Goal: Task Accomplishment & Management: Manage account settings

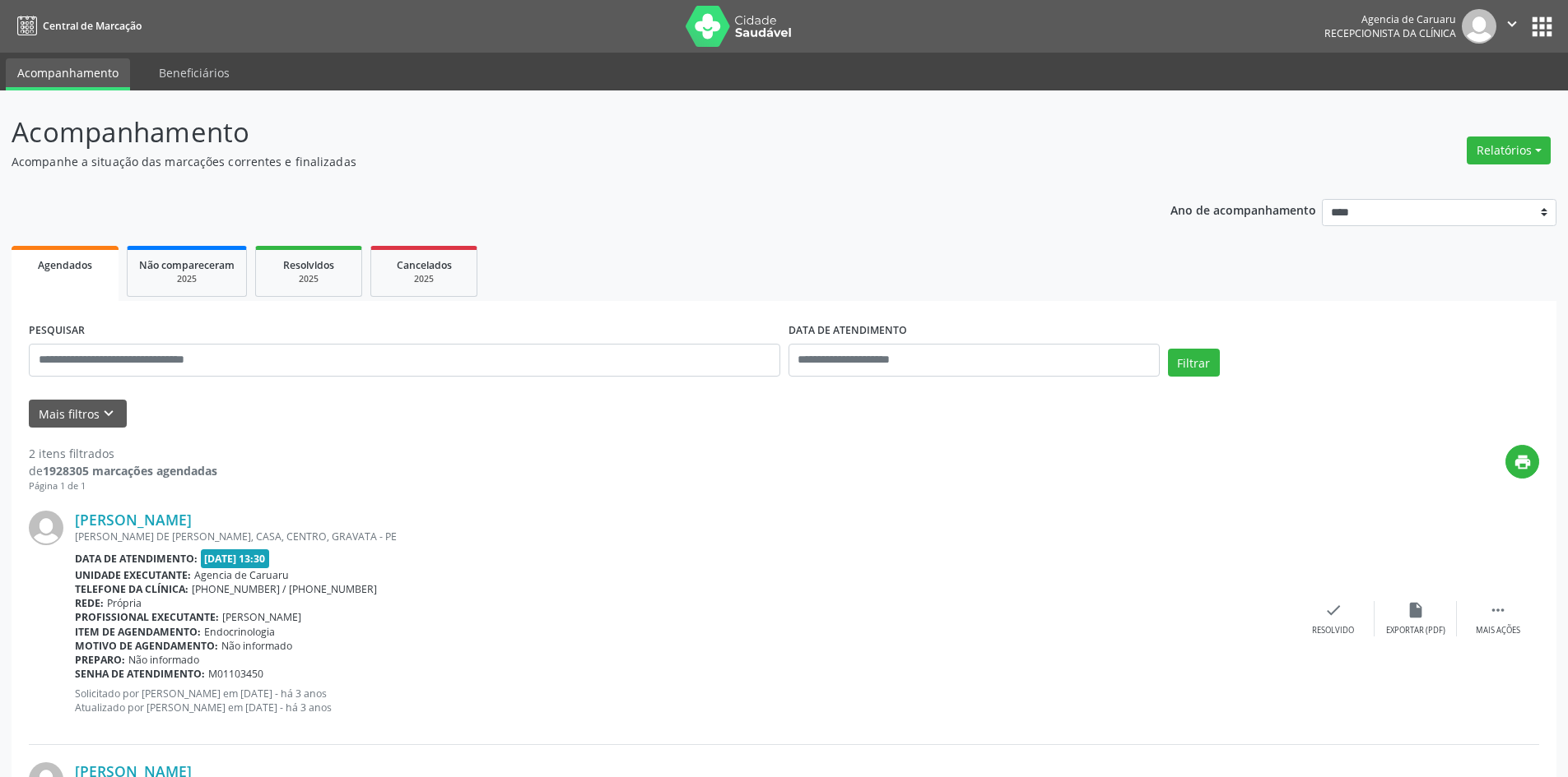
scroll to position [247, 0]
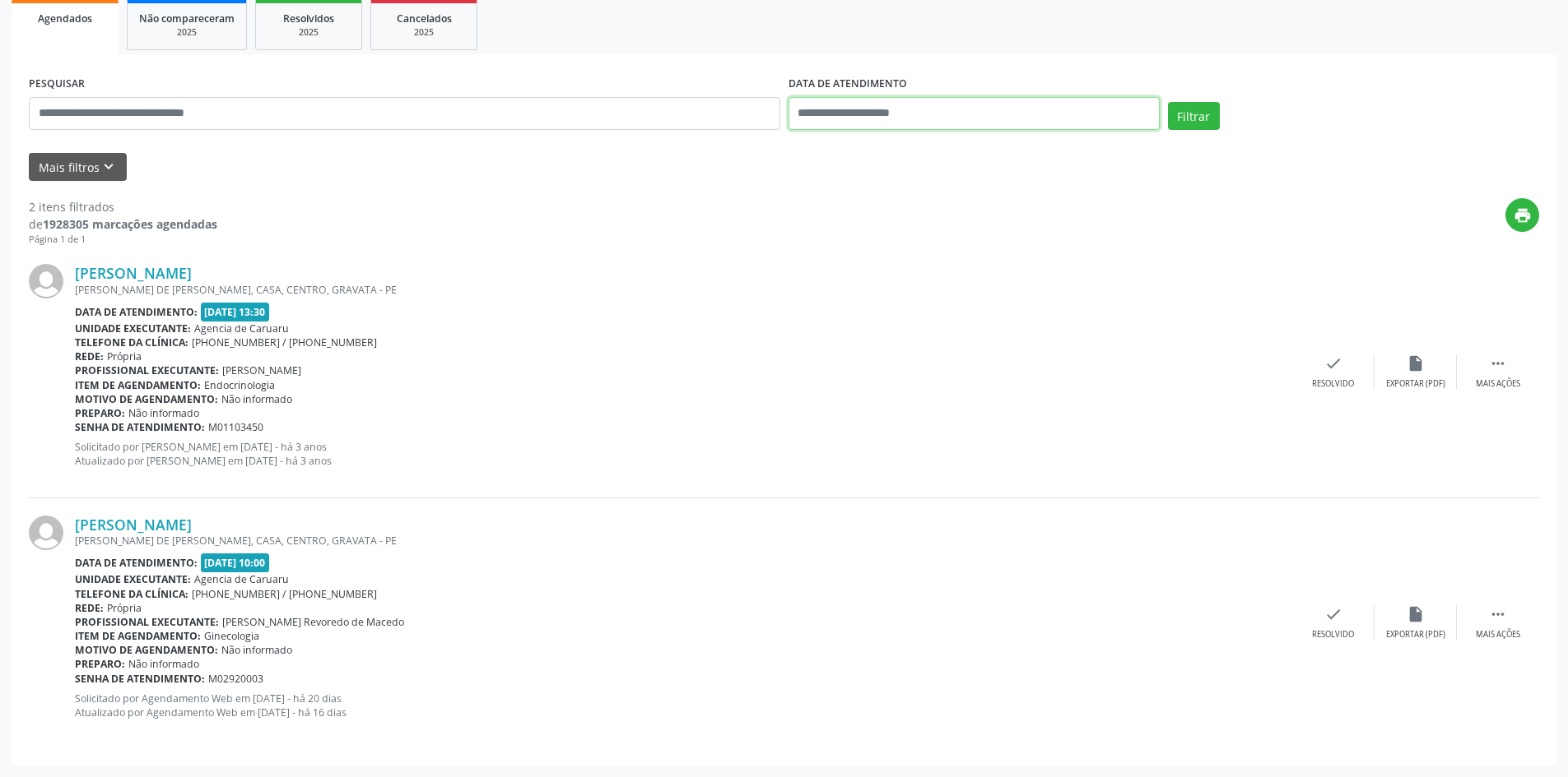
click at [949, 113] on input "text" at bounding box center [974, 113] width 371 height 33
click at [1089, 47] on ul "Agendados Não compareceram 2025 Resolvidos 2025 Cancelados 2025" at bounding box center [783, 24] width 1544 height 59
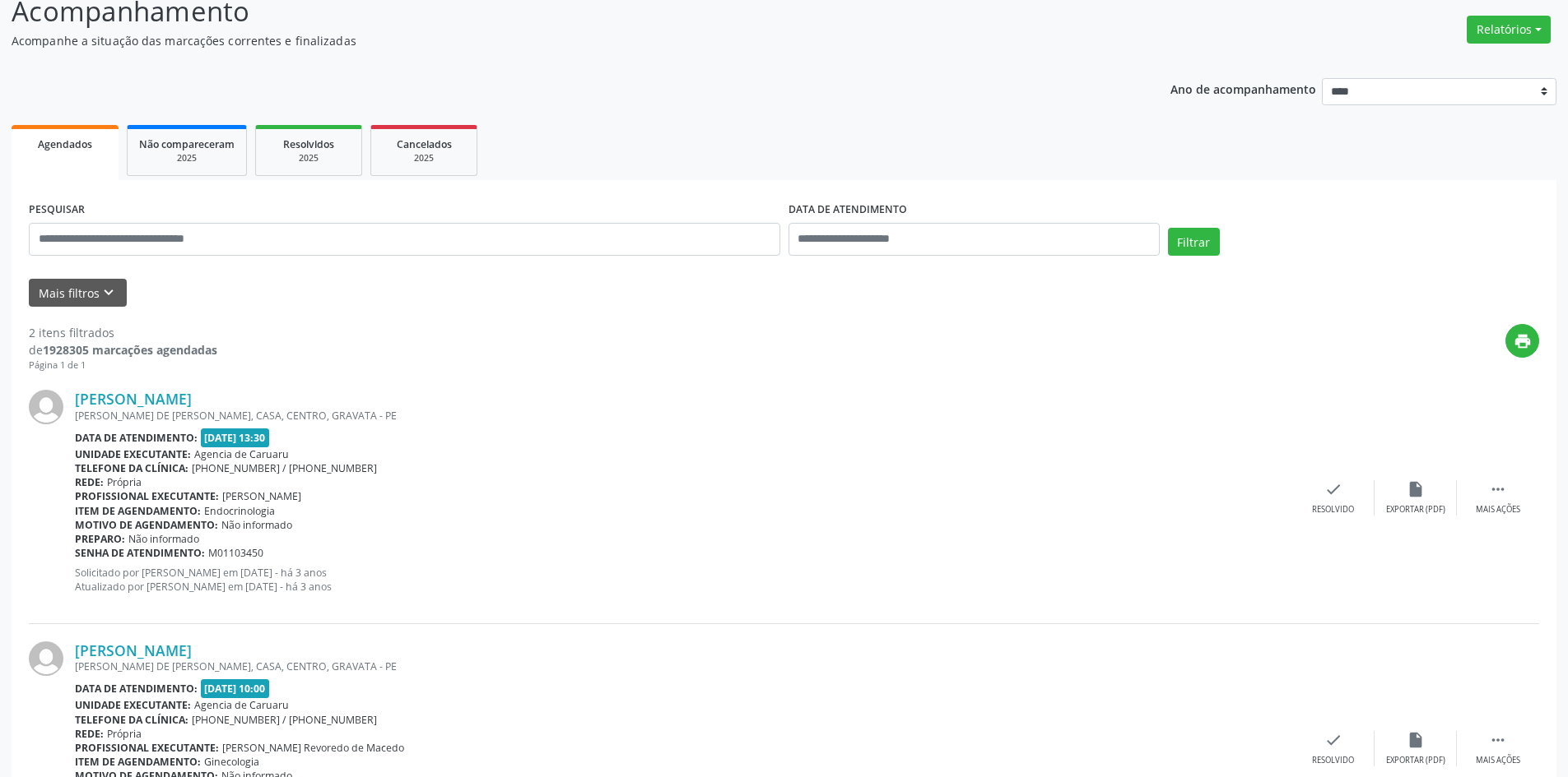
scroll to position [0, 0]
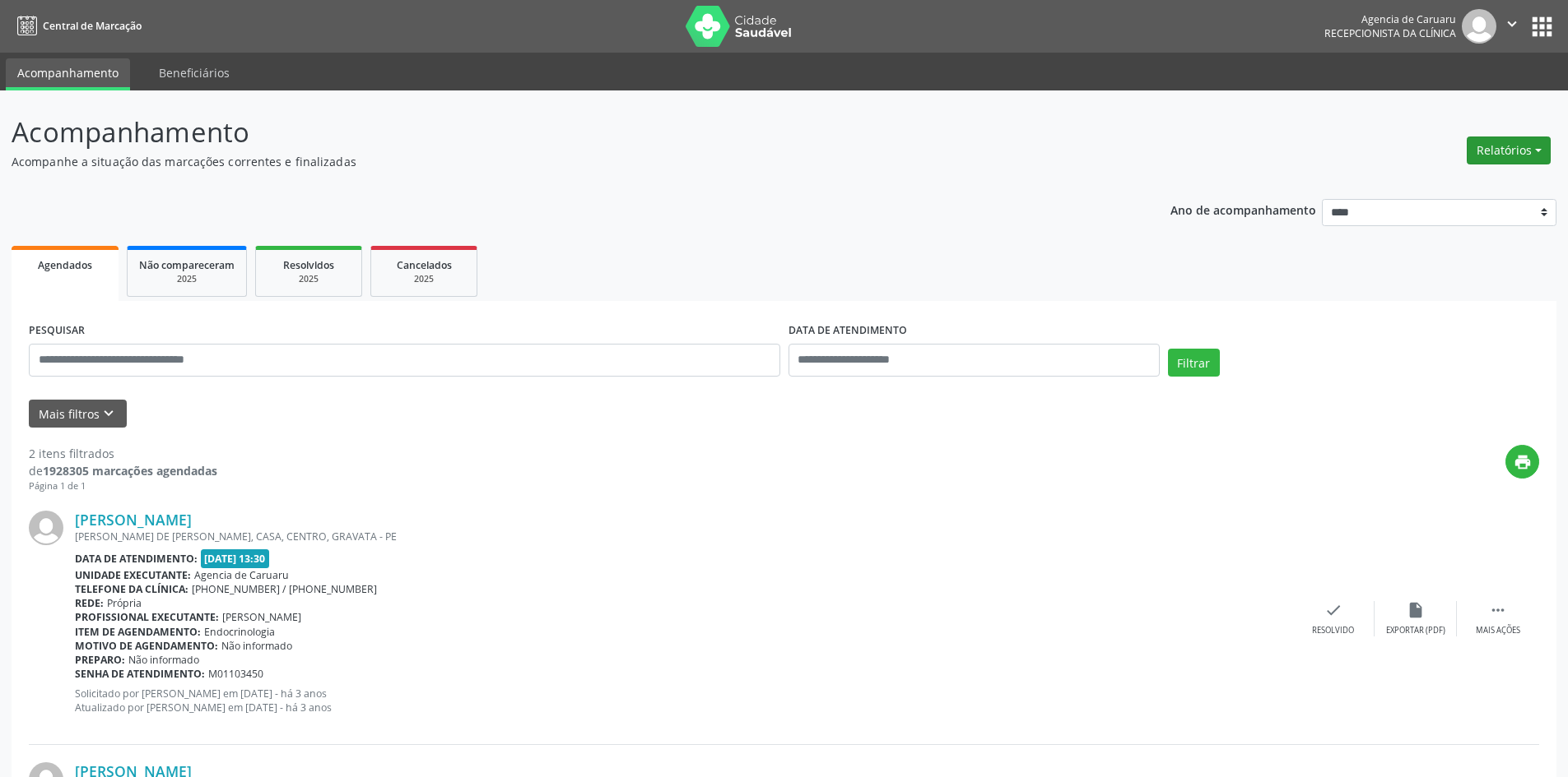
click at [1496, 155] on button "Relatórios" at bounding box center [1508, 150] width 84 height 28
click at [1459, 188] on link "Agendamentos" at bounding box center [1463, 186] width 177 height 23
select select "*"
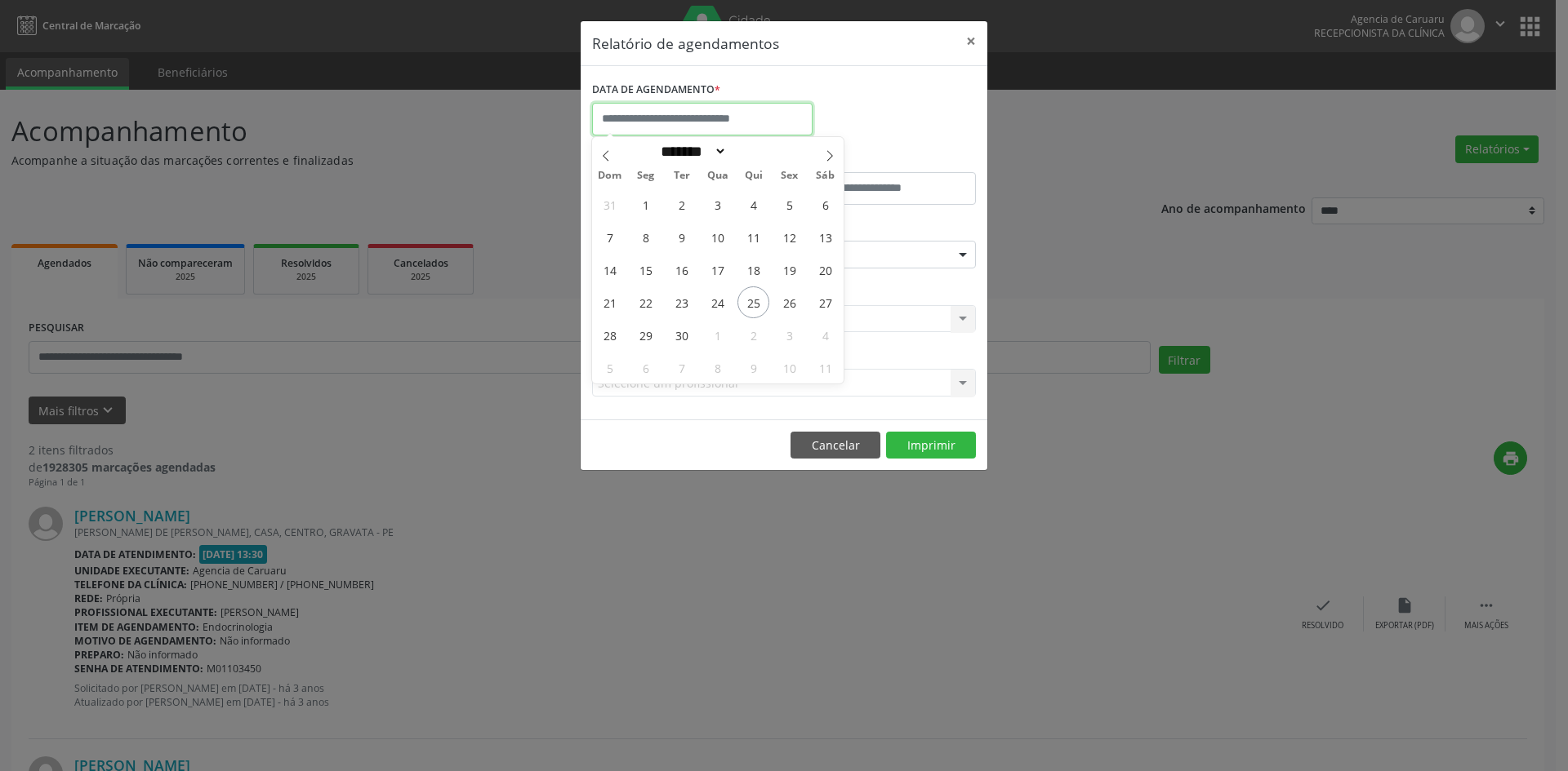
click at [674, 117] on input "text" at bounding box center [702, 118] width 220 height 33
click at [793, 304] on span "26" at bounding box center [789, 302] width 32 height 32
type input "**********"
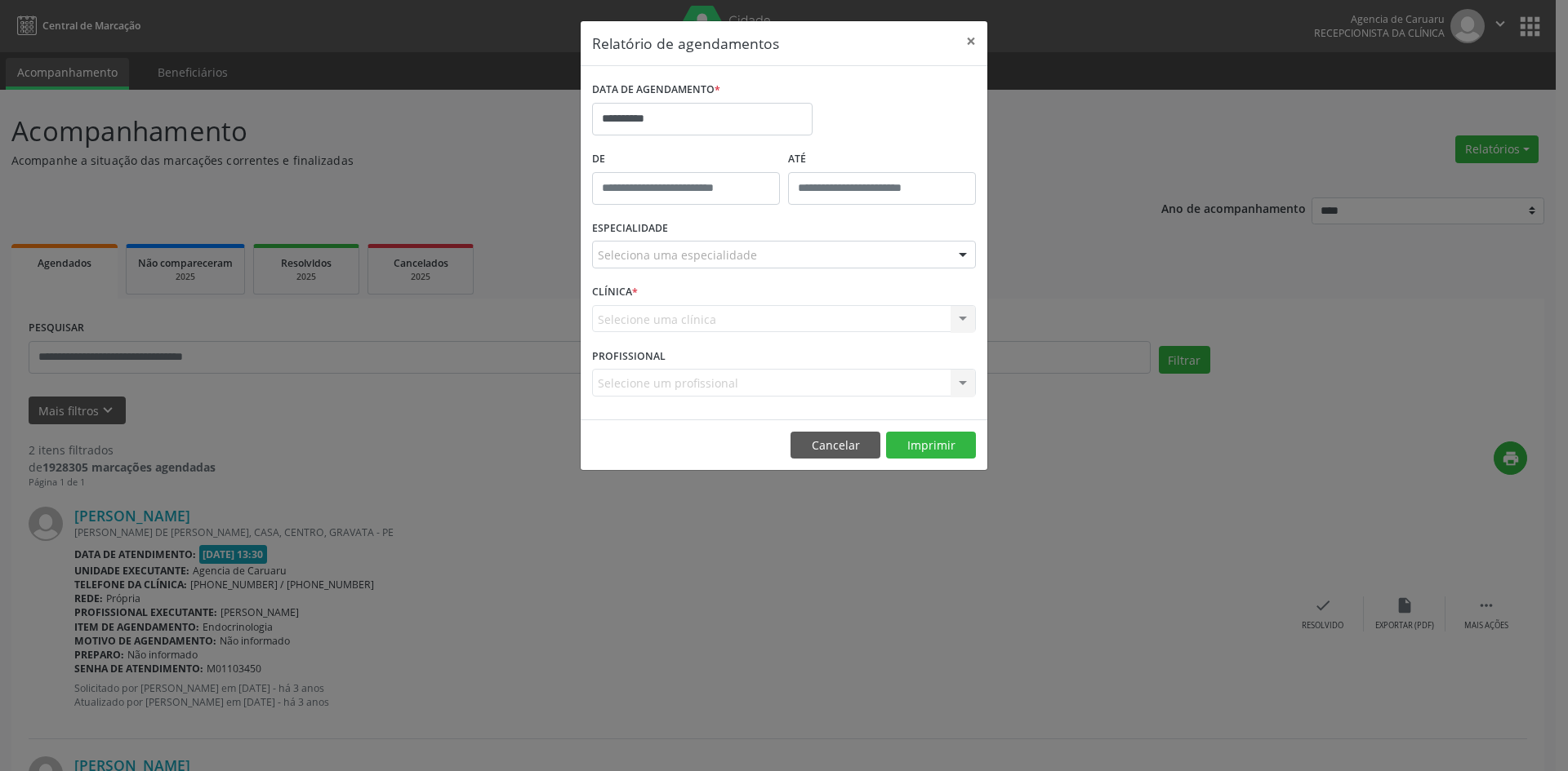
click at [761, 262] on div "Seleciona uma especialidade" at bounding box center [784, 255] width 384 height 28
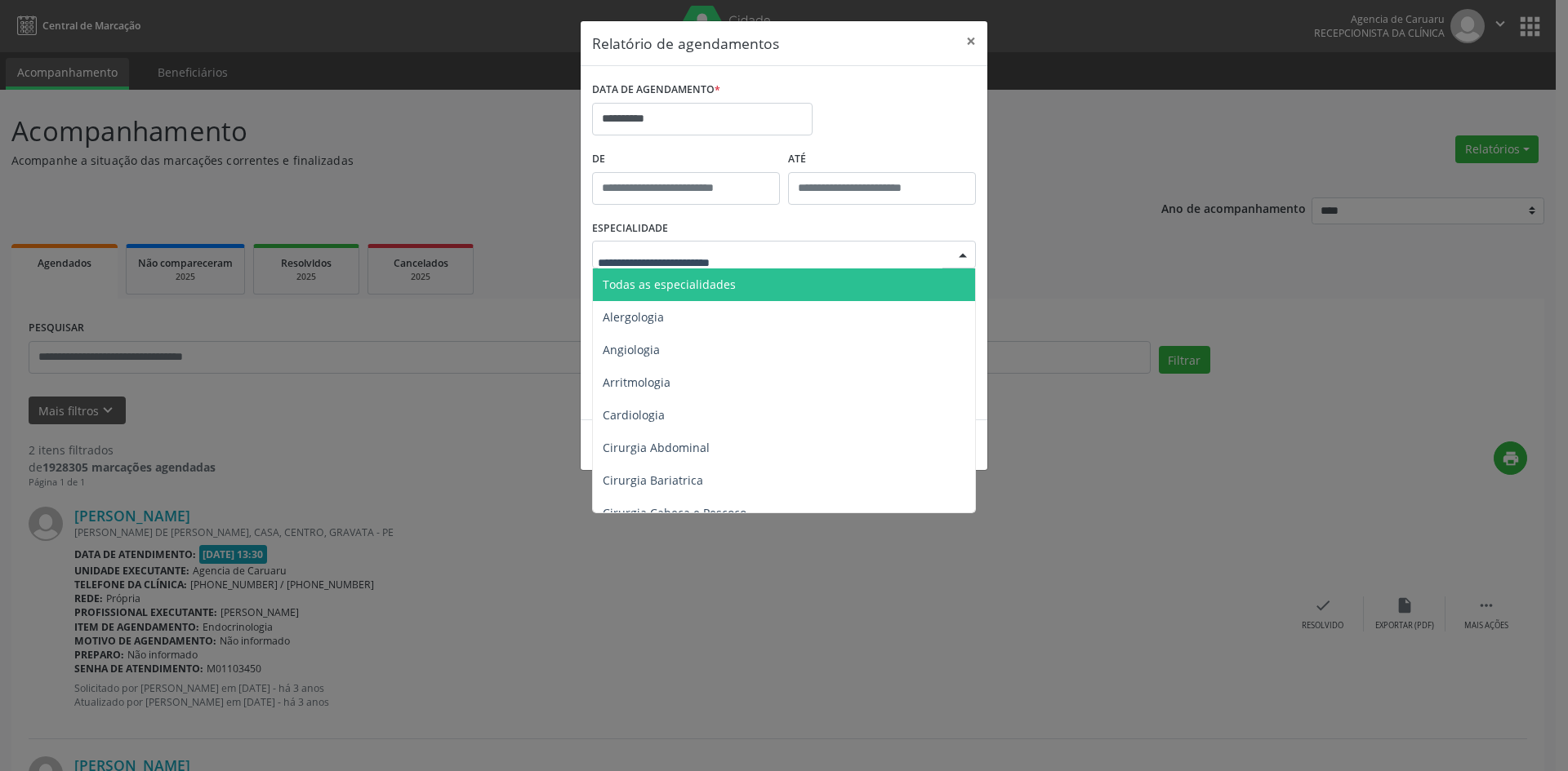
click at [738, 280] on span "Todas as especialidades" at bounding box center [785, 284] width 384 height 33
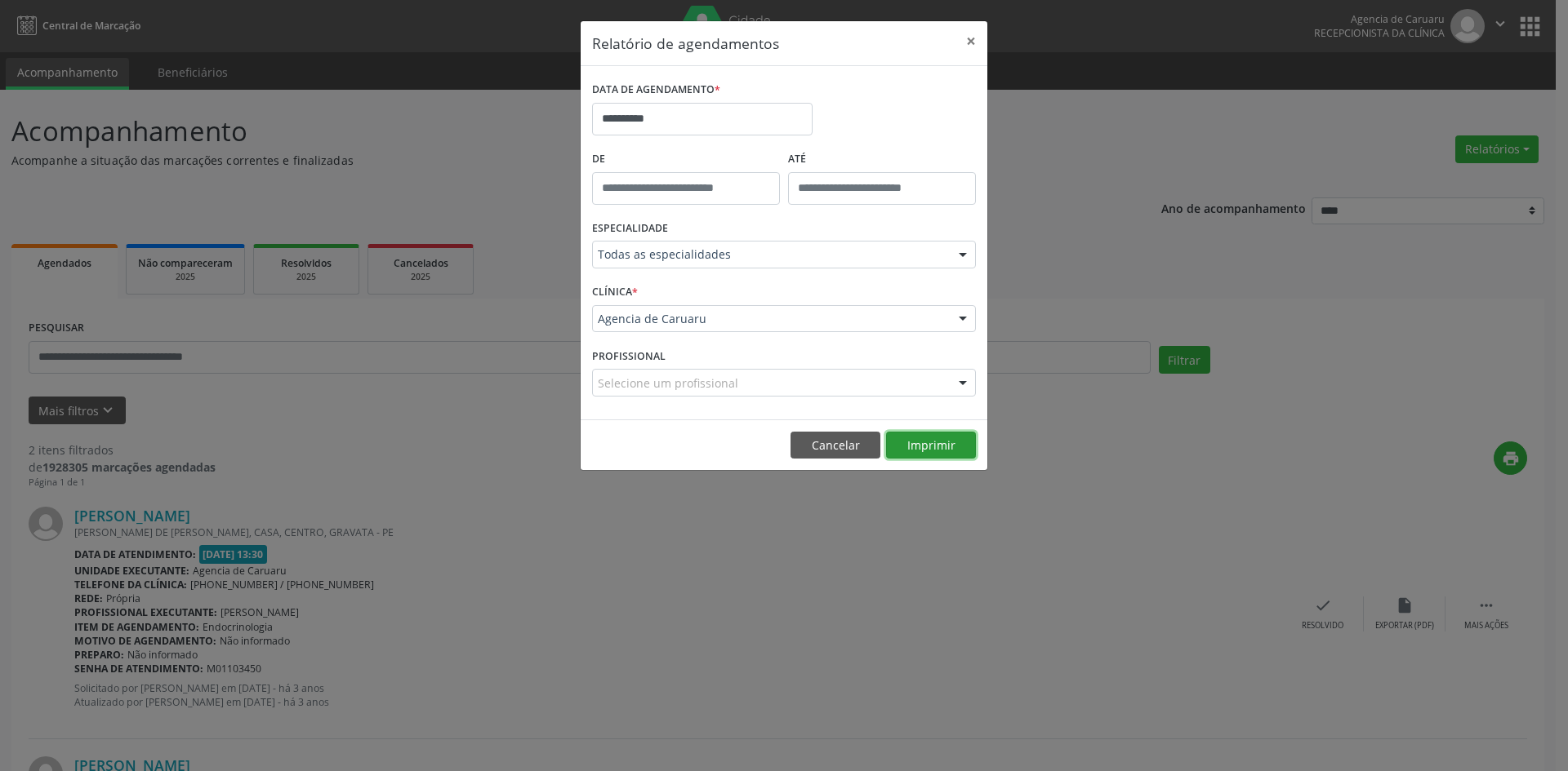
click at [916, 450] on button "Imprimir" at bounding box center [931, 446] width 90 height 28
drag, startPoint x: 843, startPoint y: 437, endPoint x: 1008, endPoint y: 389, distance: 171.8
click at [846, 438] on button "Cancelar" at bounding box center [836, 446] width 90 height 28
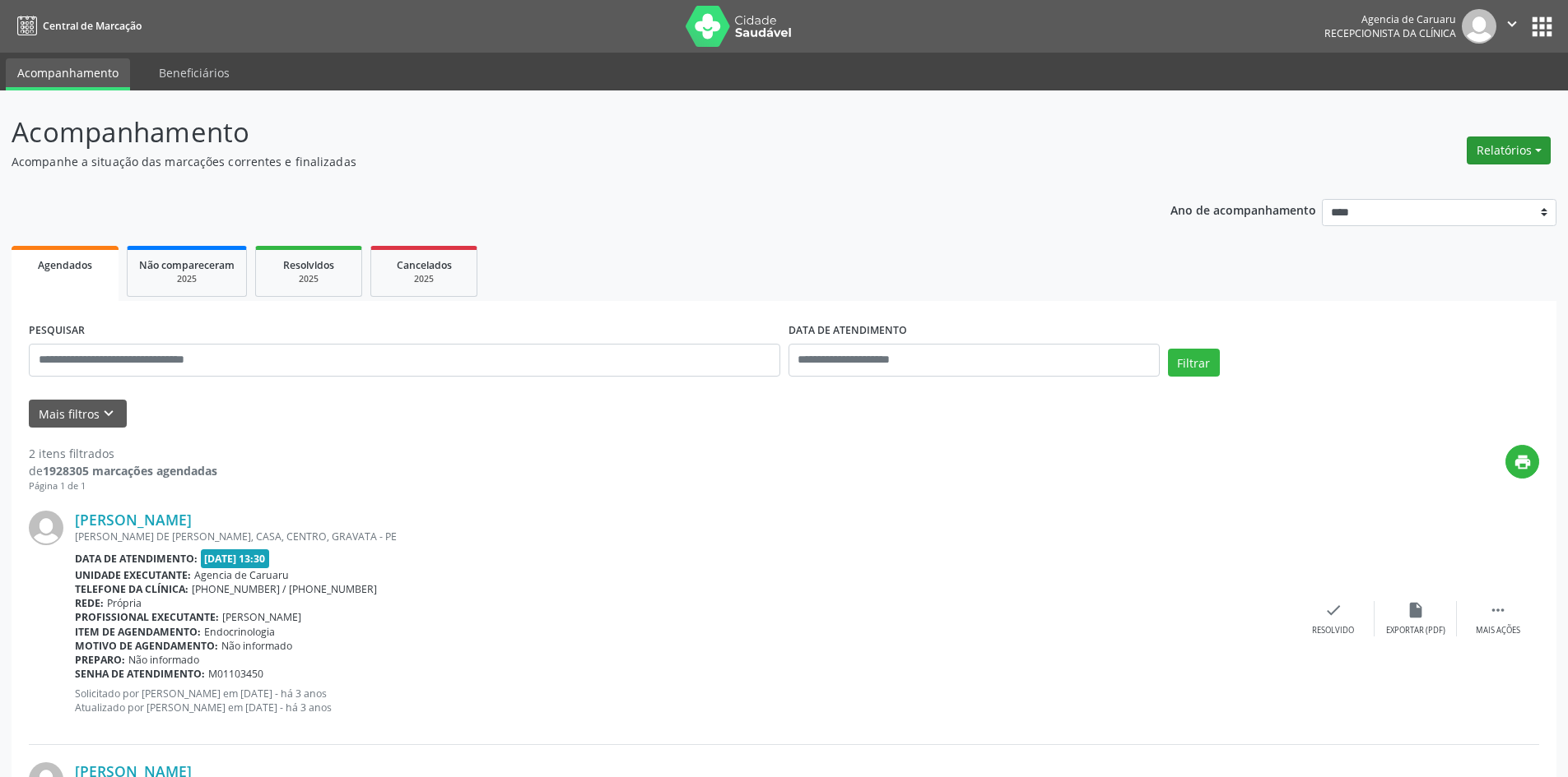
click at [1531, 142] on button "Relatórios" at bounding box center [1508, 150] width 84 height 28
click at [1383, 186] on link "Agendamentos" at bounding box center [1463, 186] width 177 height 23
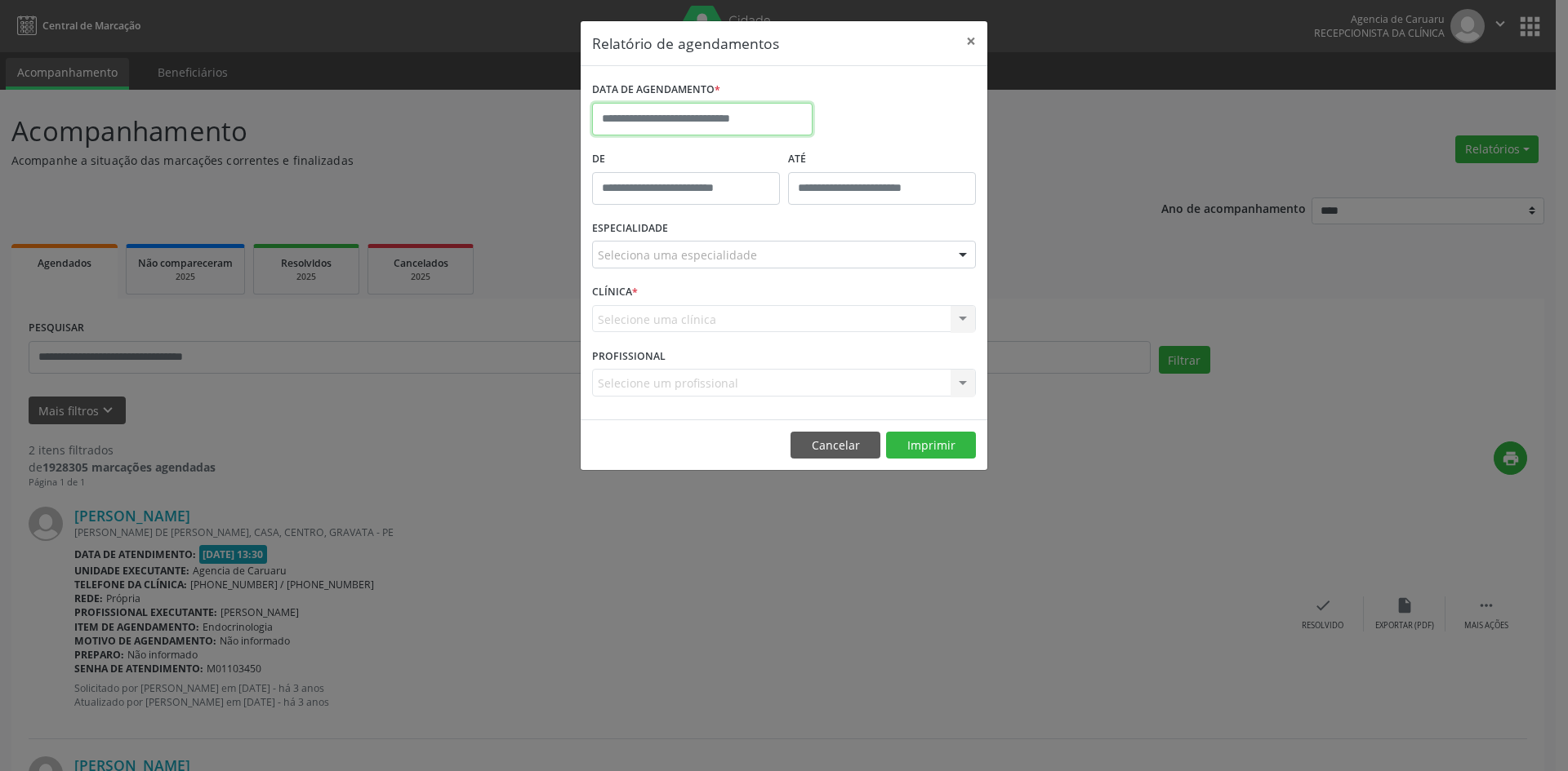
click at [736, 124] on input "text" at bounding box center [702, 118] width 220 height 33
click at [755, 311] on span "25" at bounding box center [754, 302] width 32 height 32
type input "**********"
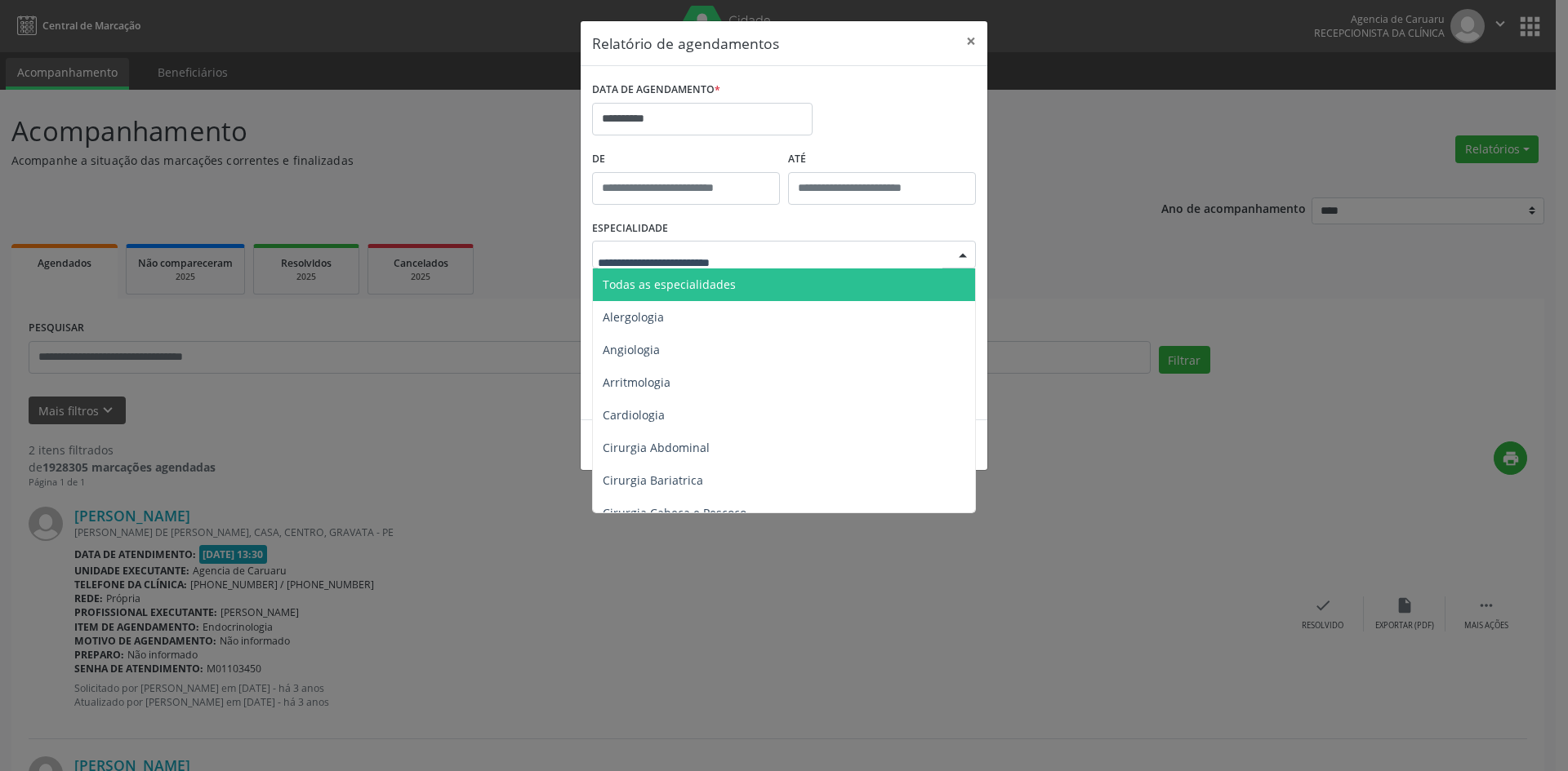
click at [773, 262] on div at bounding box center [784, 255] width 384 height 28
click at [767, 297] on span "Todas as especialidades" at bounding box center [785, 284] width 384 height 33
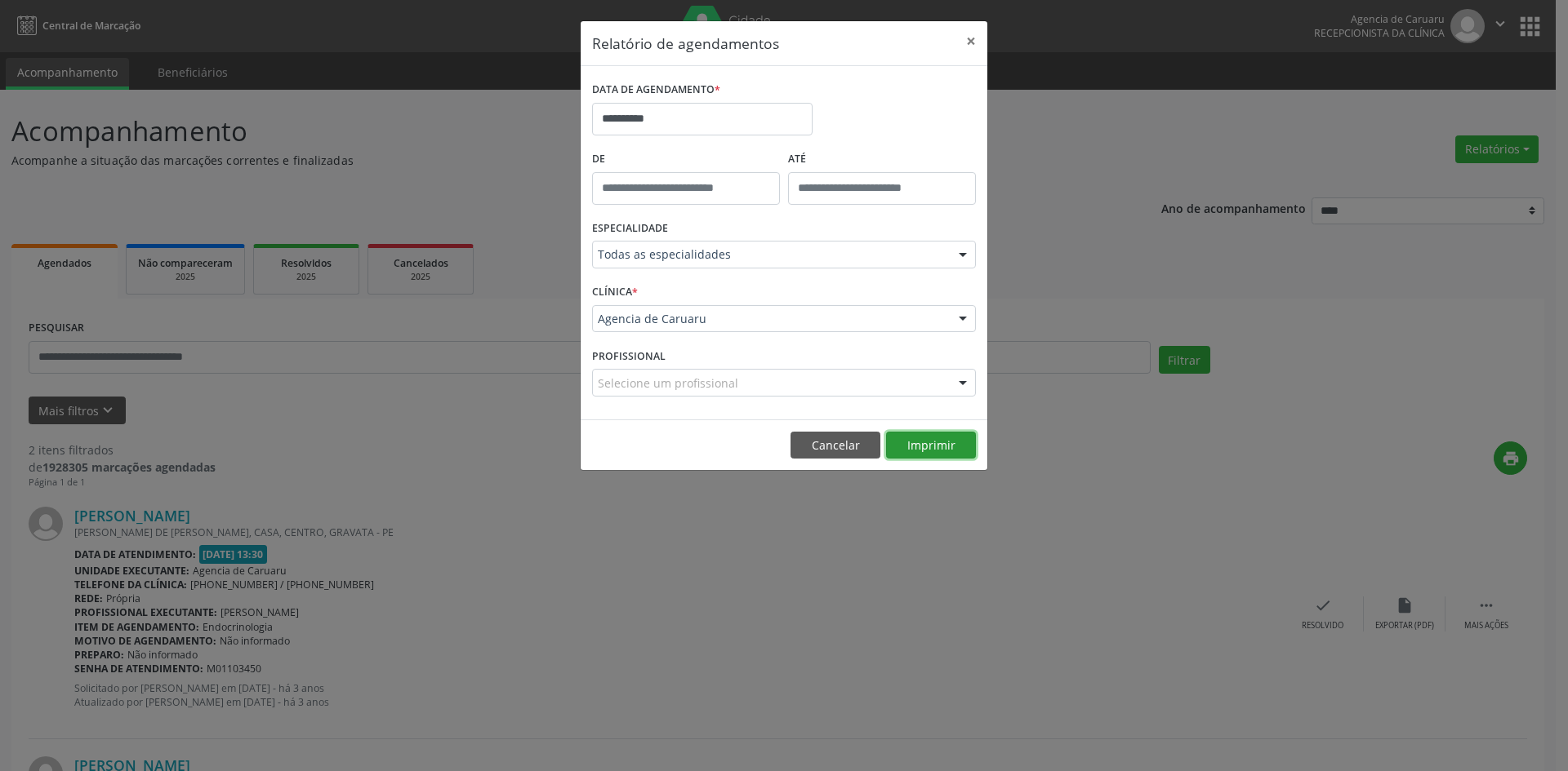
click at [912, 444] on button "Imprimir" at bounding box center [931, 446] width 90 height 28
click at [810, 453] on button "Cancelar" at bounding box center [836, 446] width 90 height 28
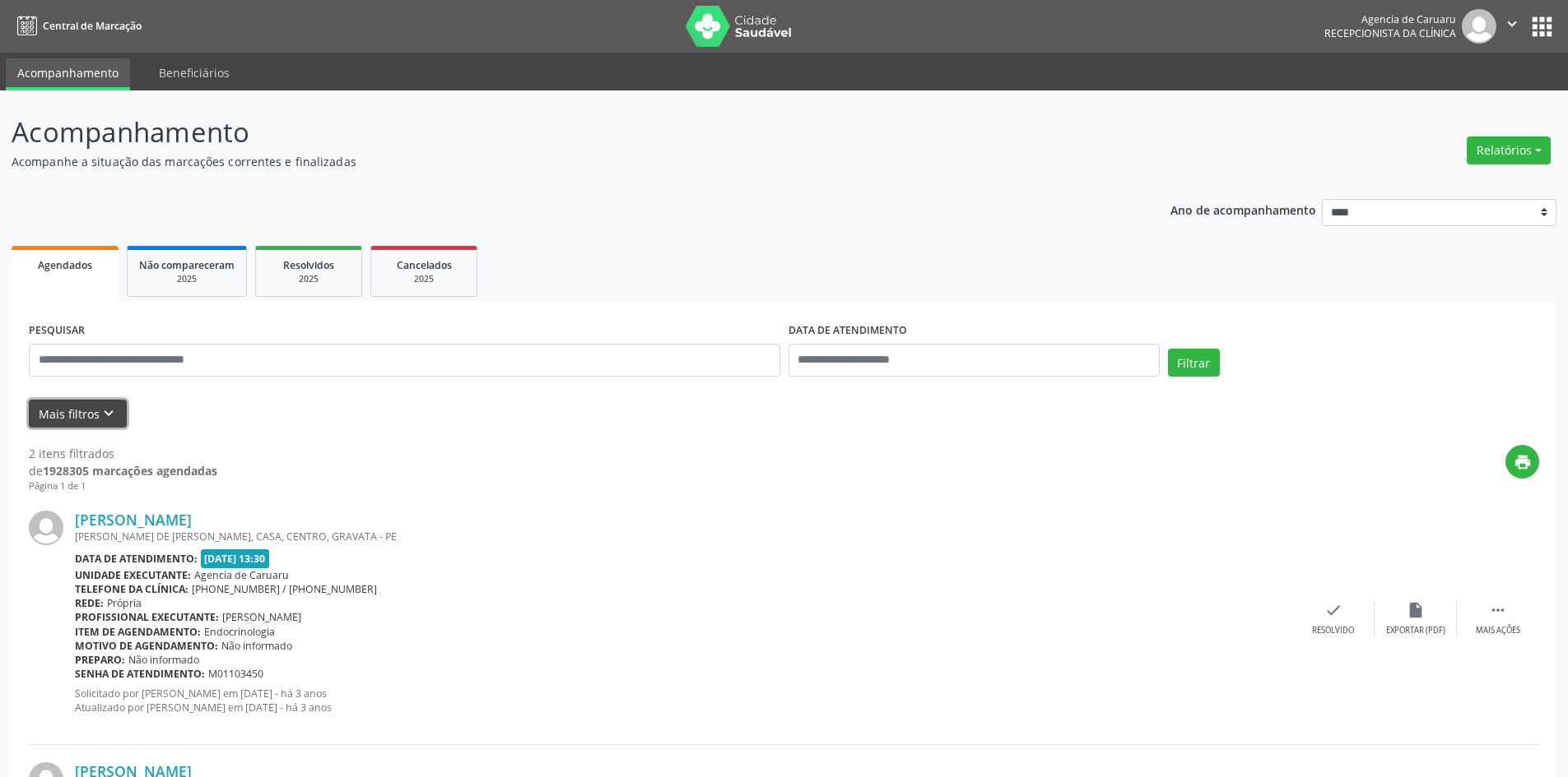
click at [108, 419] on icon "keyboard_arrow_down" at bounding box center [108, 413] width 18 height 18
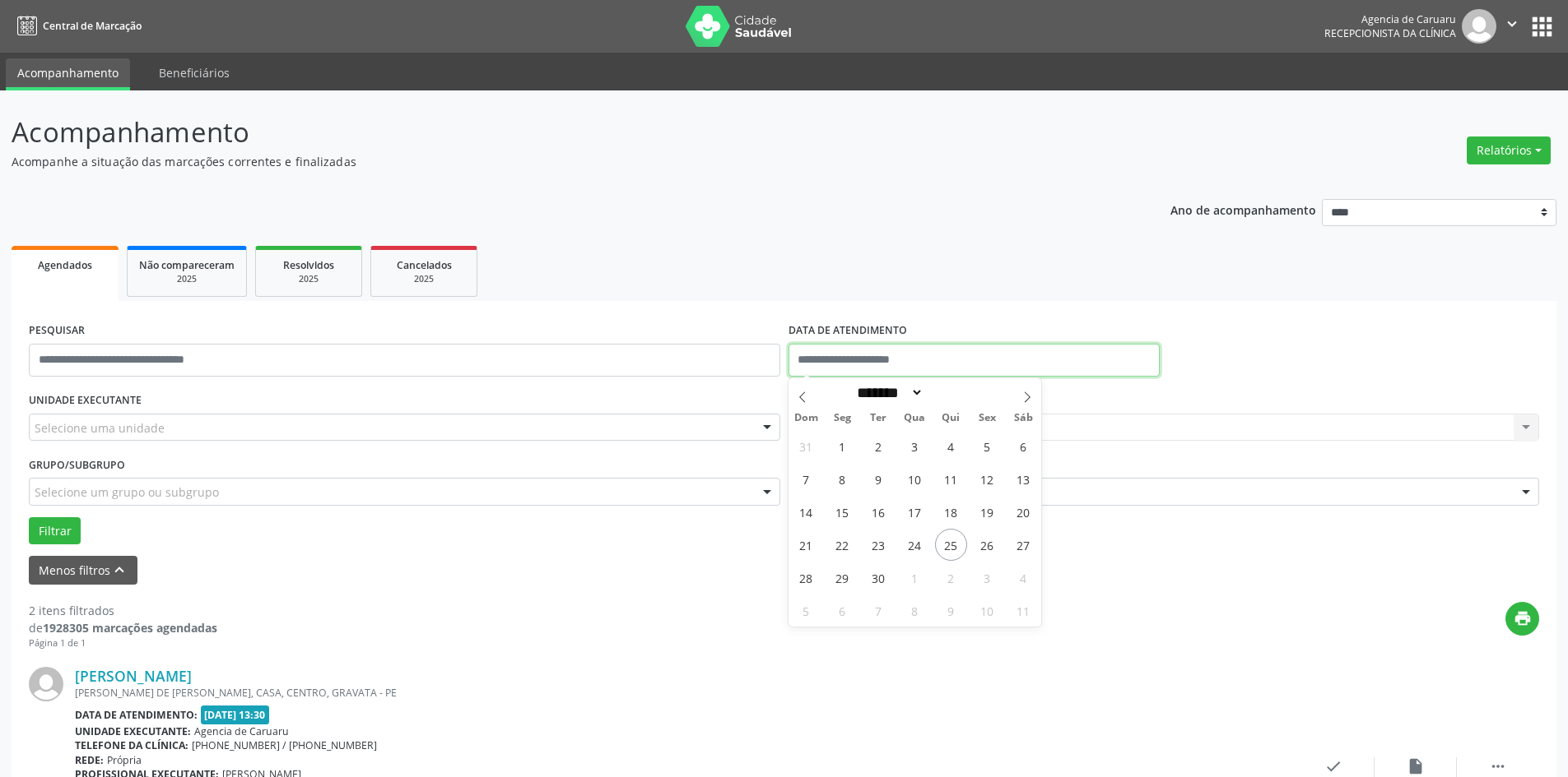
click at [920, 360] on input "text" at bounding box center [974, 360] width 371 height 33
click at [949, 548] on span "25" at bounding box center [951, 545] width 32 height 32
type input "**********"
click at [949, 548] on span "25" at bounding box center [951, 545] width 32 height 32
click at [949, 548] on form "**********" at bounding box center [784, 452] width 1511 height 267
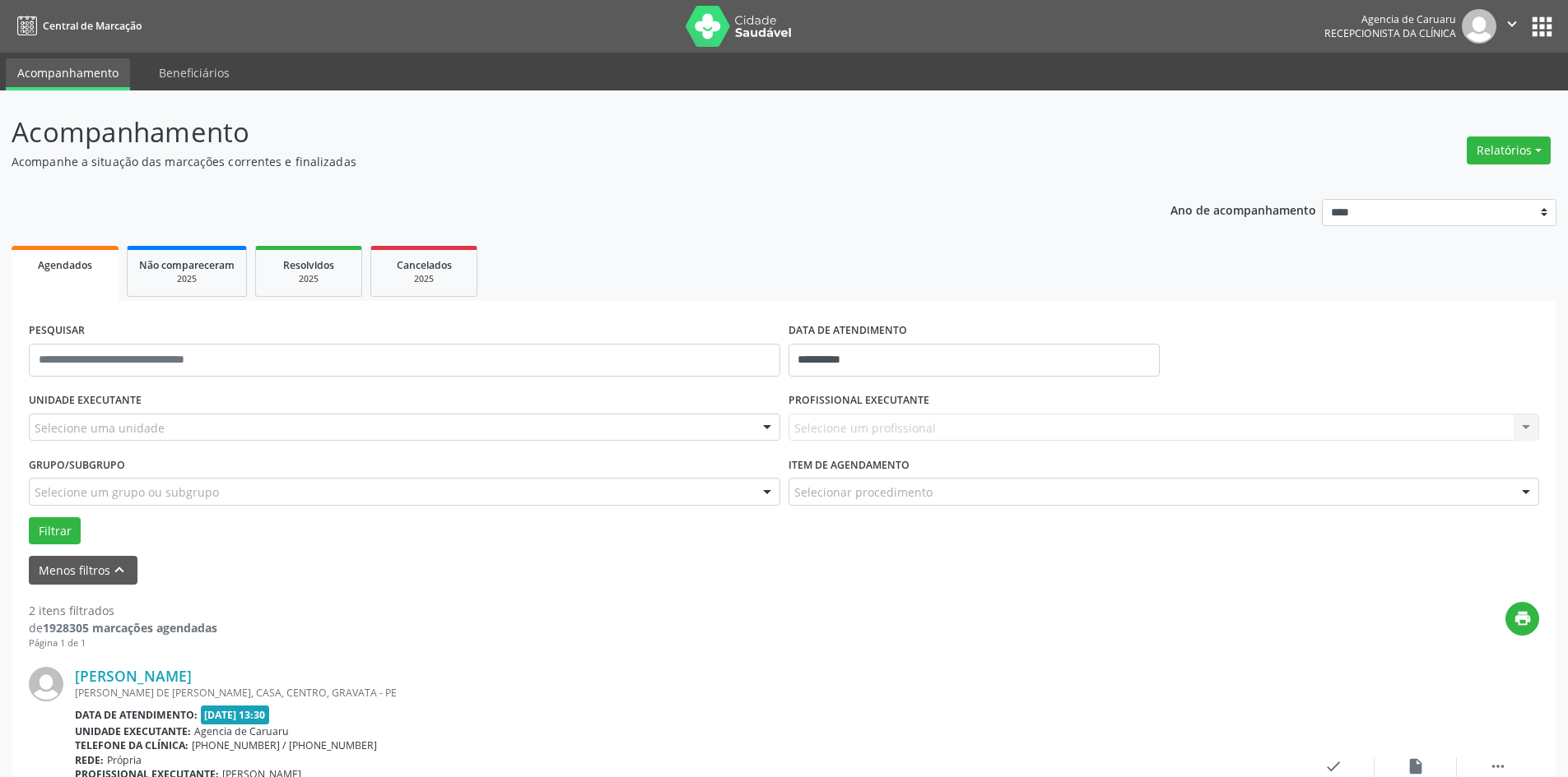
click at [822, 415] on div "Selecione um profissional Nenhum resultado encontrado para: " " Não há nenhuma …" at bounding box center [1164, 427] width 751 height 28
click at [818, 434] on div "Selecione um profissional Nenhum resultado encontrado para: " " Não há nenhuma …" at bounding box center [1164, 427] width 751 height 28
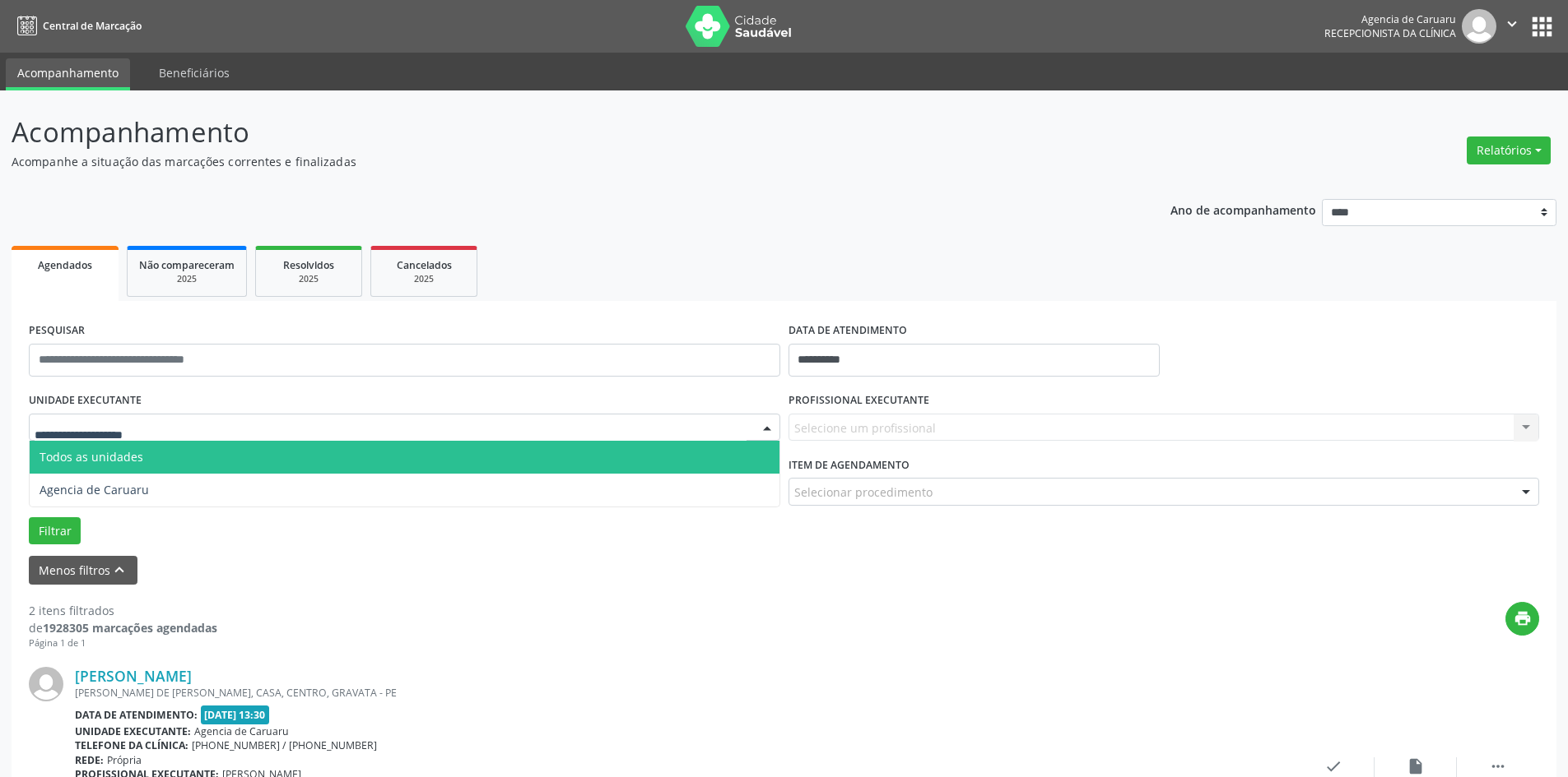
click at [357, 427] on div at bounding box center [404, 427] width 751 height 28
click at [346, 452] on span "Todos as unidades" at bounding box center [405, 457] width 750 height 33
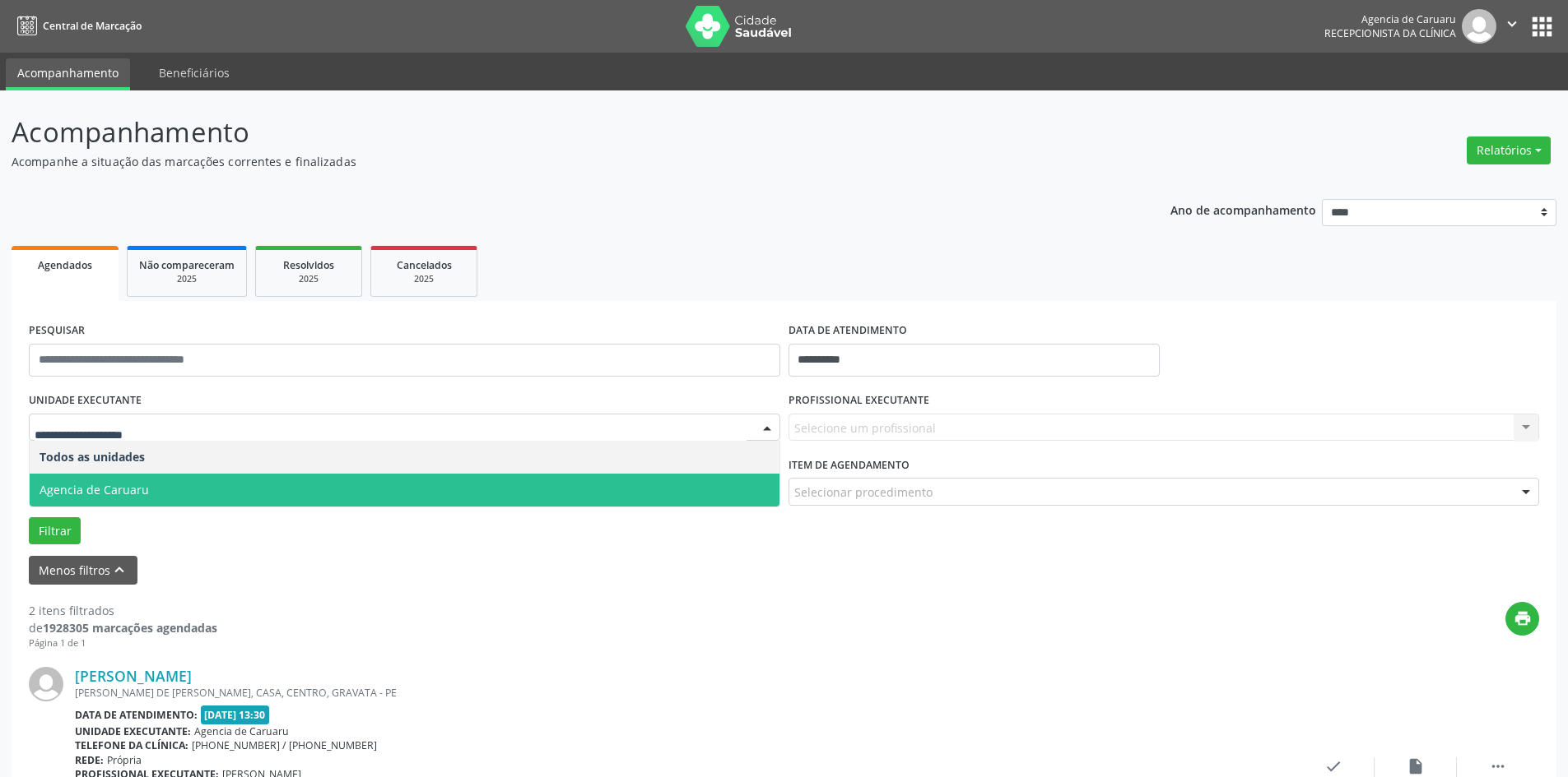
click at [307, 479] on span "Agencia de Caruaru" at bounding box center [405, 490] width 750 height 33
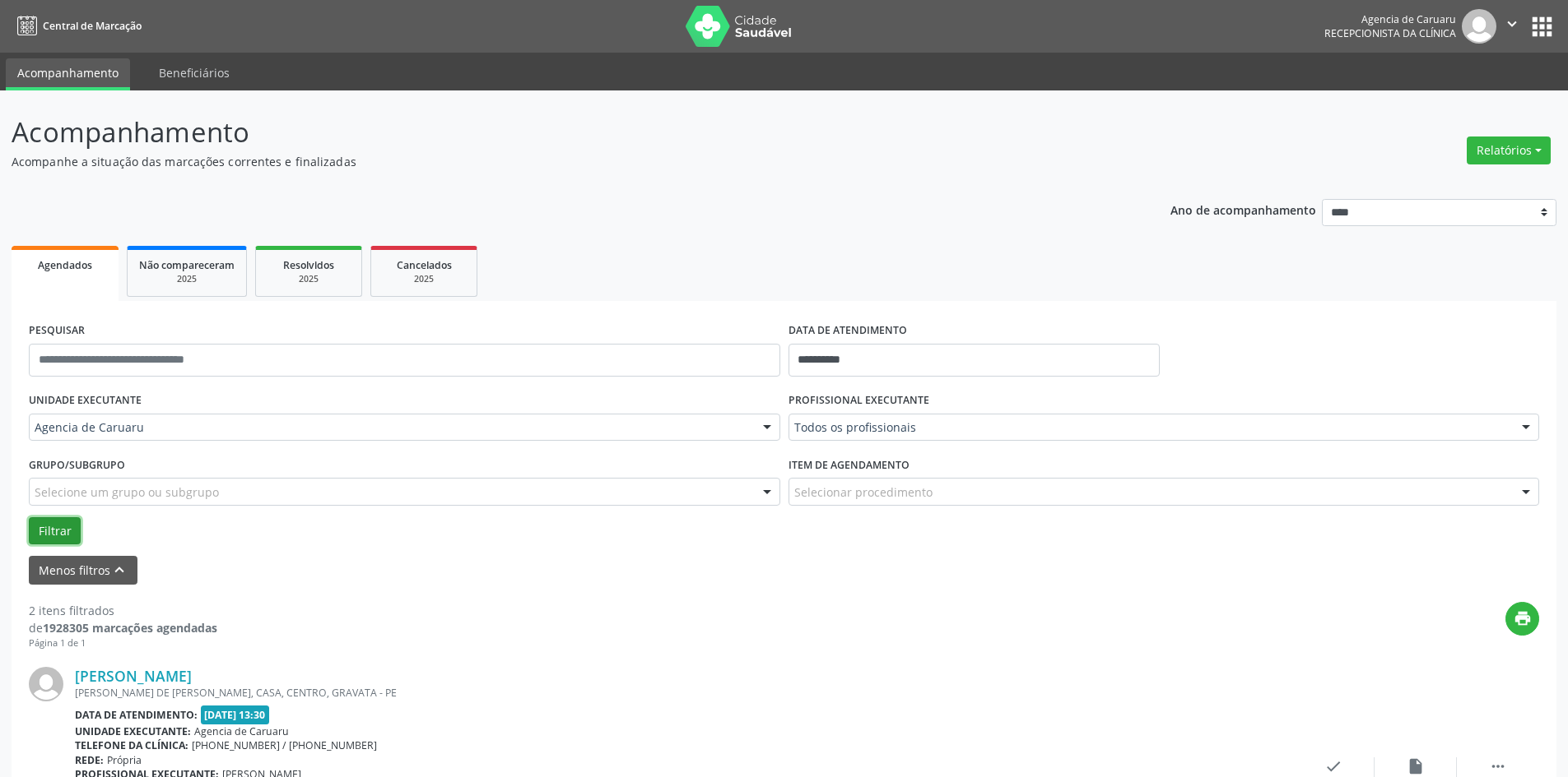
click at [53, 531] on button "Filtrar" at bounding box center [55, 532] width 52 height 28
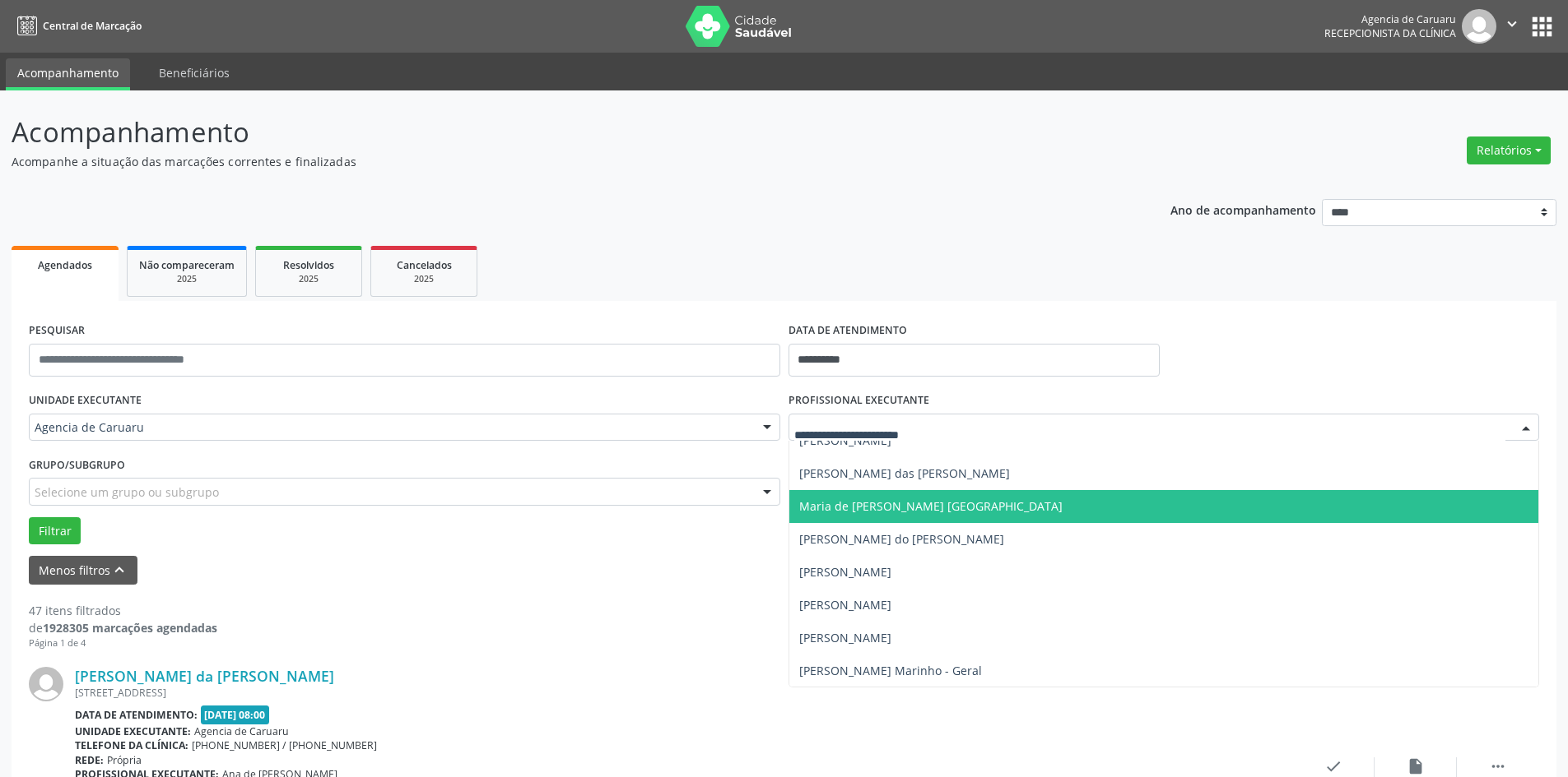
scroll to position [823, 0]
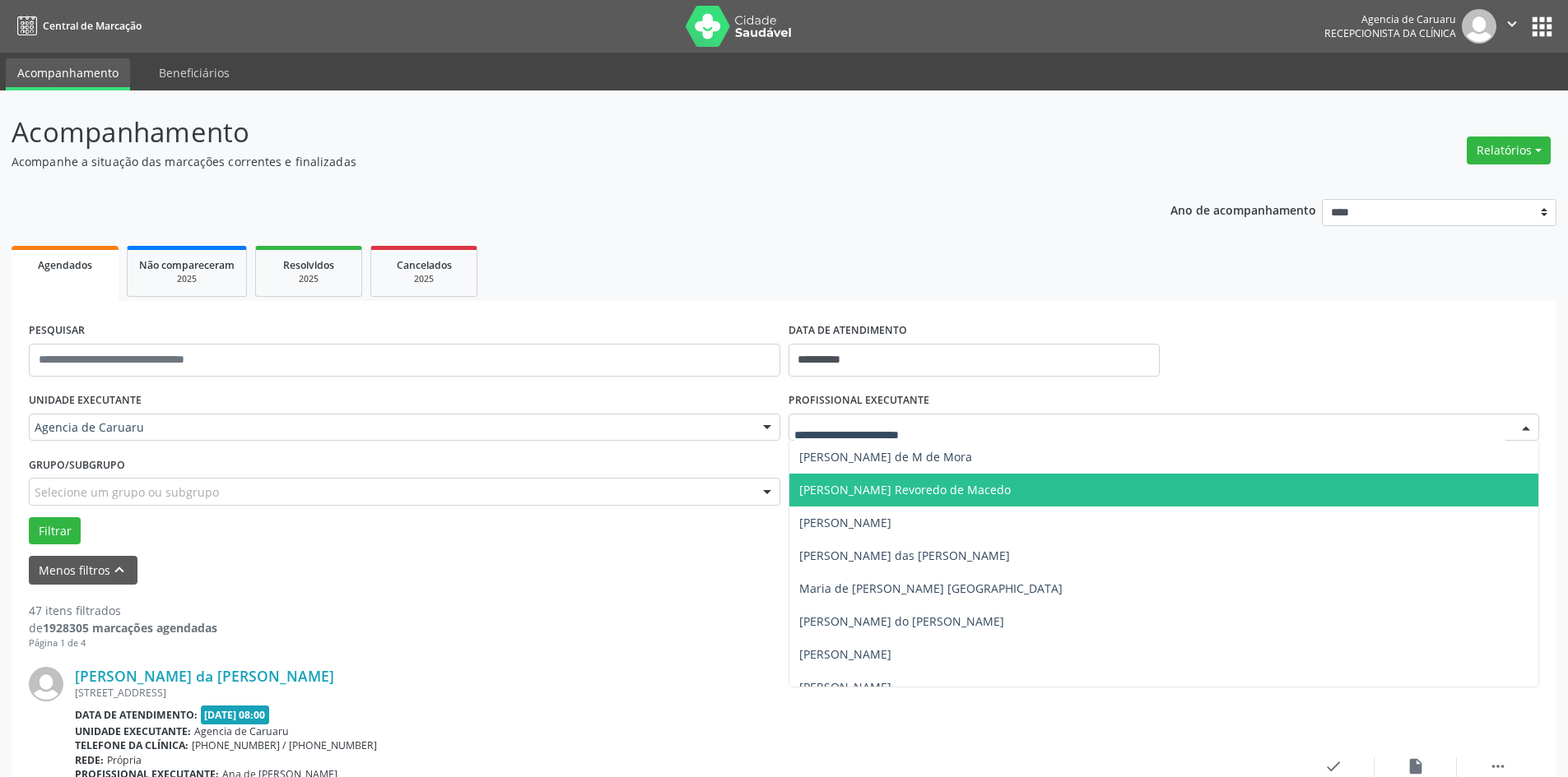
click at [863, 492] on span "[PERSON_NAME] Revoredo de Macedo" at bounding box center [904, 490] width 212 height 16
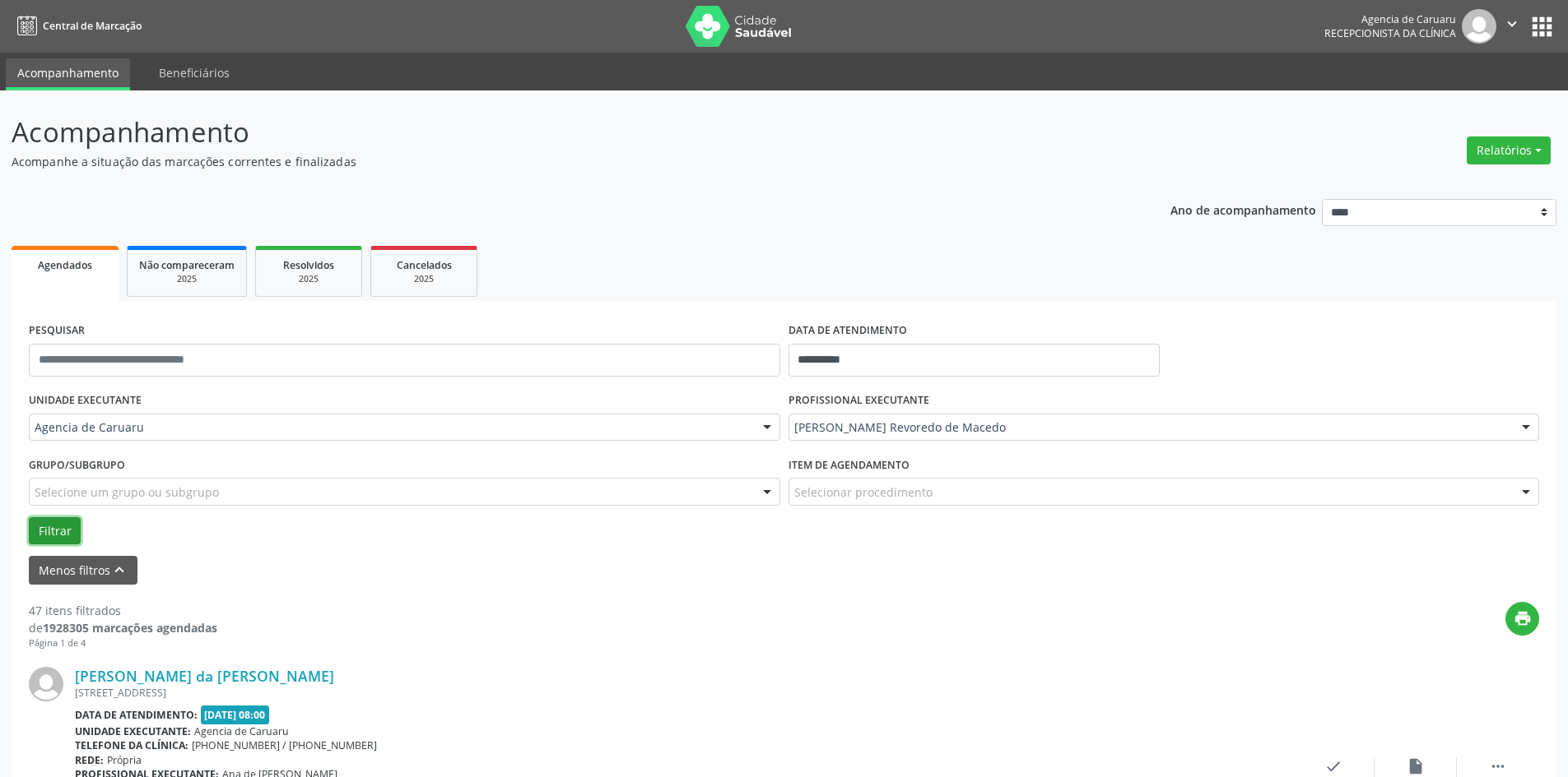
click at [50, 530] on button "Filtrar" at bounding box center [55, 532] width 52 height 28
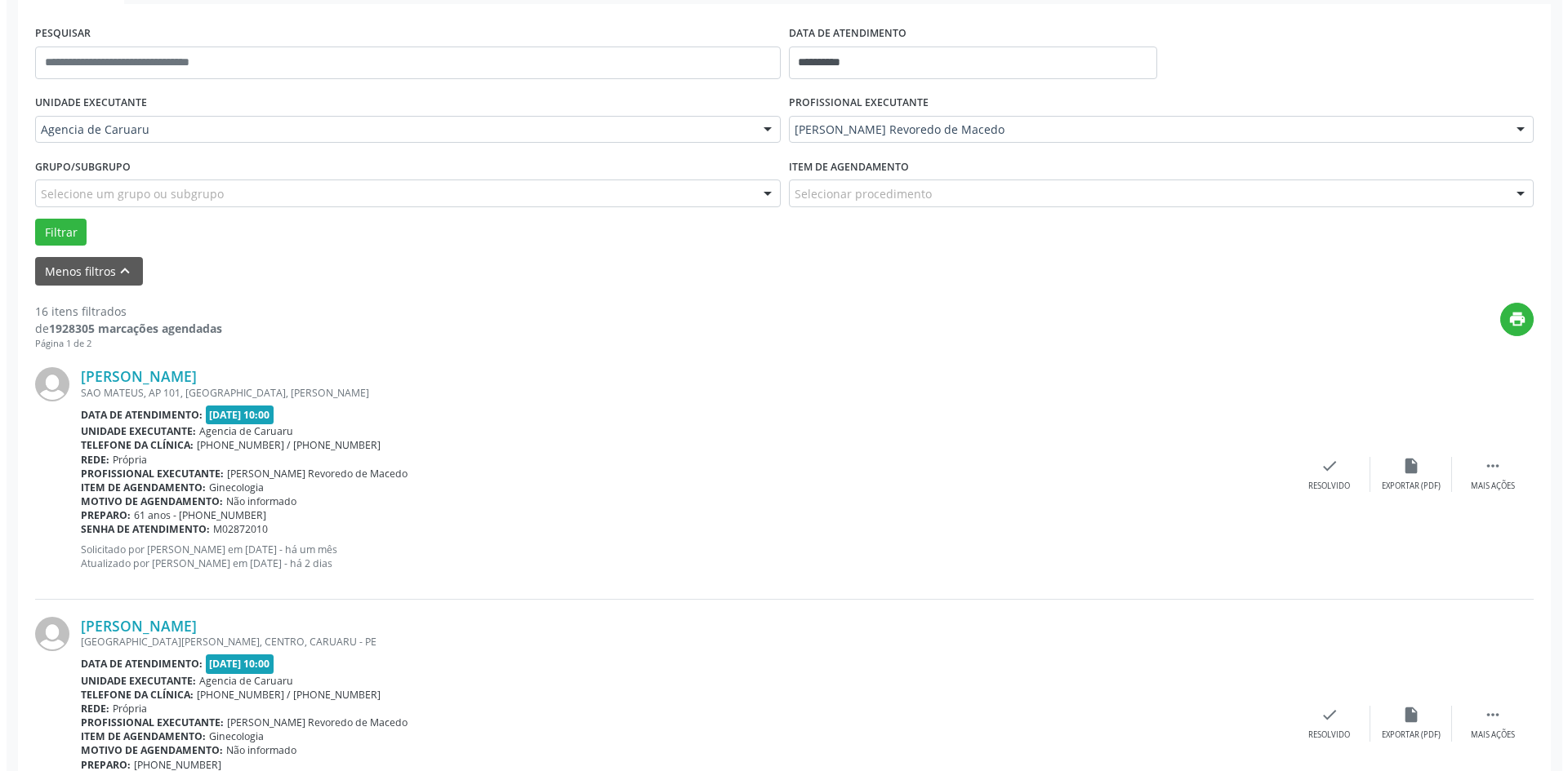
scroll to position [489, 0]
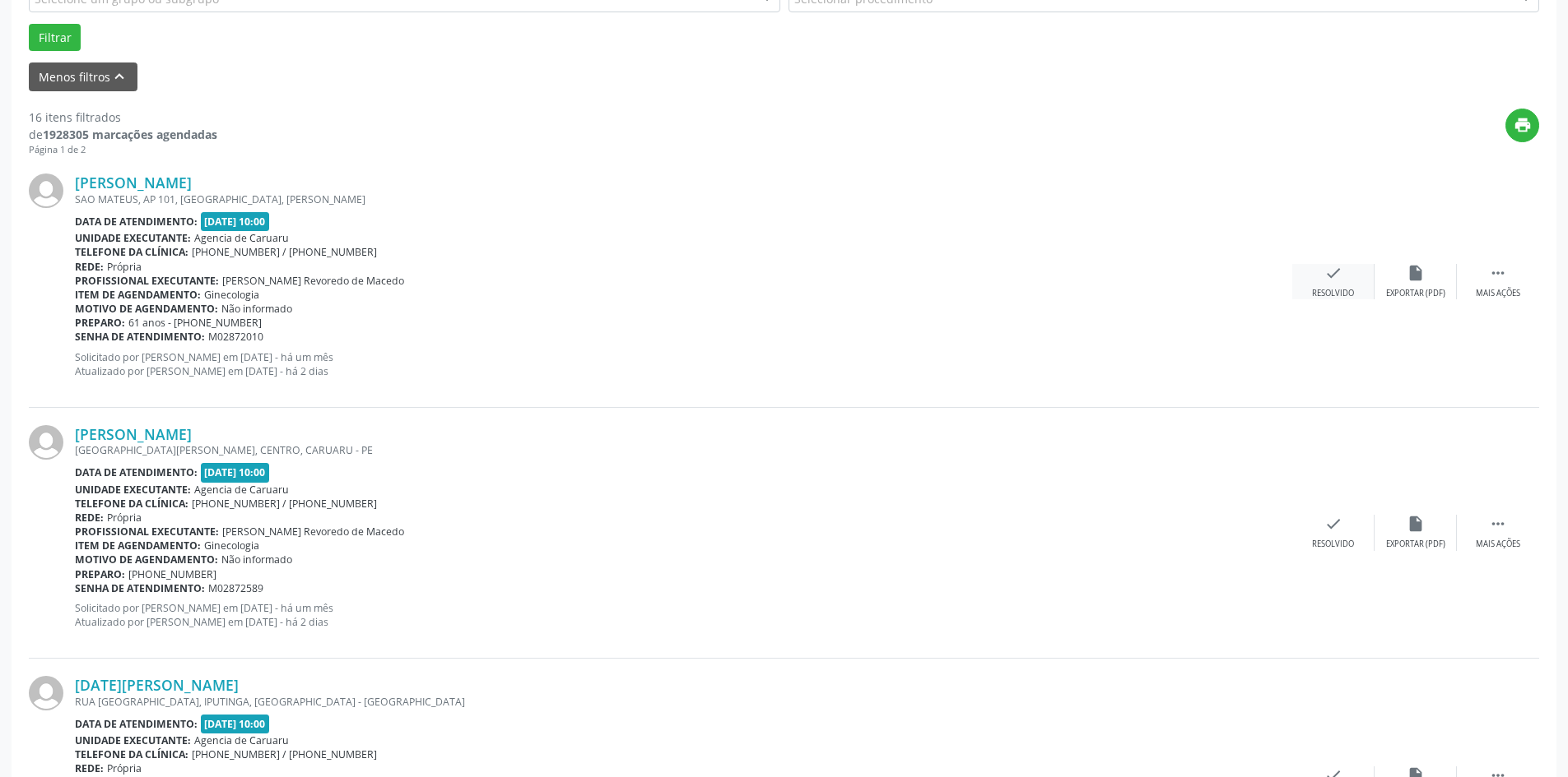
click at [1321, 281] on div "check Resolvido" at bounding box center [1334, 282] width 83 height 36
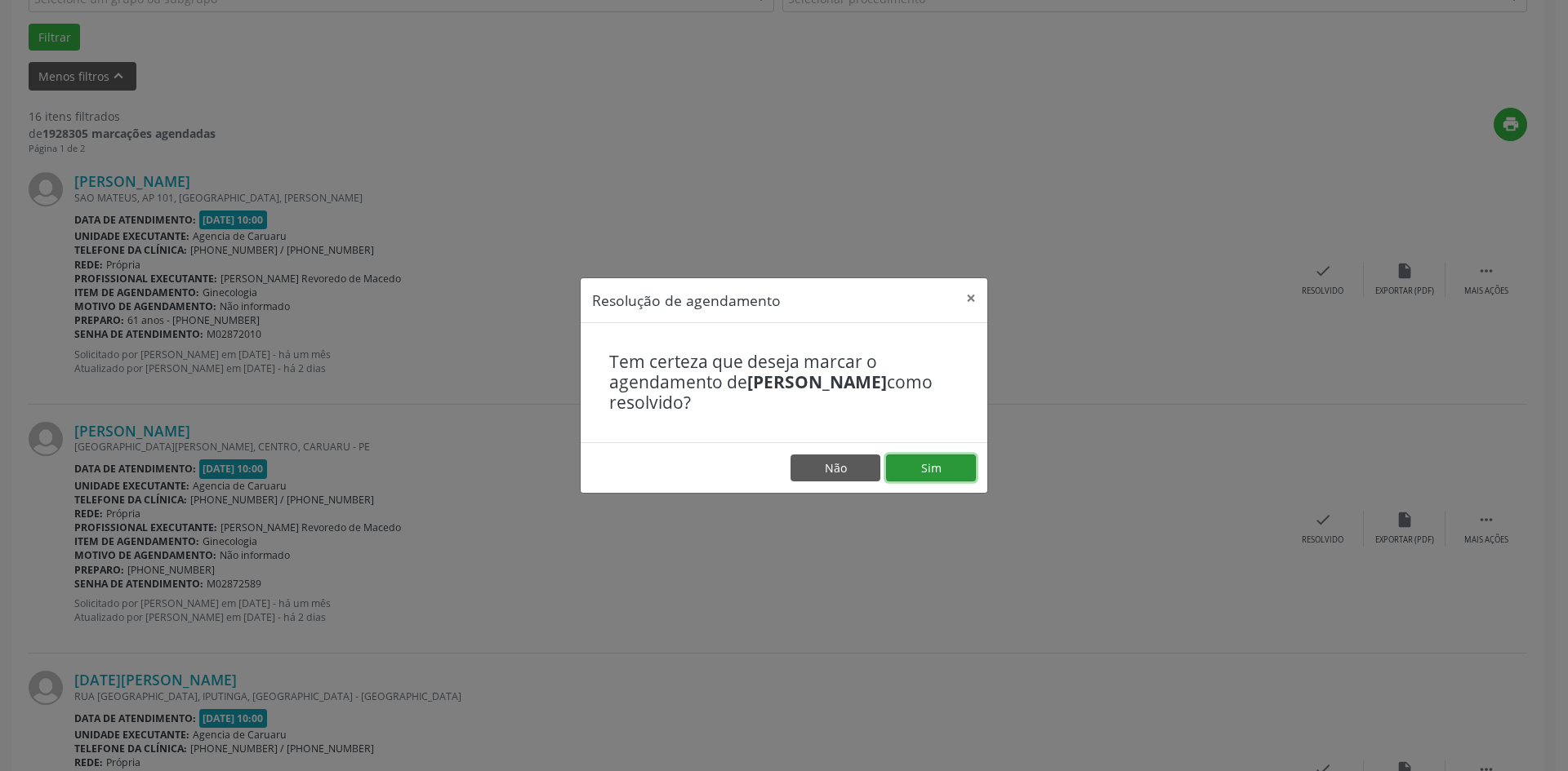
click at [936, 466] on button "Sim" at bounding box center [931, 469] width 90 height 28
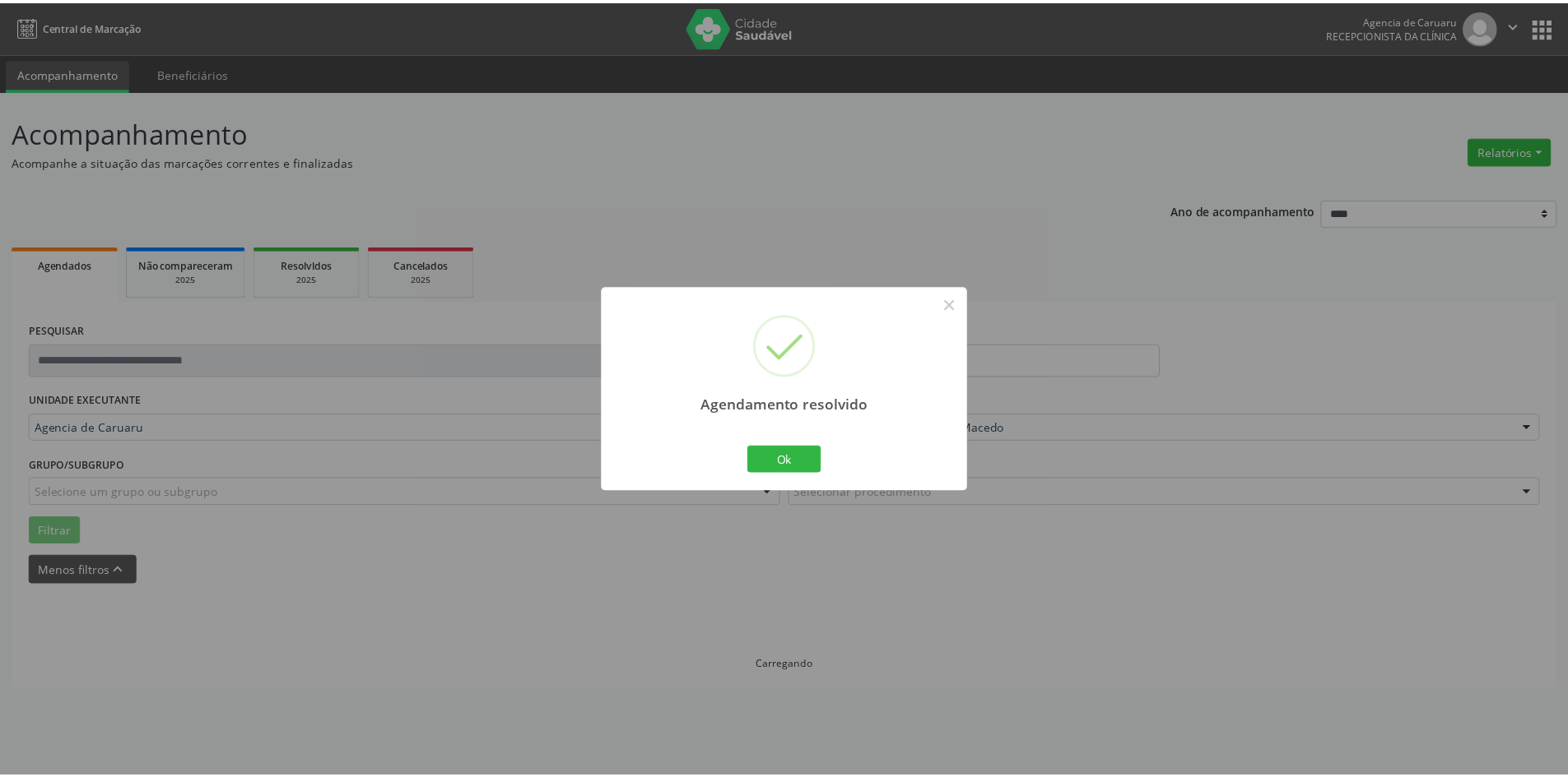
scroll to position [0, 0]
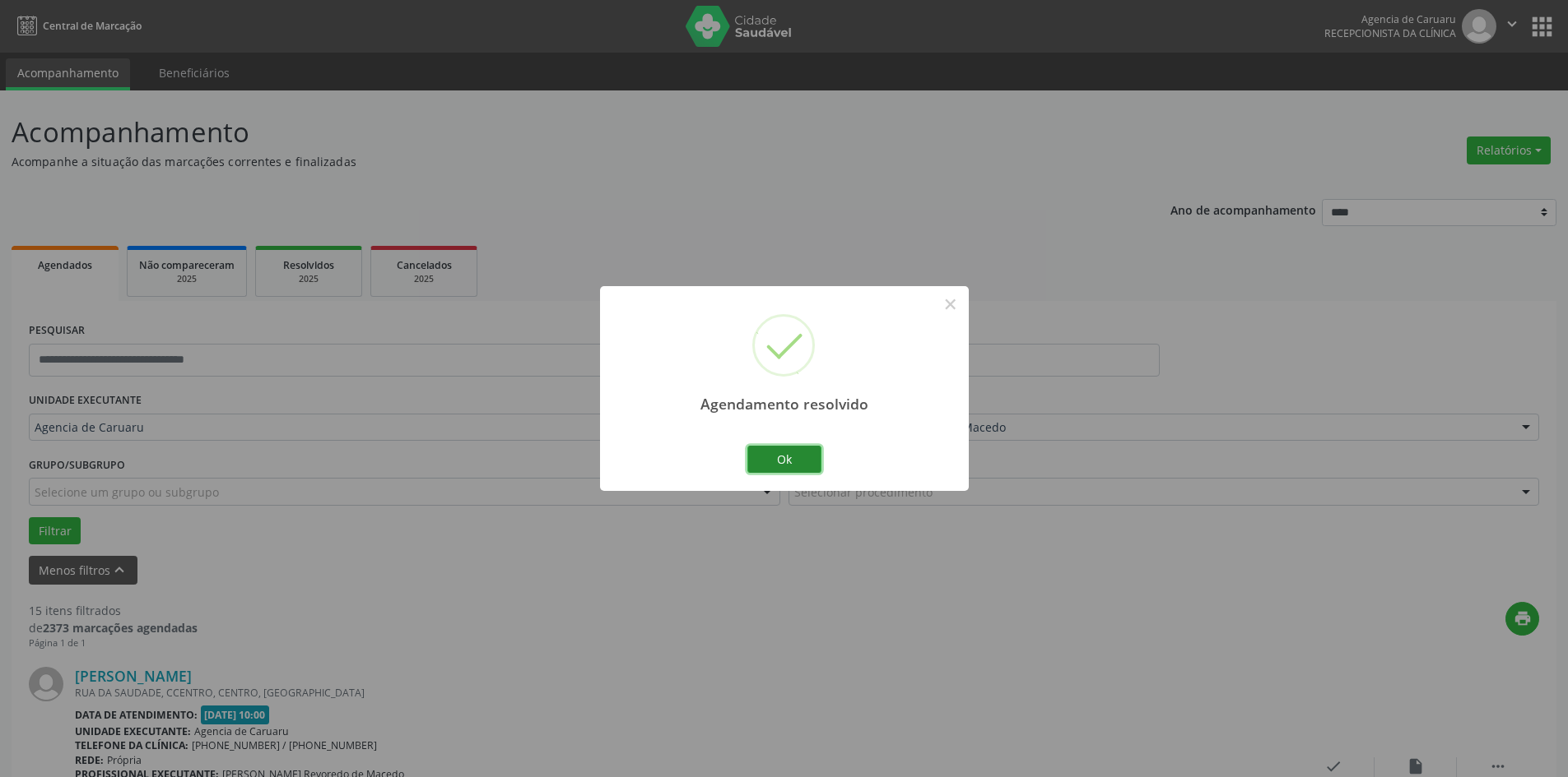
click at [803, 458] on button "Ok" at bounding box center [784, 460] width 74 height 28
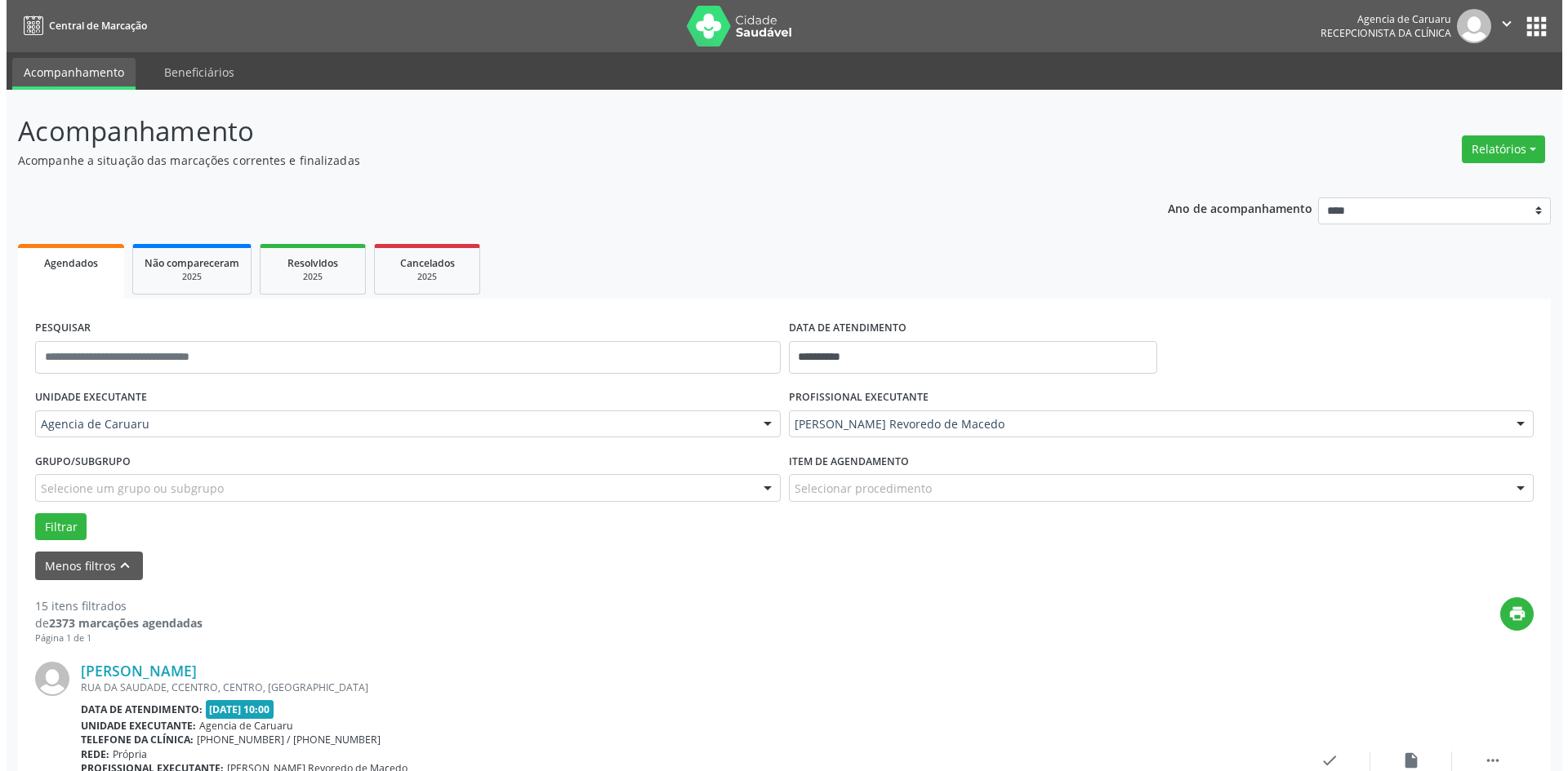
scroll to position [408, 0]
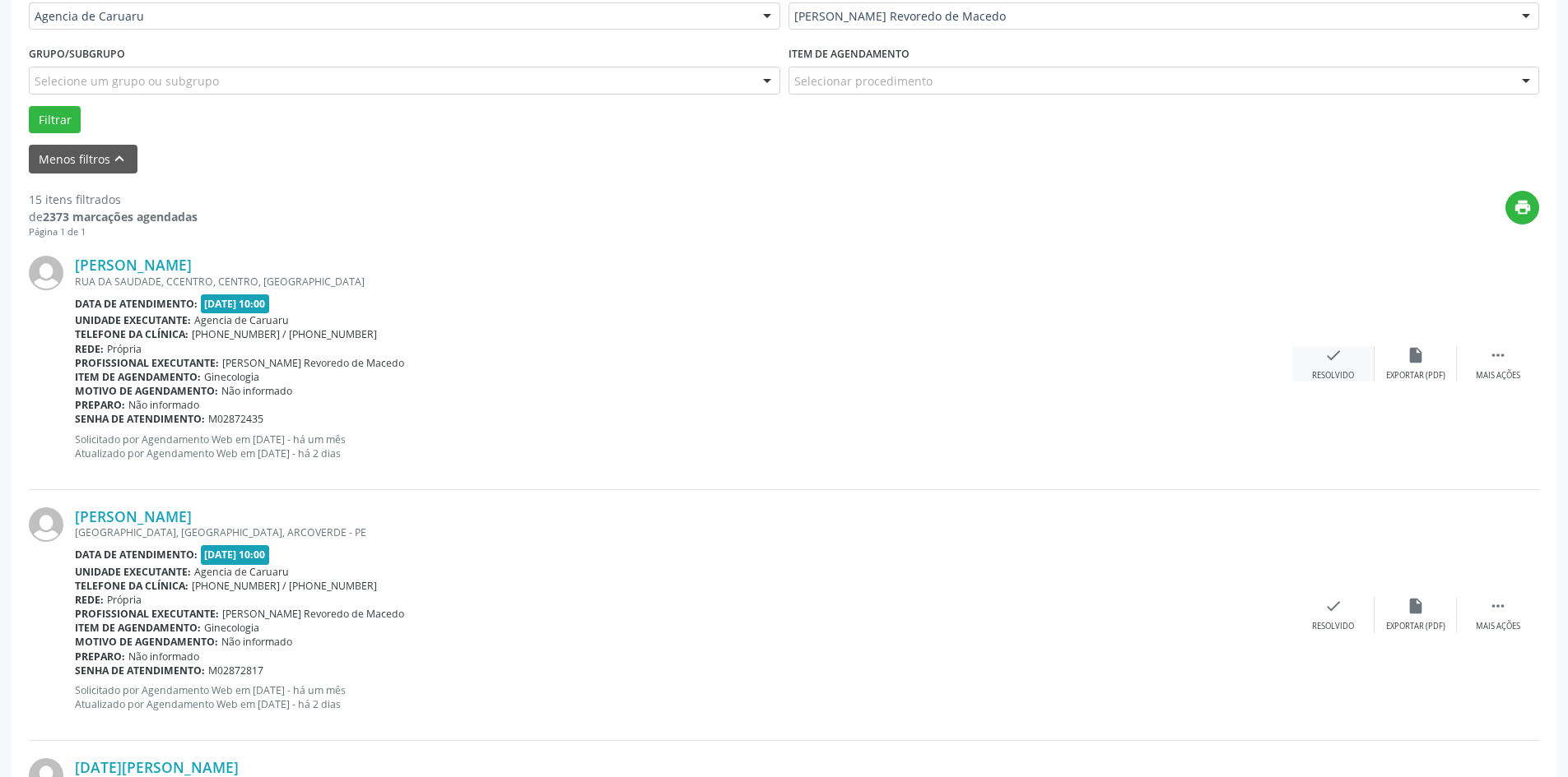
click at [1332, 357] on icon "check" at bounding box center [1333, 355] width 18 height 18
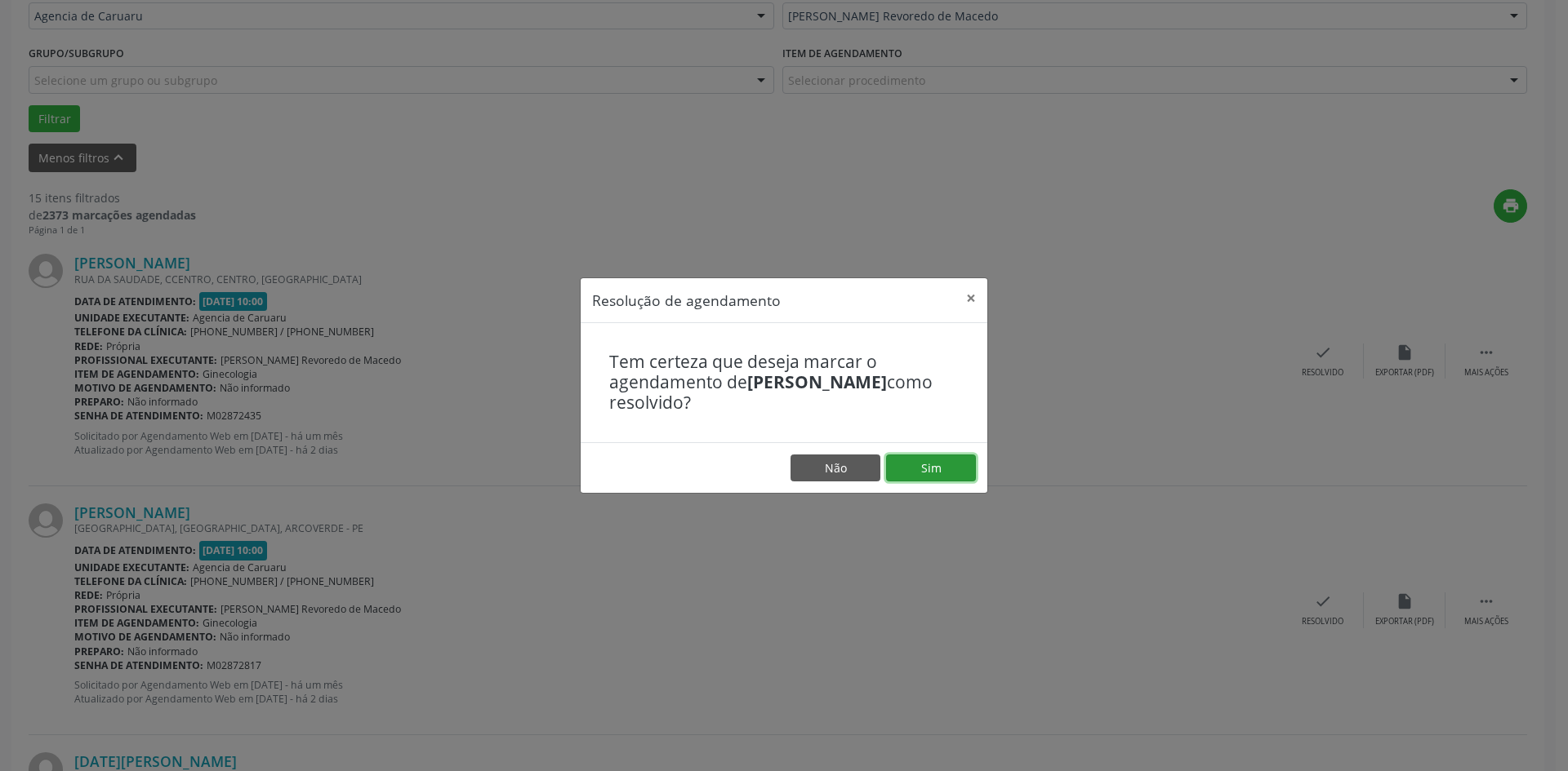
click at [923, 469] on button "Sim" at bounding box center [931, 469] width 90 height 28
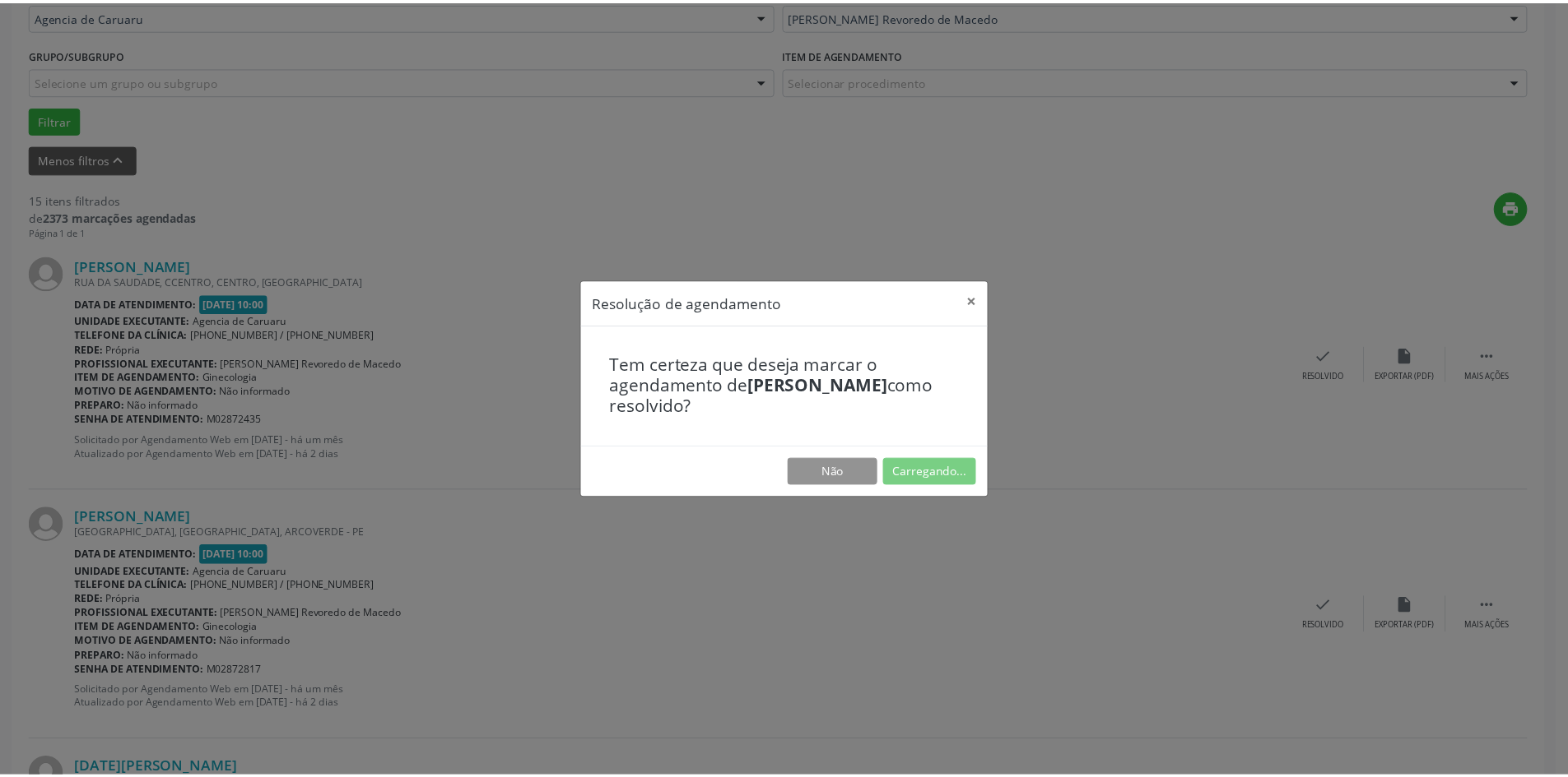
scroll to position [0, 0]
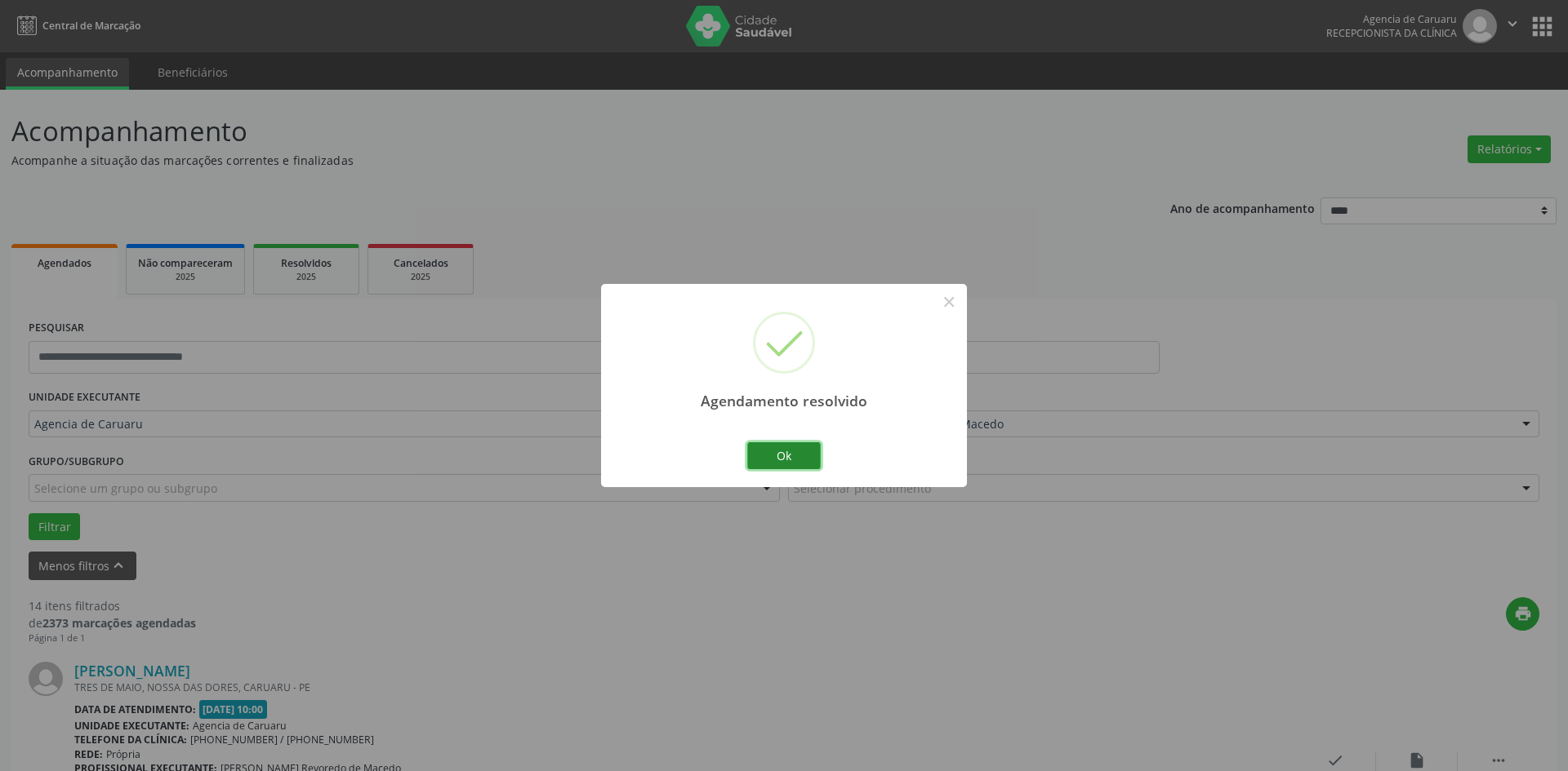
click at [771, 460] on button "Ok" at bounding box center [784, 457] width 74 height 28
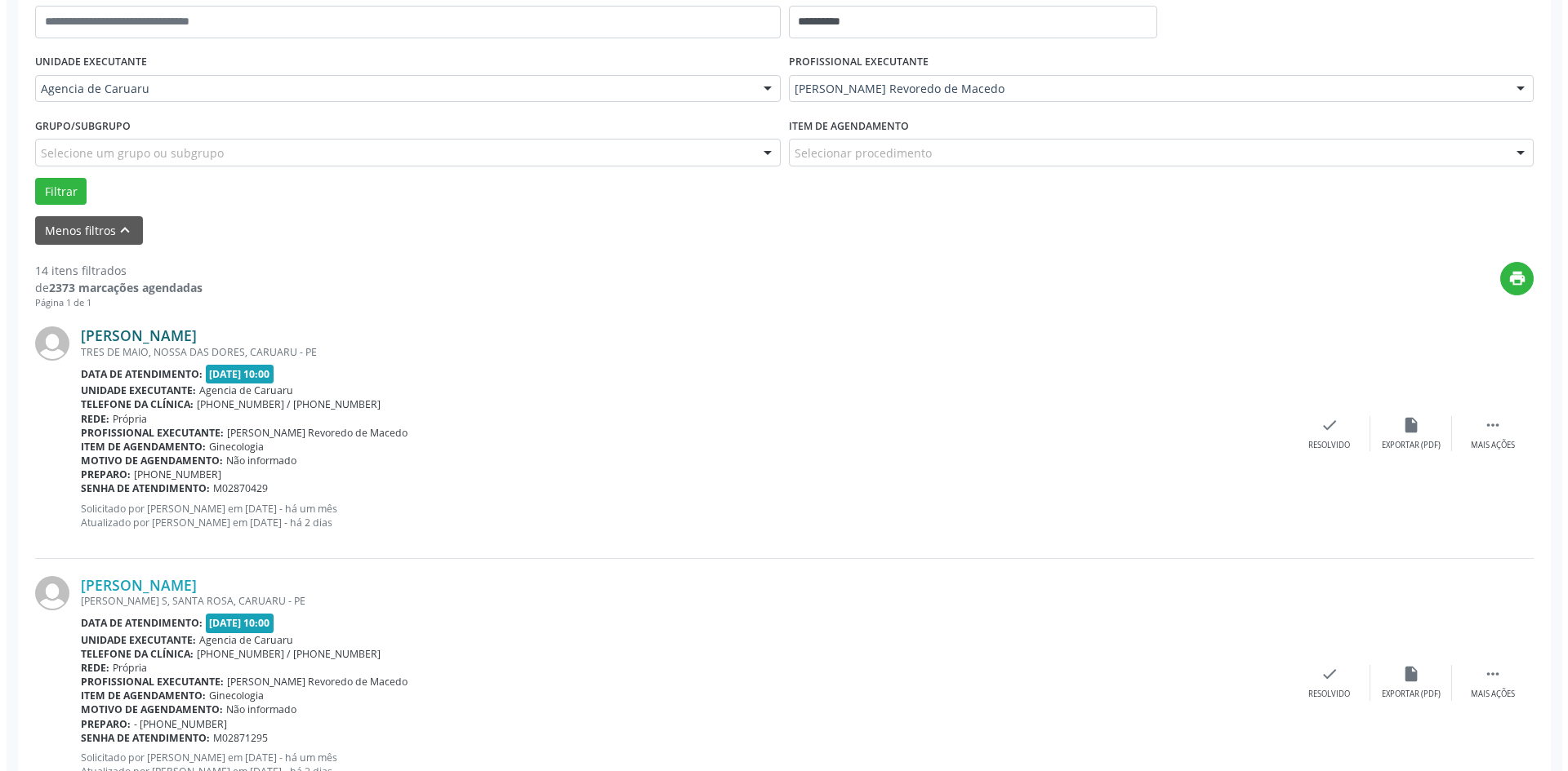
scroll to position [408, 0]
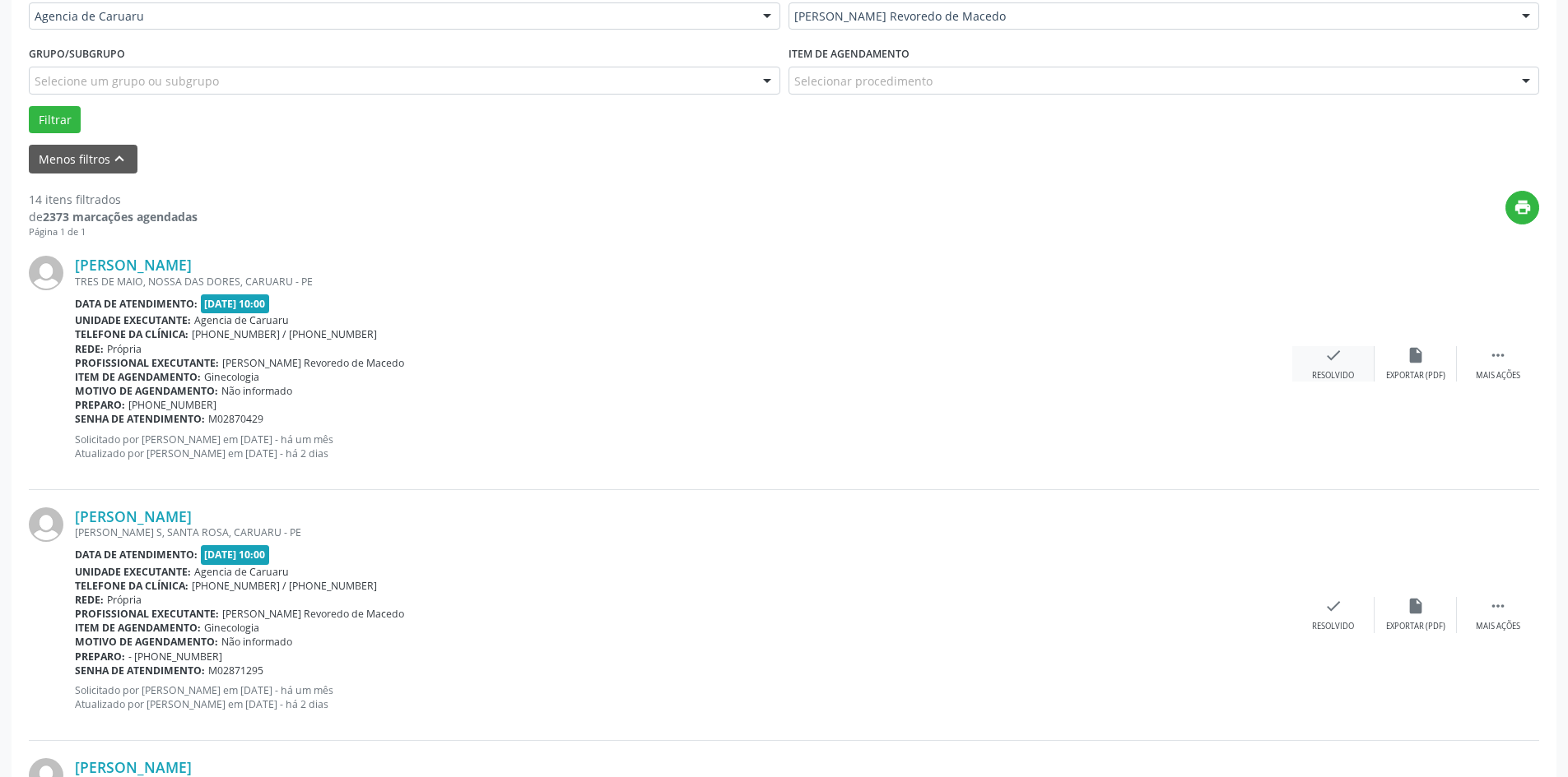
click at [1325, 358] on icon "check" at bounding box center [1333, 355] width 18 height 18
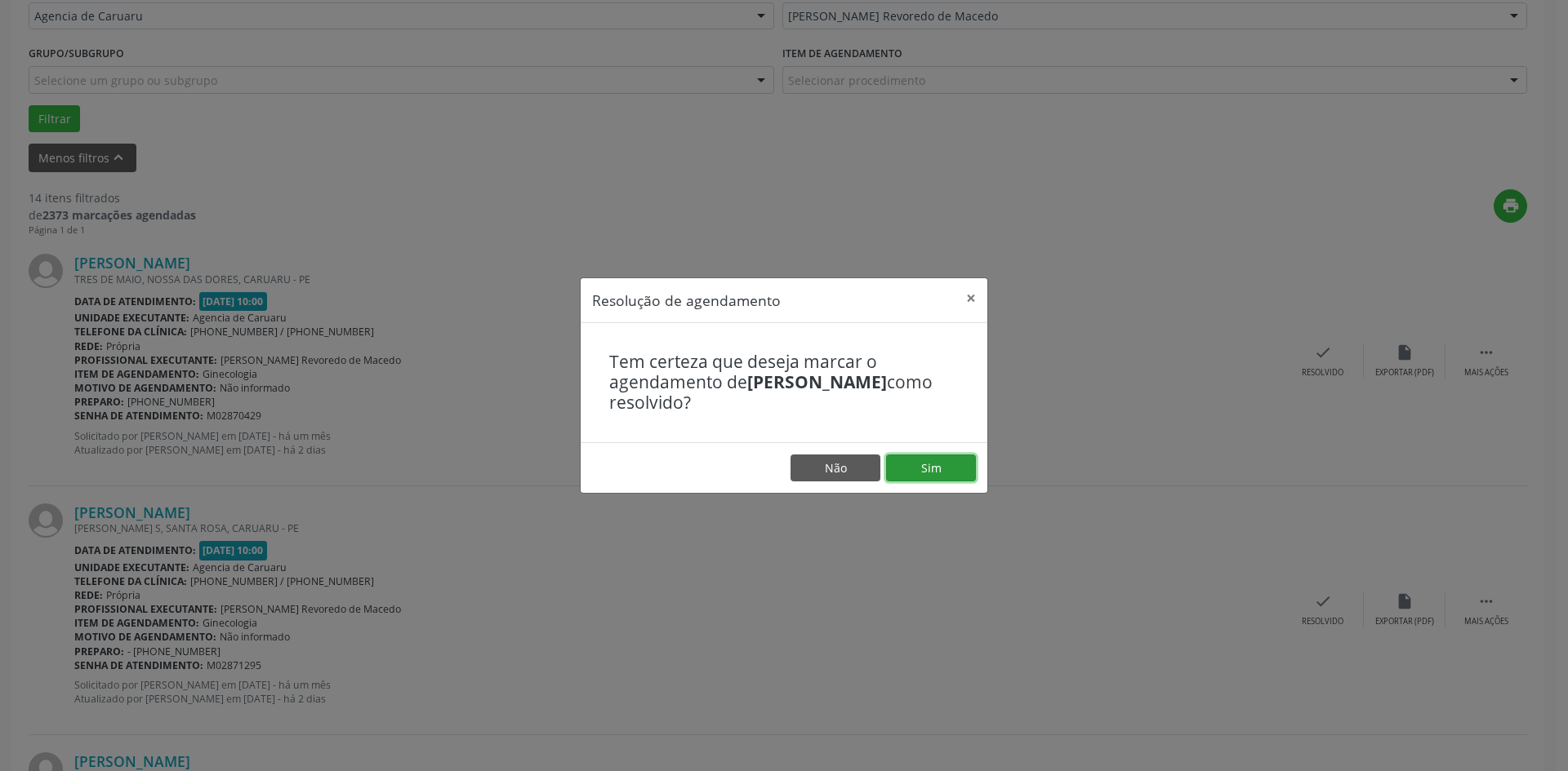
click at [903, 466] on button "Sim" at bounding box center [931, 469] width 90 height 28
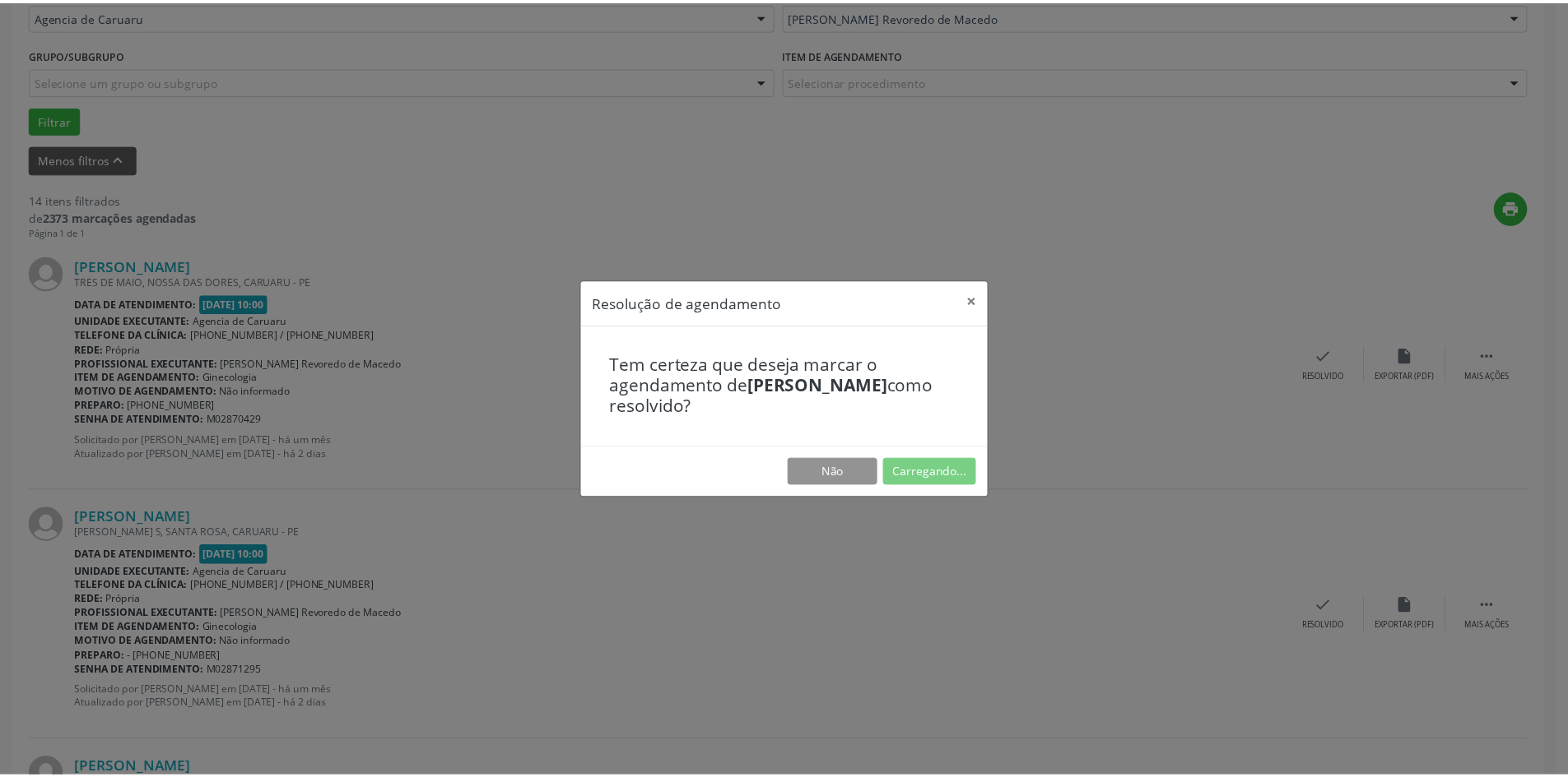
scroll to position [0, 0]
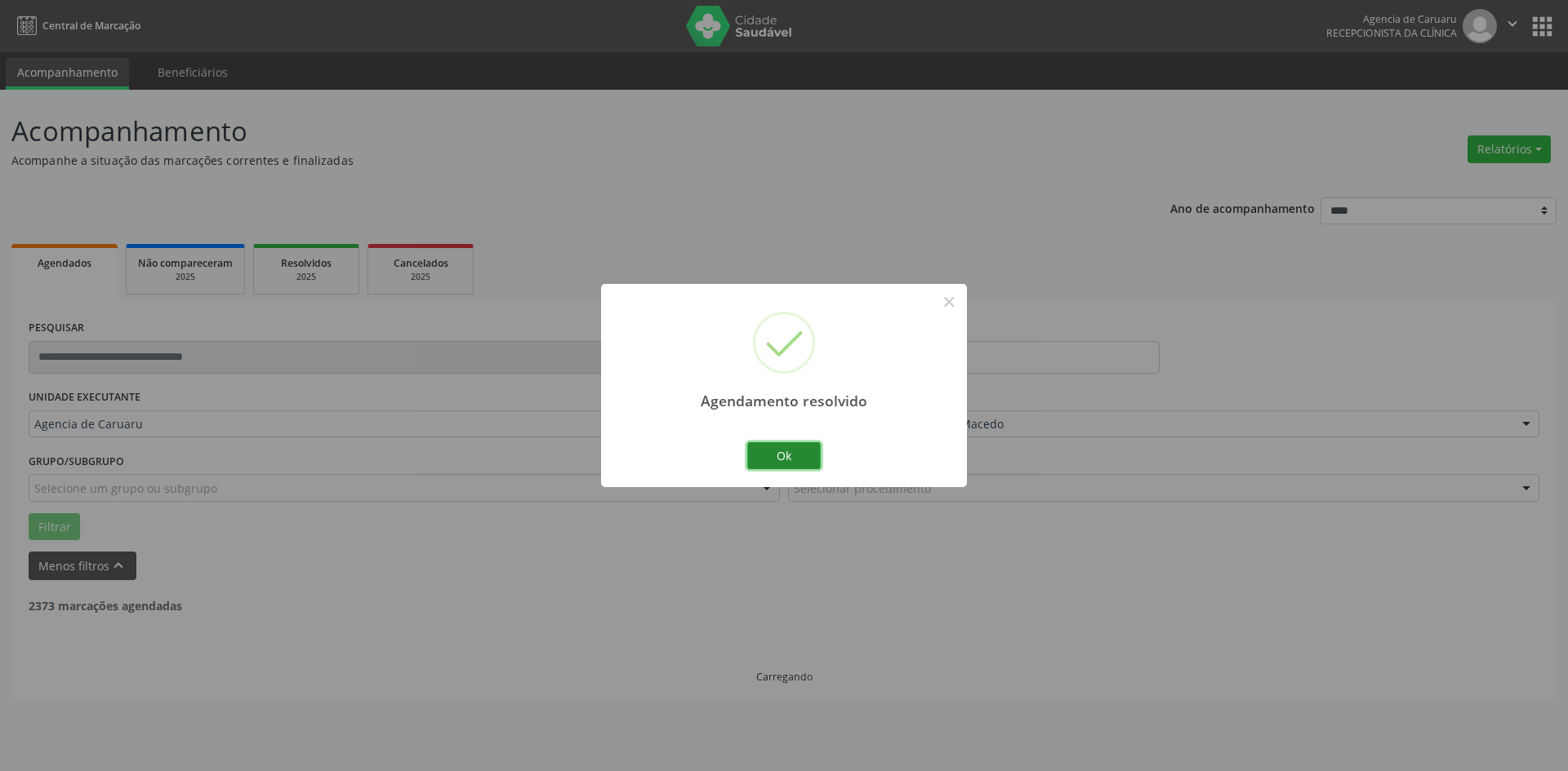
click at [773, 456] on button "Ok" at bounding box center [784, 457] width 74 height 28
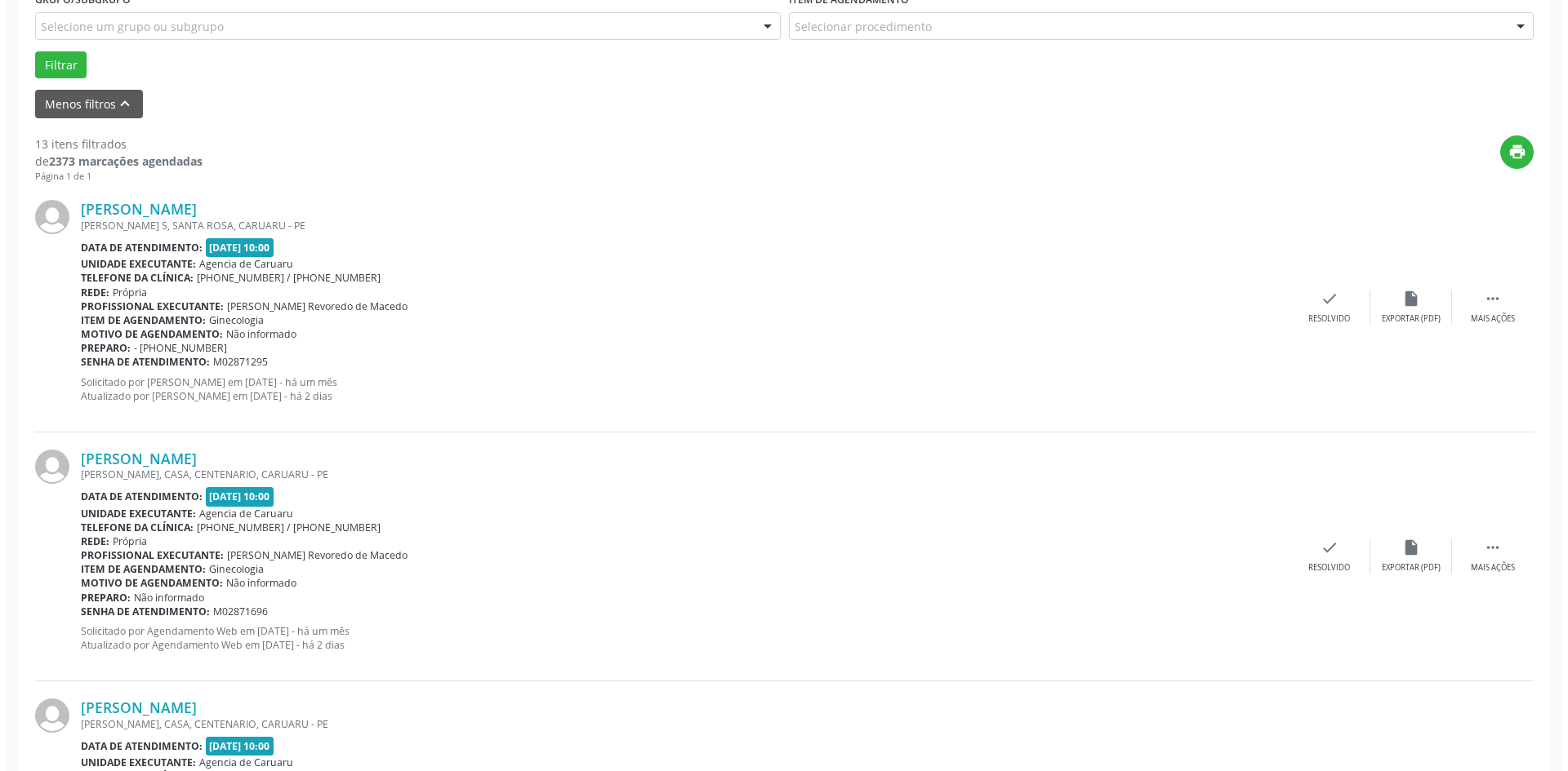
scroll to position [489, 0]
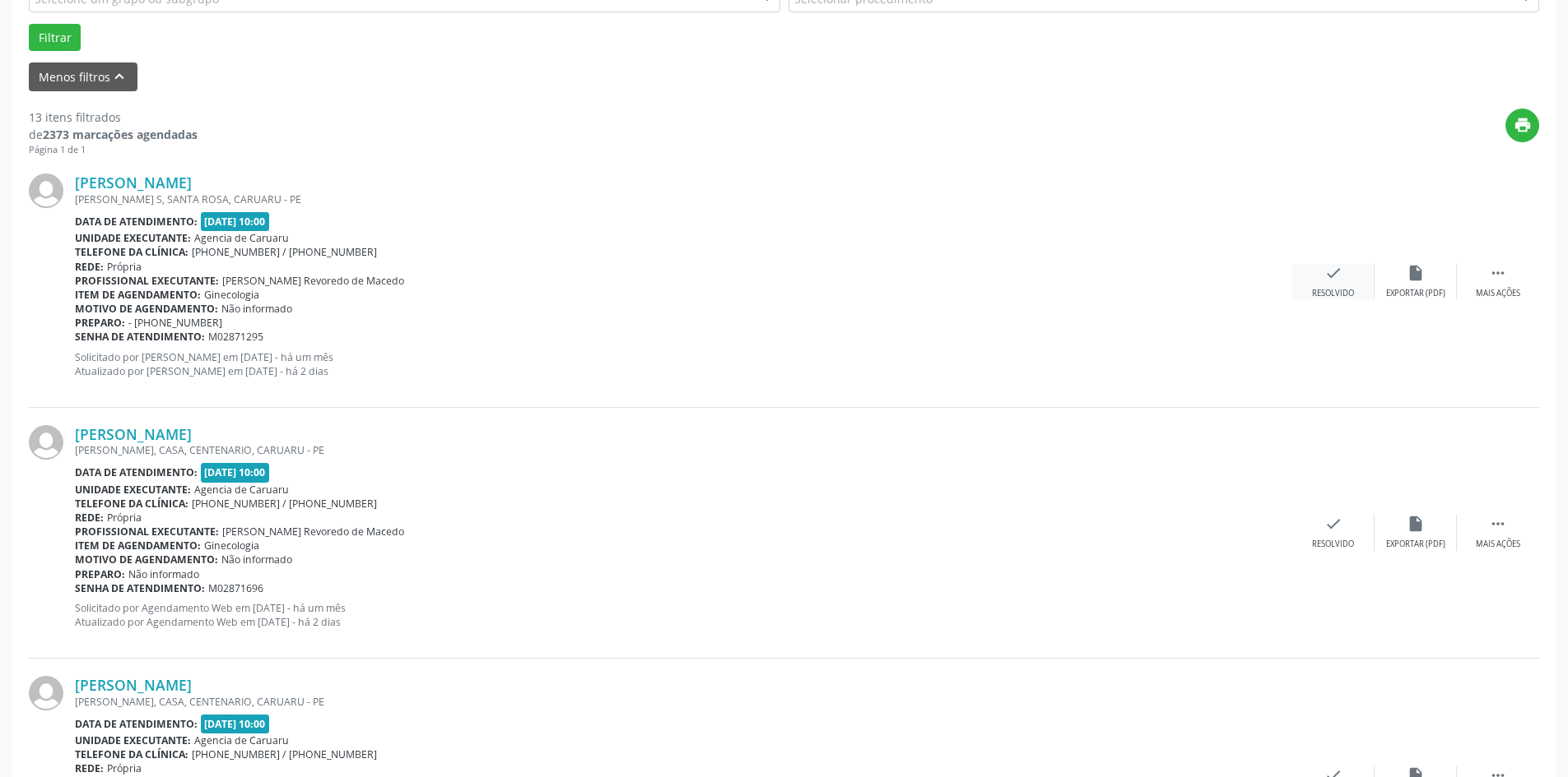
click at [1352, 280] on div "check Resolvido" at bounding box center [1334, 282] width 83 height 36
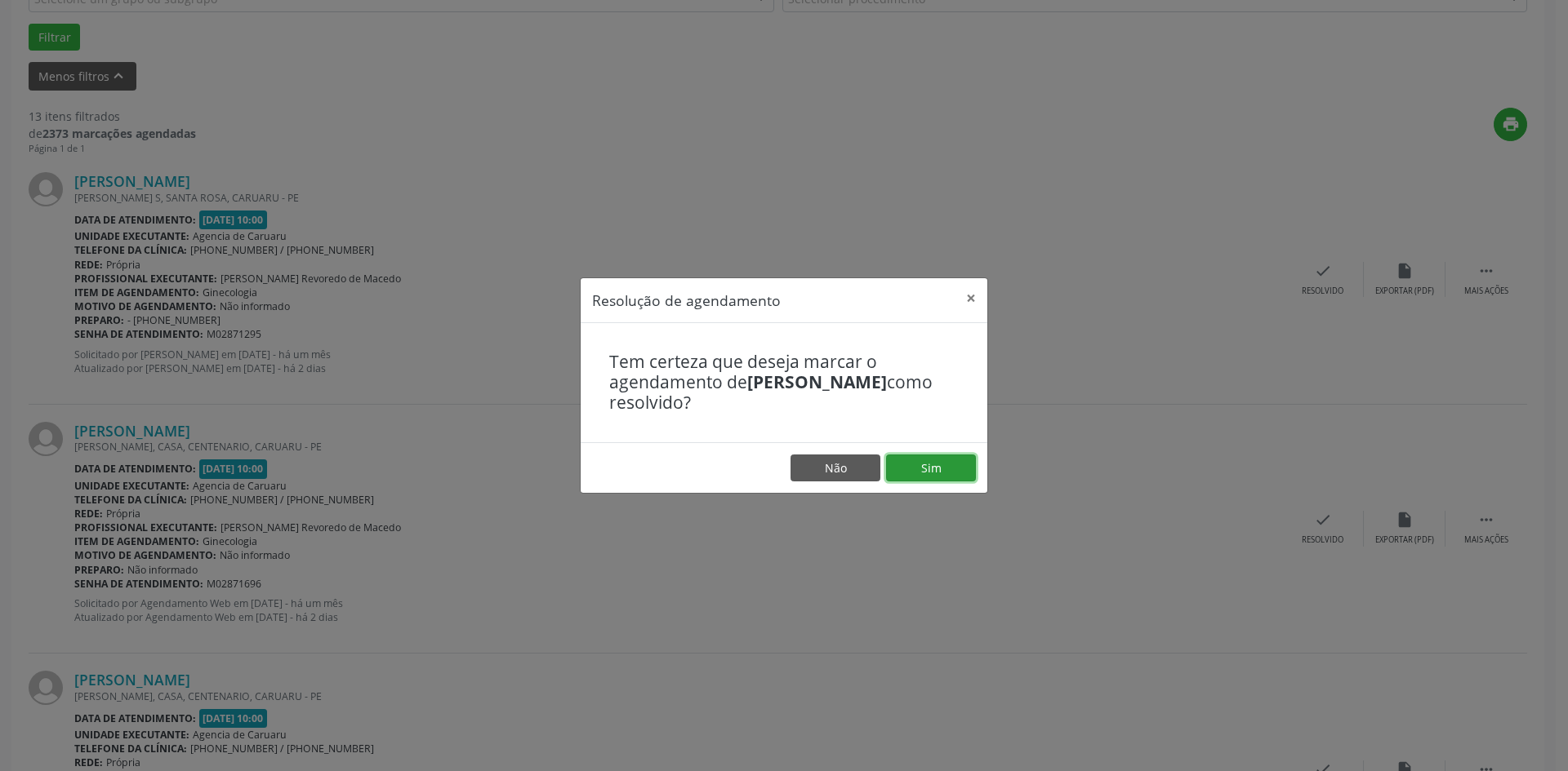
click at [902, 464] on button "Sim" at bounding box center [931, 469] width 90 height 28
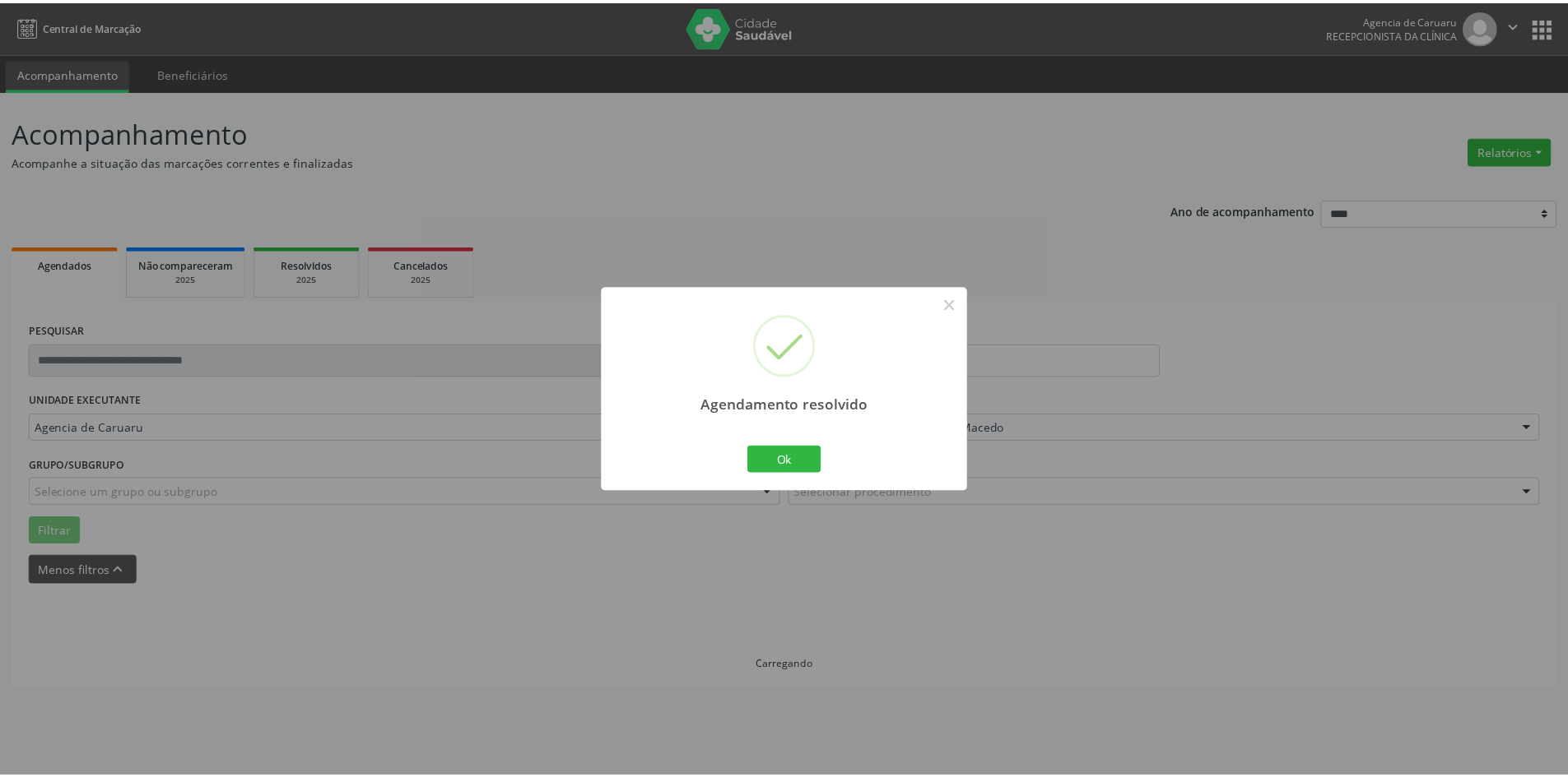
scroll to position [0, 0]
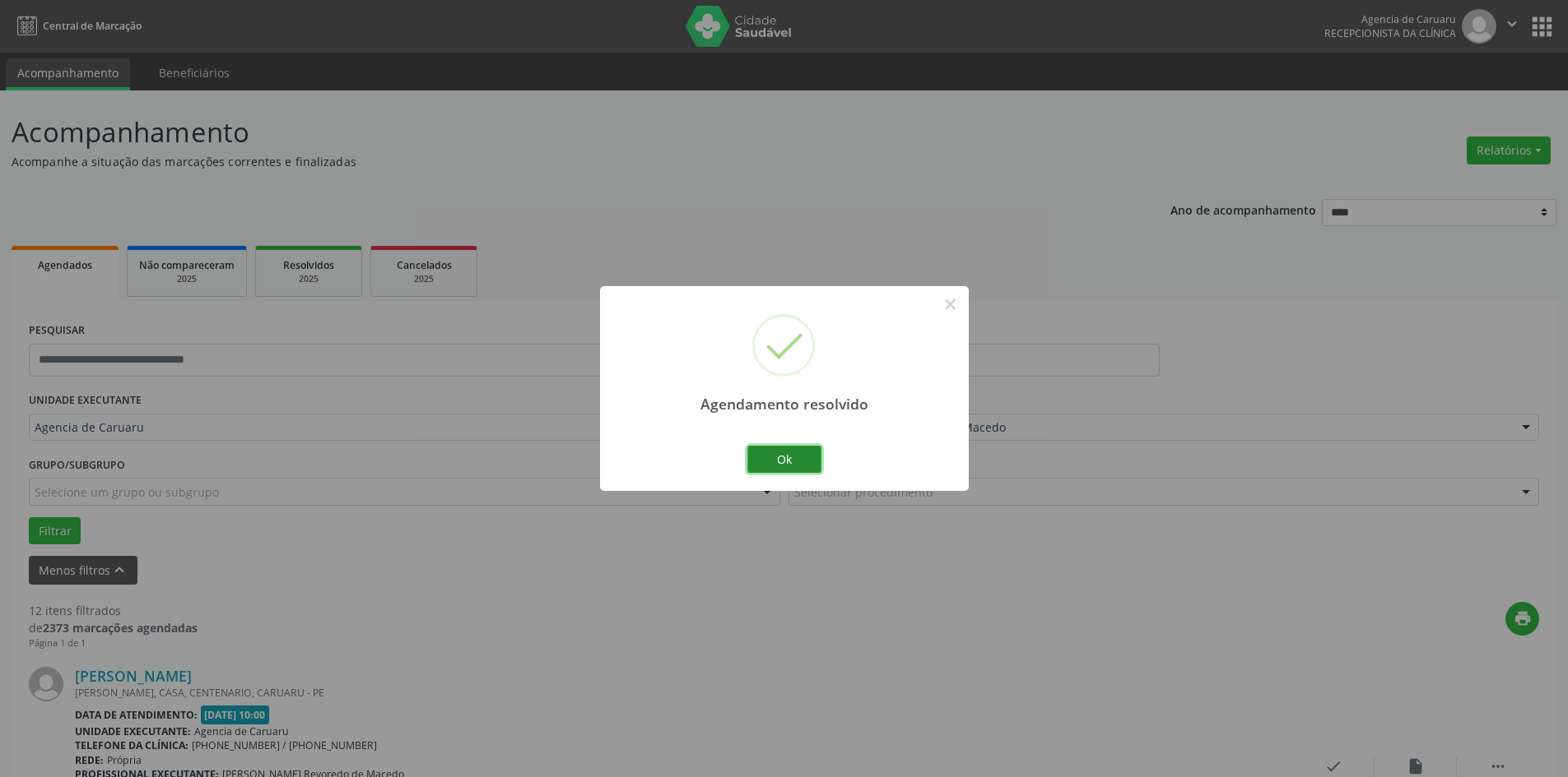
click at [806, 464] on button "Ok" at bounding box center [784, 460] width 74 height 28
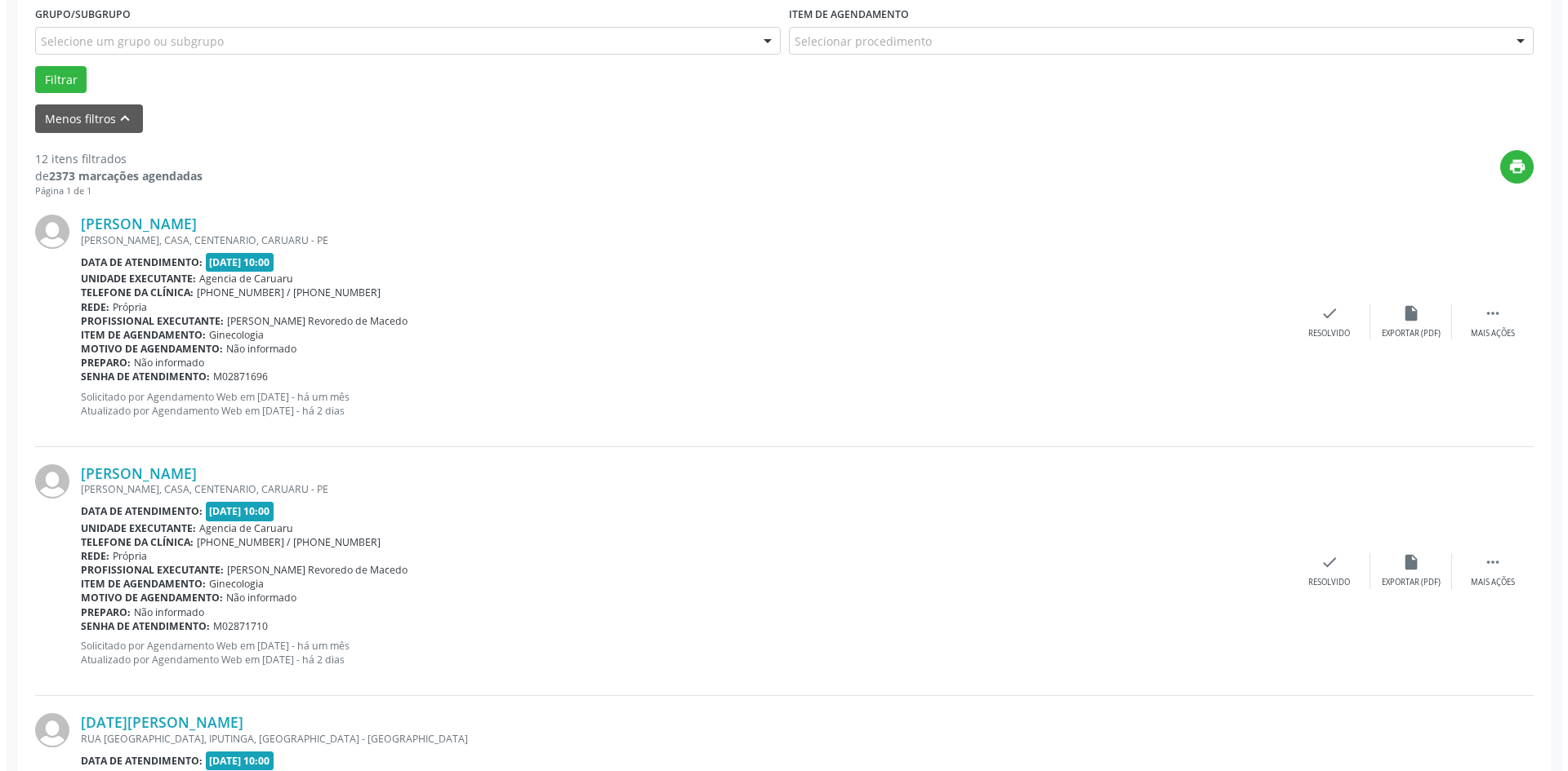
scroll to position [489, 0]
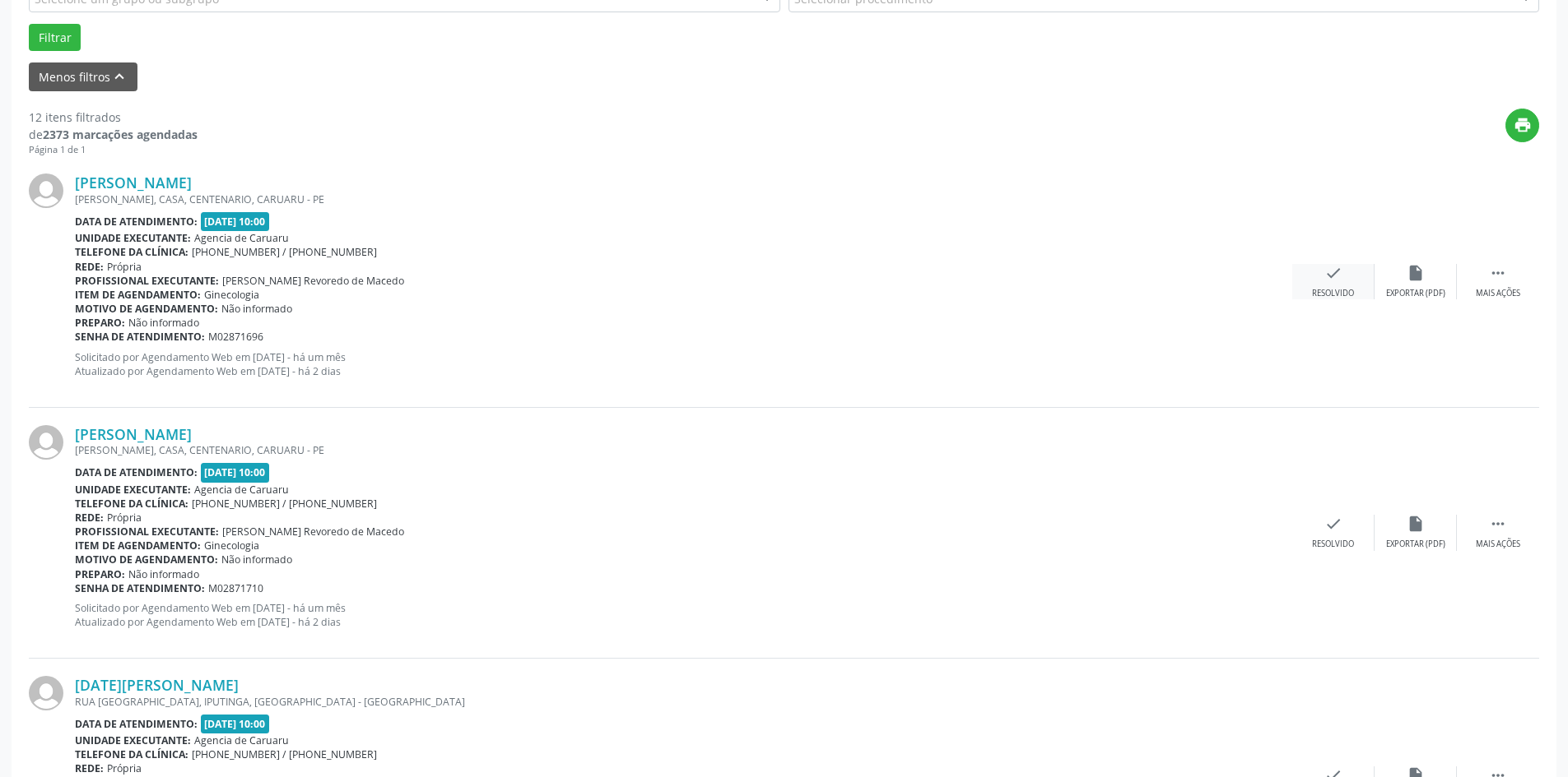
click at [1319, 273] on div "check Resolvido" at bounding box center [1334, 282] width 83 height 36
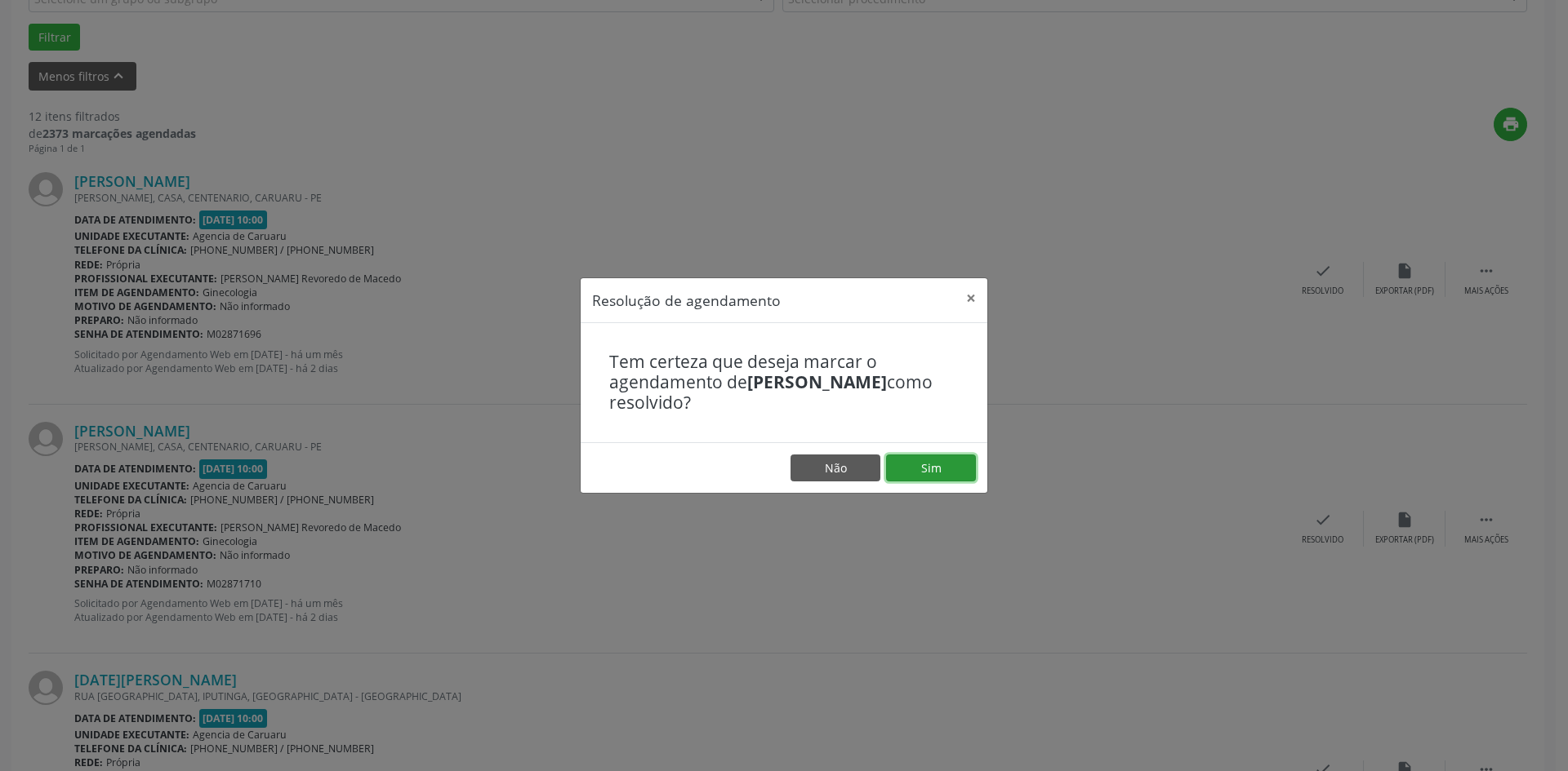
click at [928, 469] on button "Sim" at bounding box center [931, 469] width 90 height 28
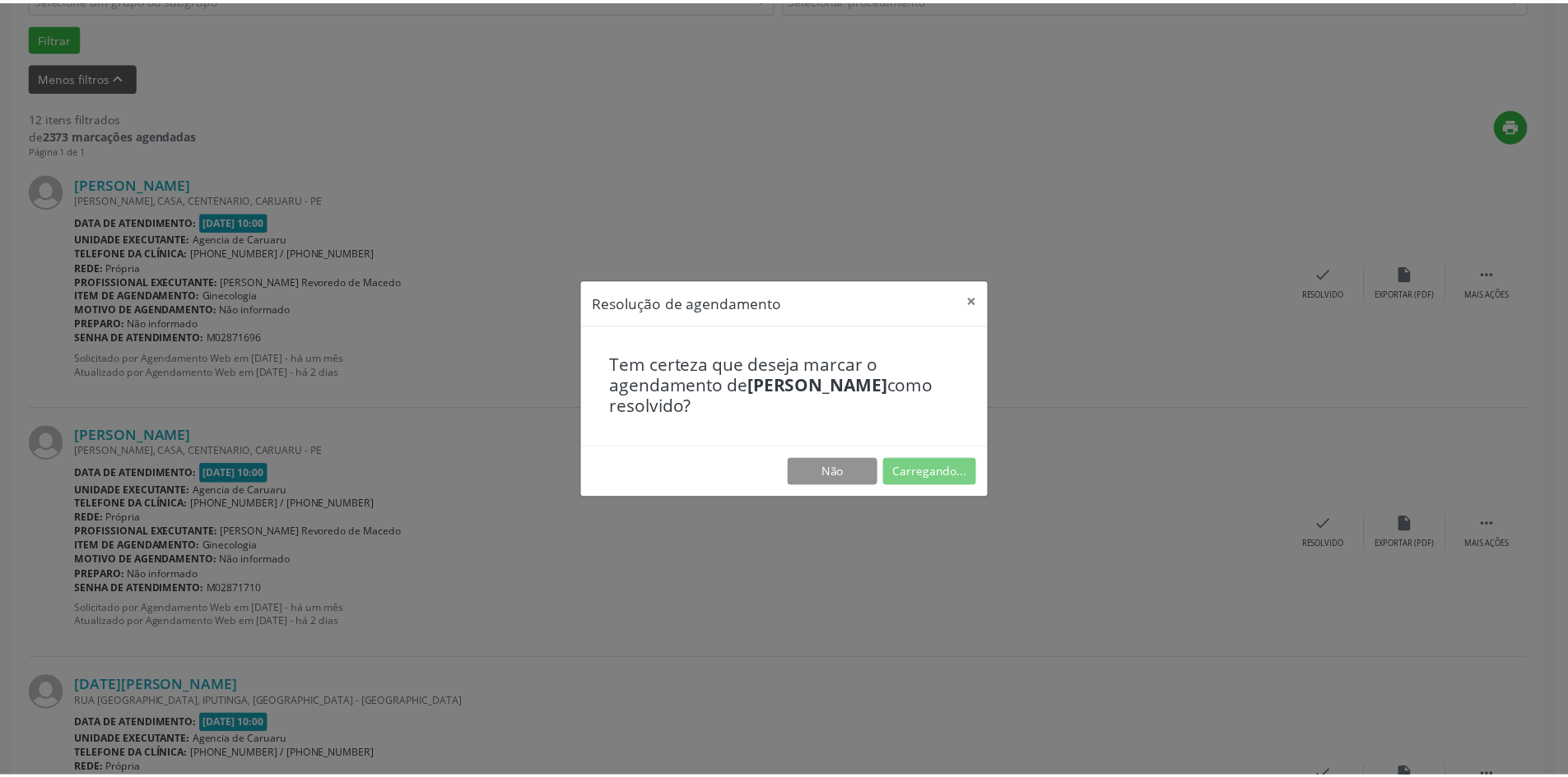
scroll to position [0, 0]
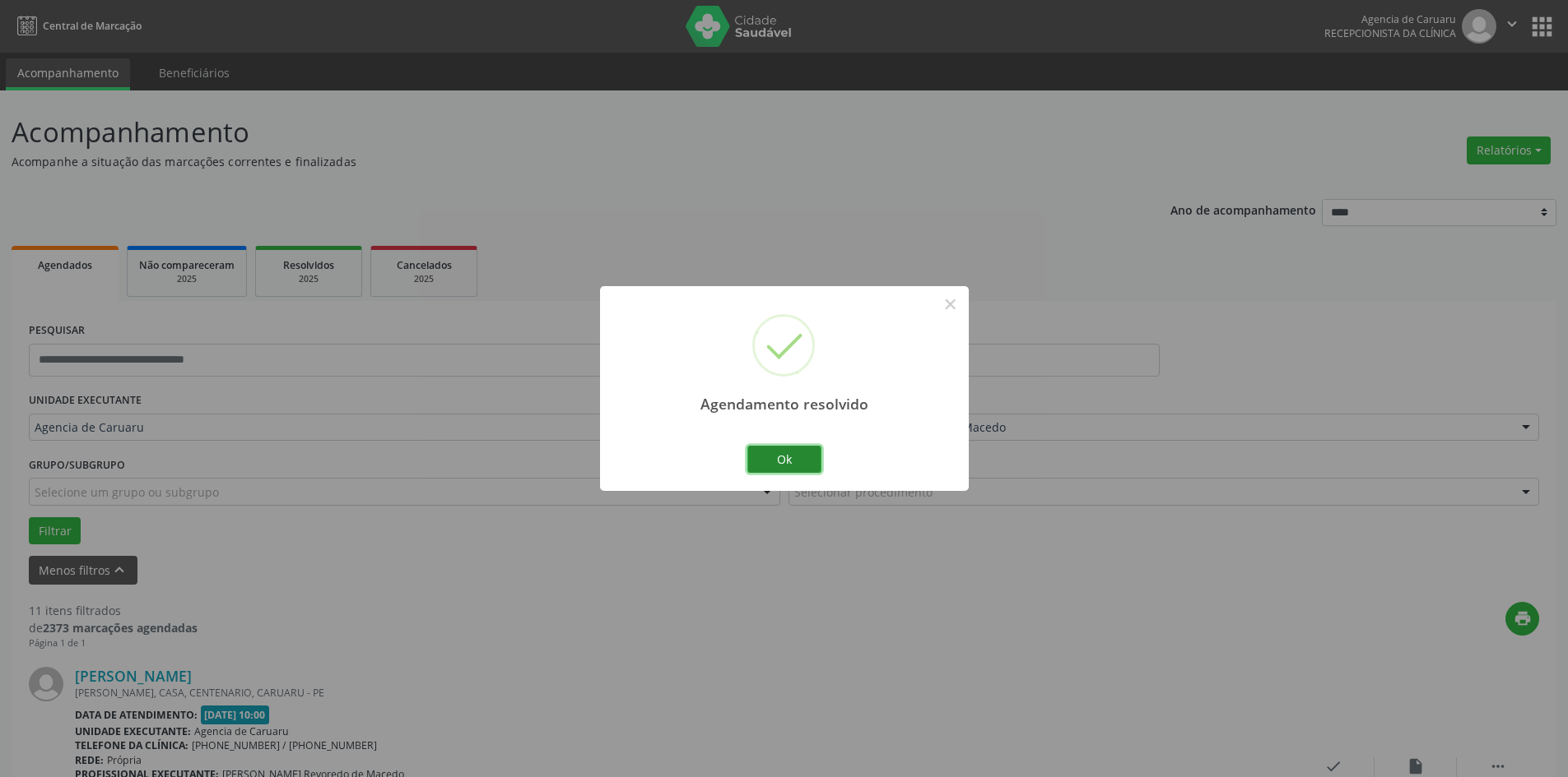
click at [793, 462] on button "Ok" at bounding box center [784, 460] width 74 height 28
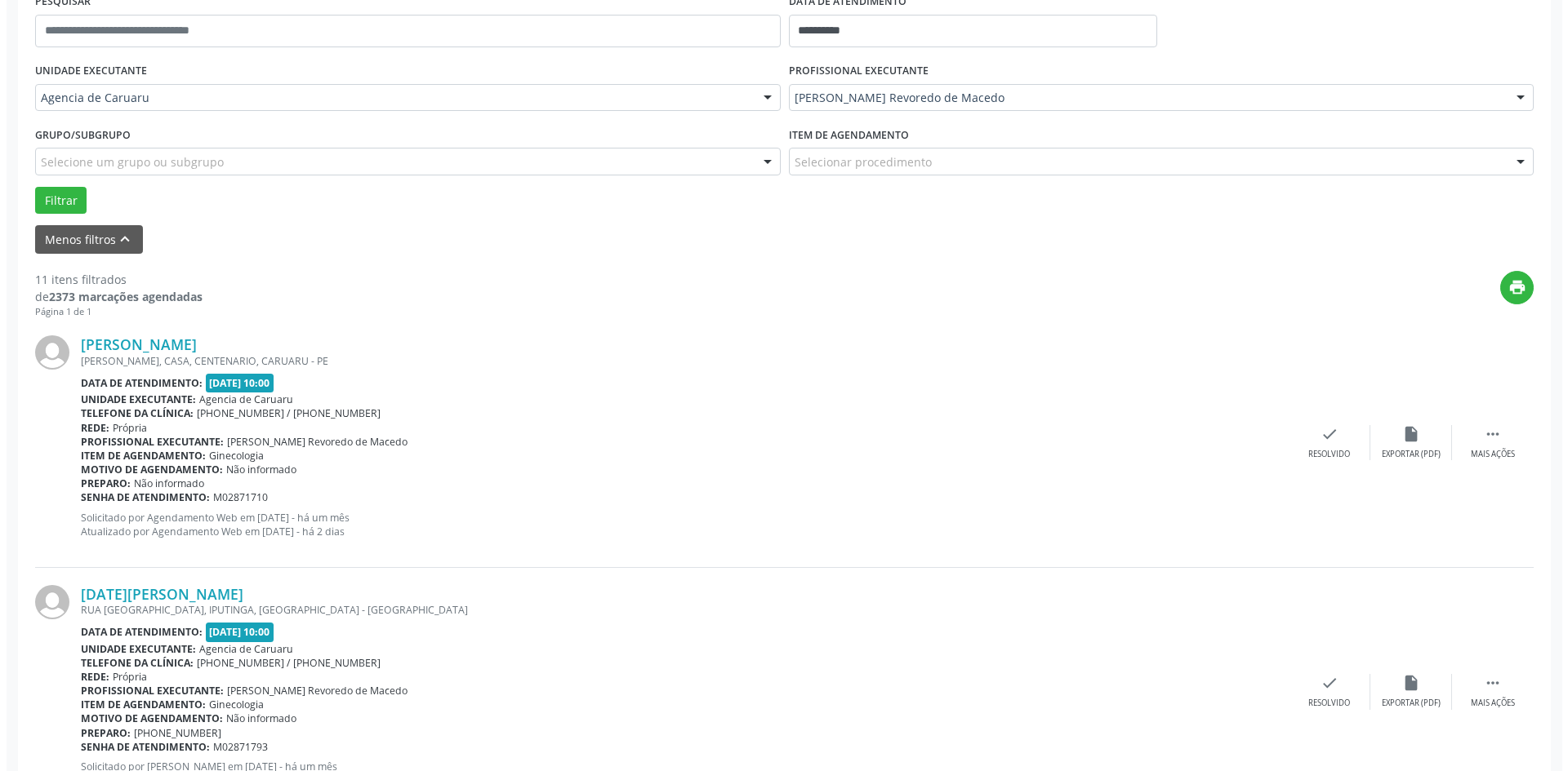
scroll to position [408, 0]
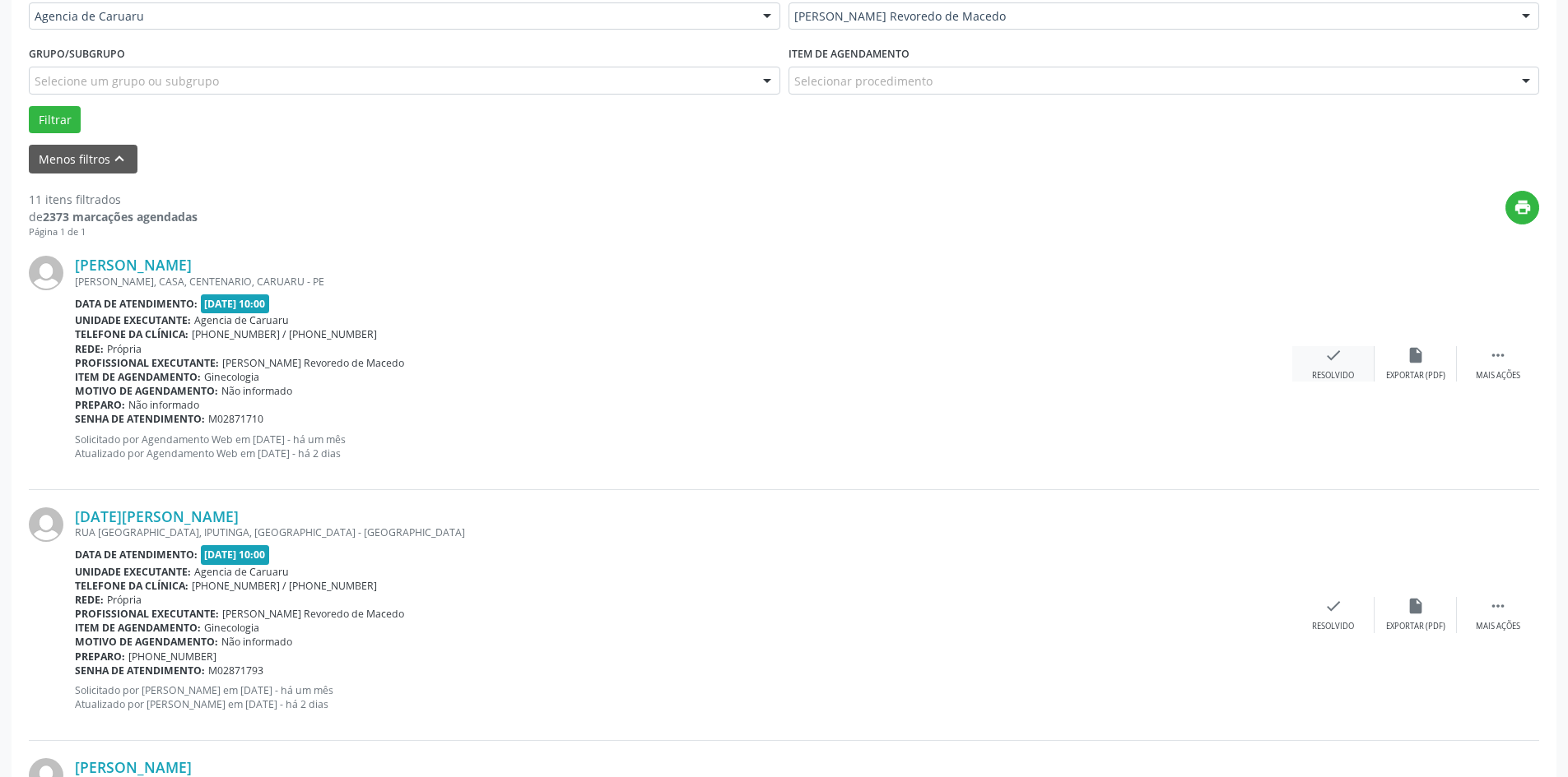
click at [1326, 361] on icon "check" at bounding box center [1333, 355] width 18 height 18
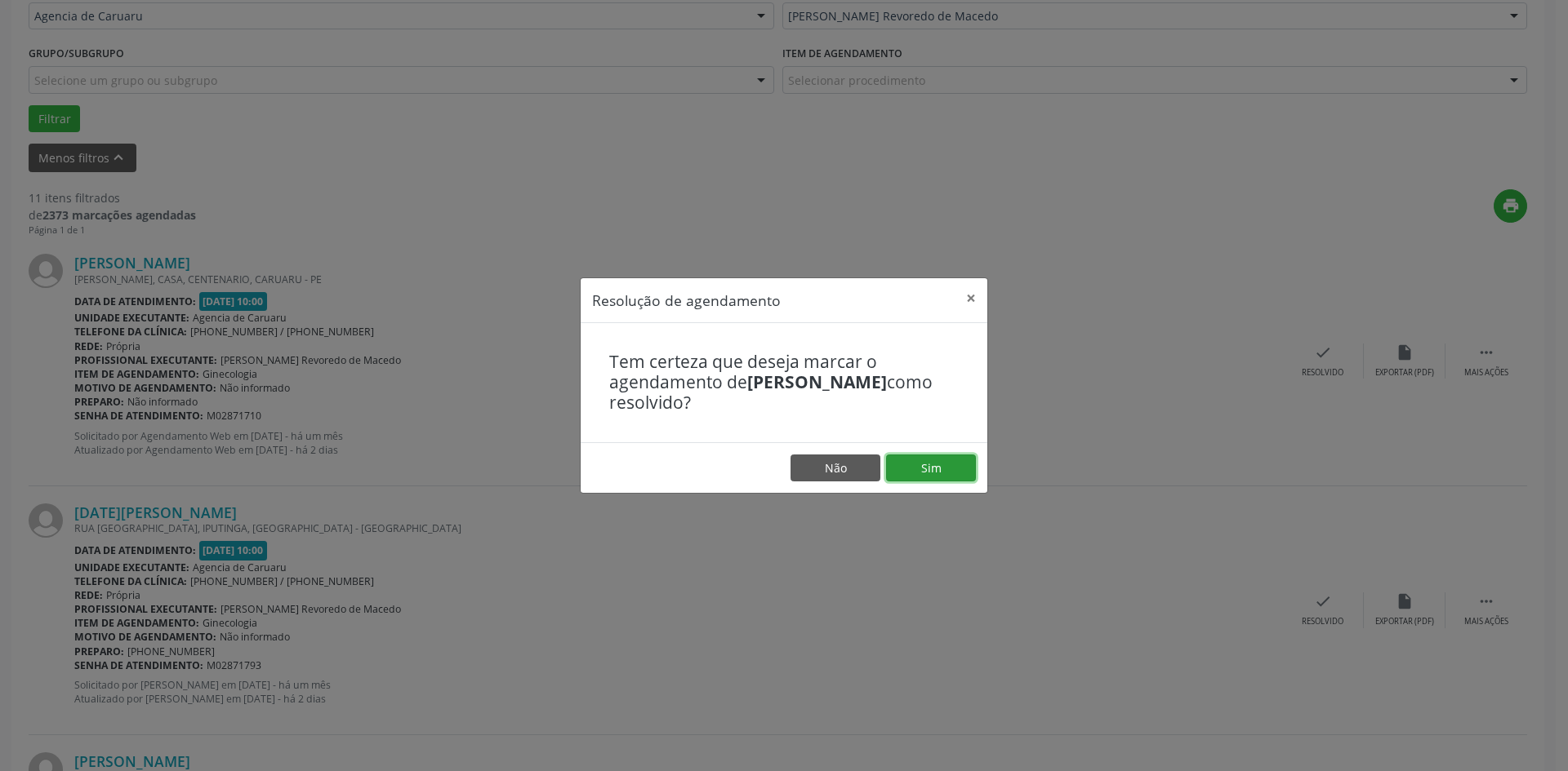
click at [924, 463] on button "Sim" at bounding box center [931, 469] width 90 height 28
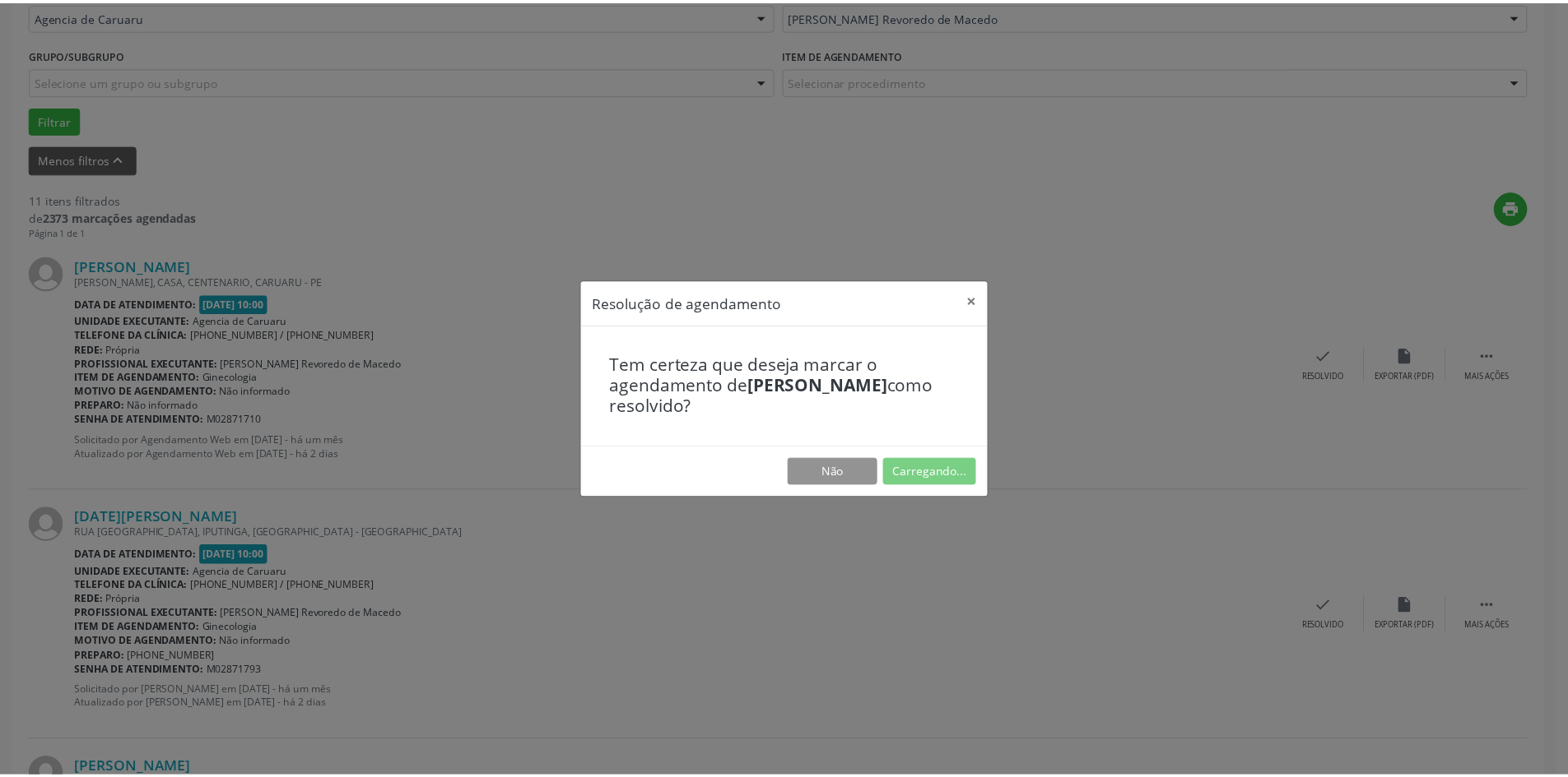
scroll to position [0, 0]
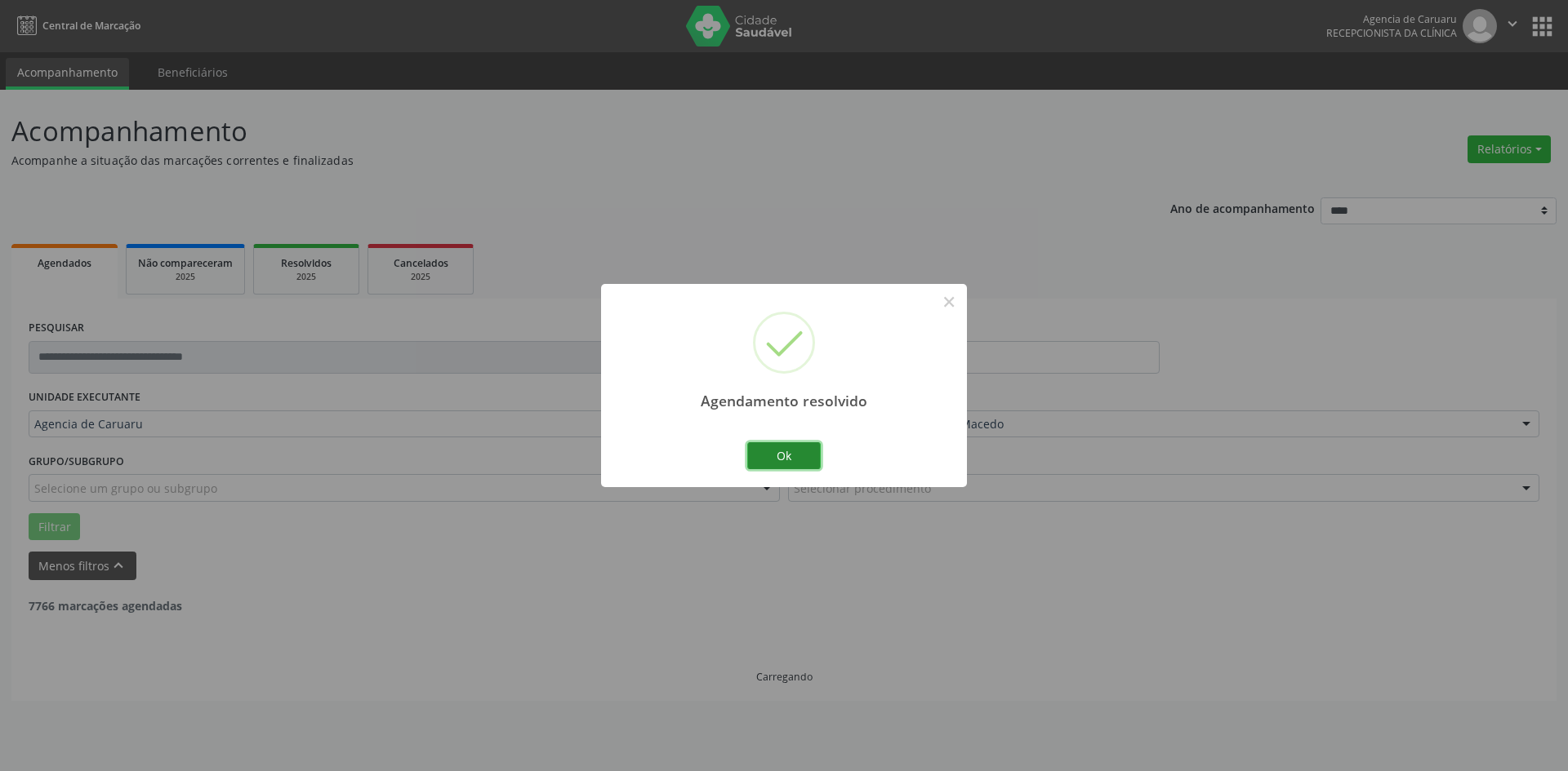
click at [810, 458] on button "Ok" at bounding box center [784, 457] width 74 height 28
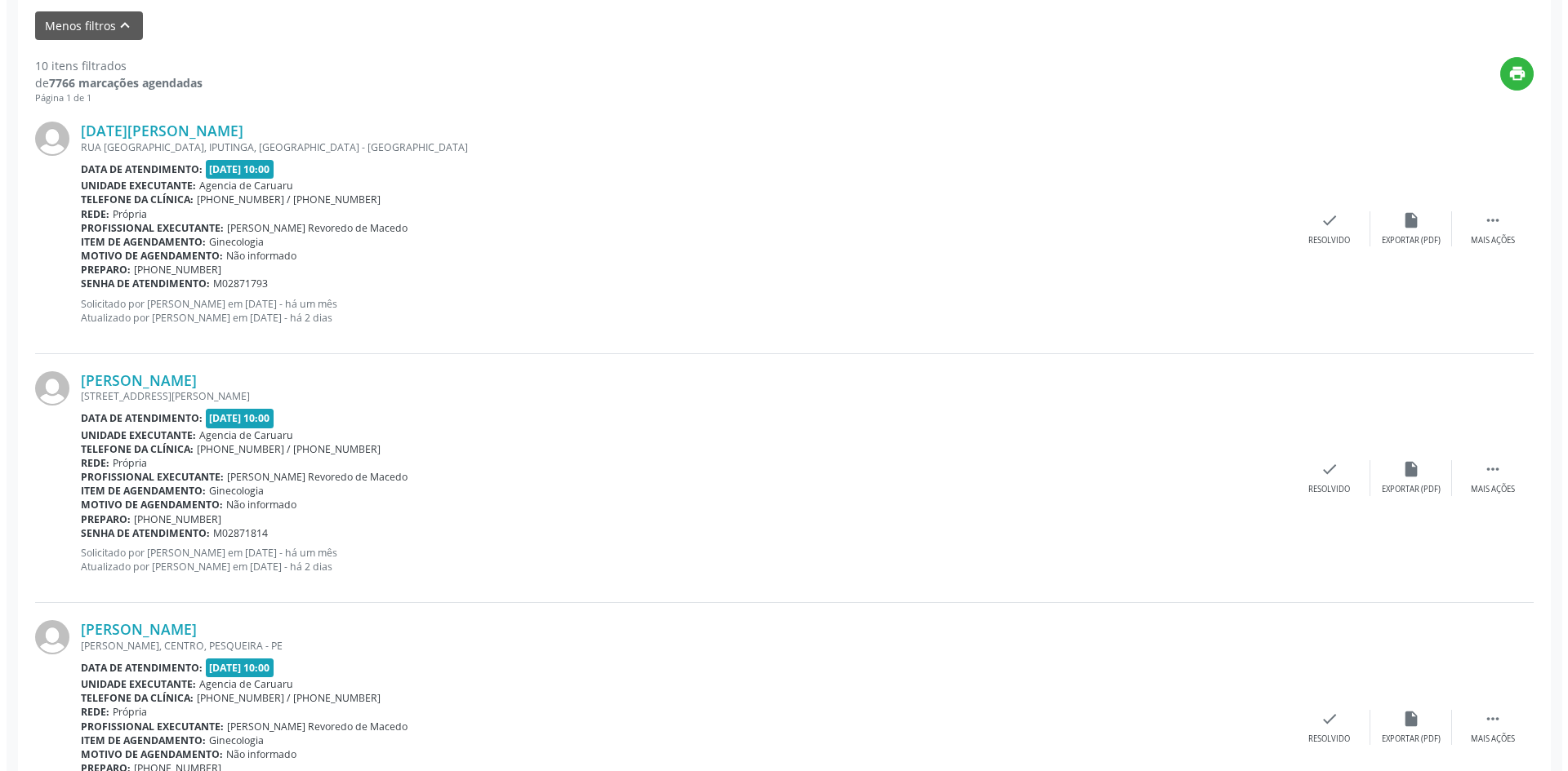
scroll to position [571, 0]
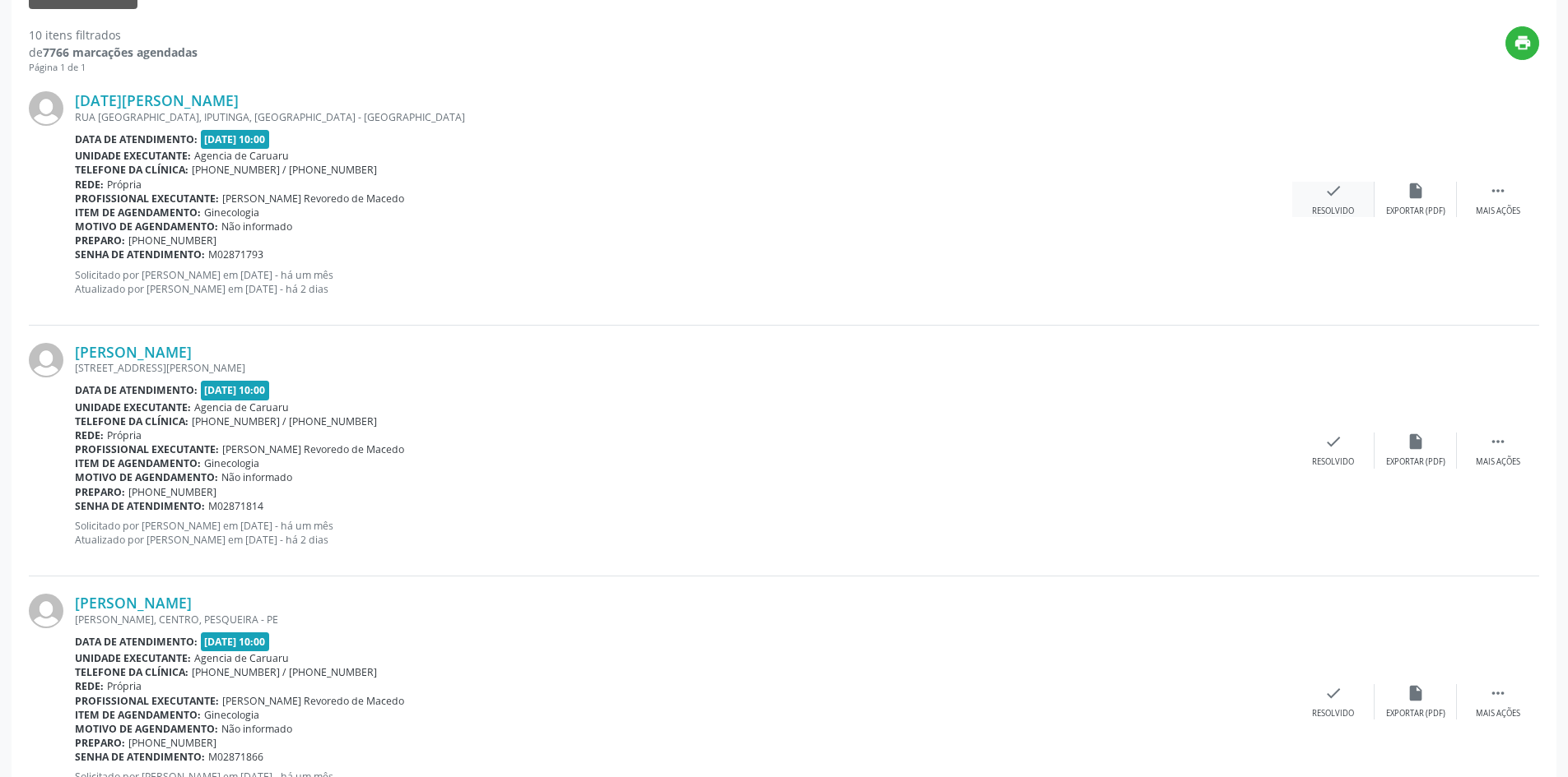
click at [1331, 205] on div "check Resolvido" at bounding box center [1334, 199] width 83 height 36
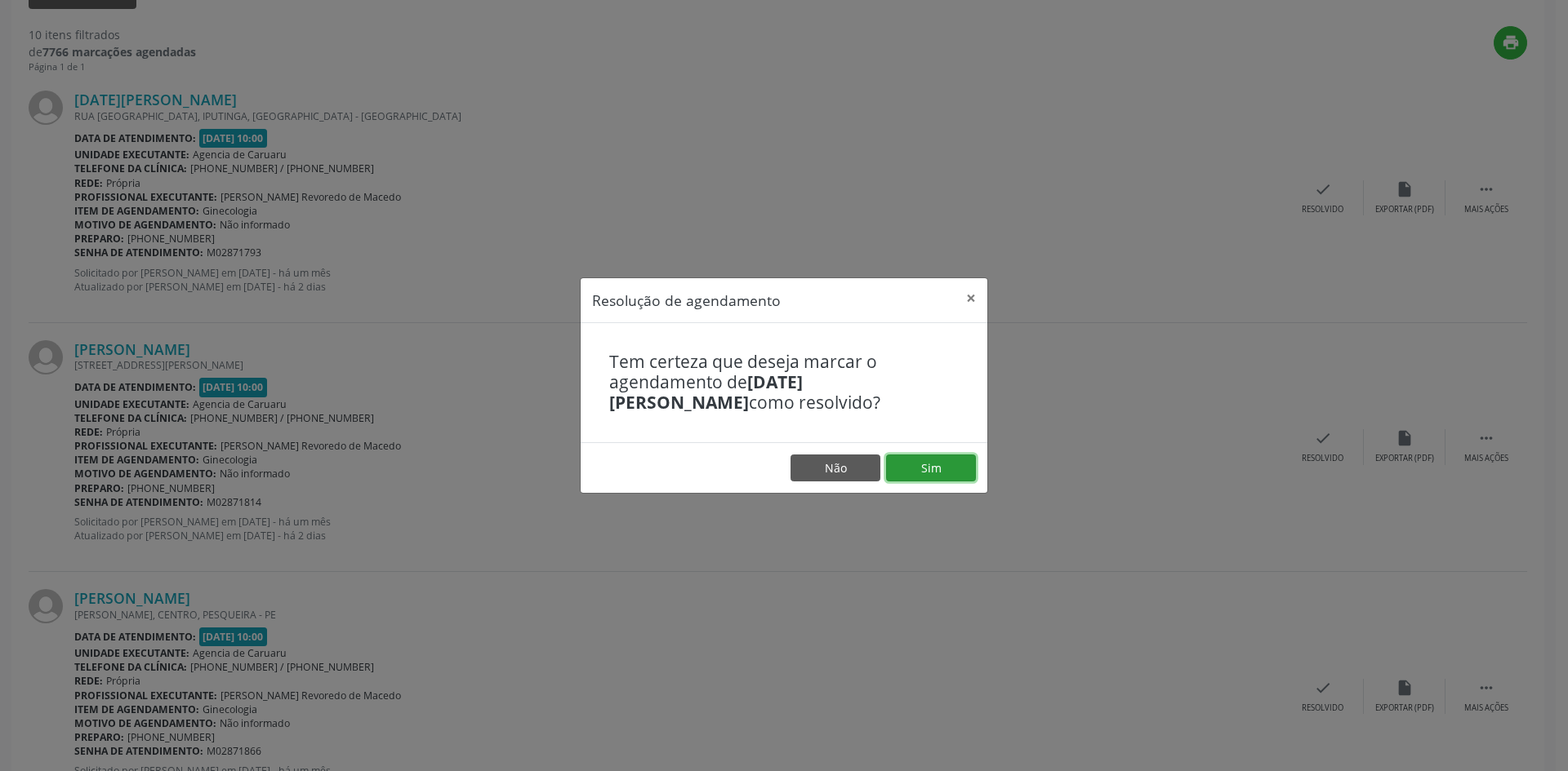
click at [935, 469] on button "Sim" at bounding box center [931, 469] width 90 height 28
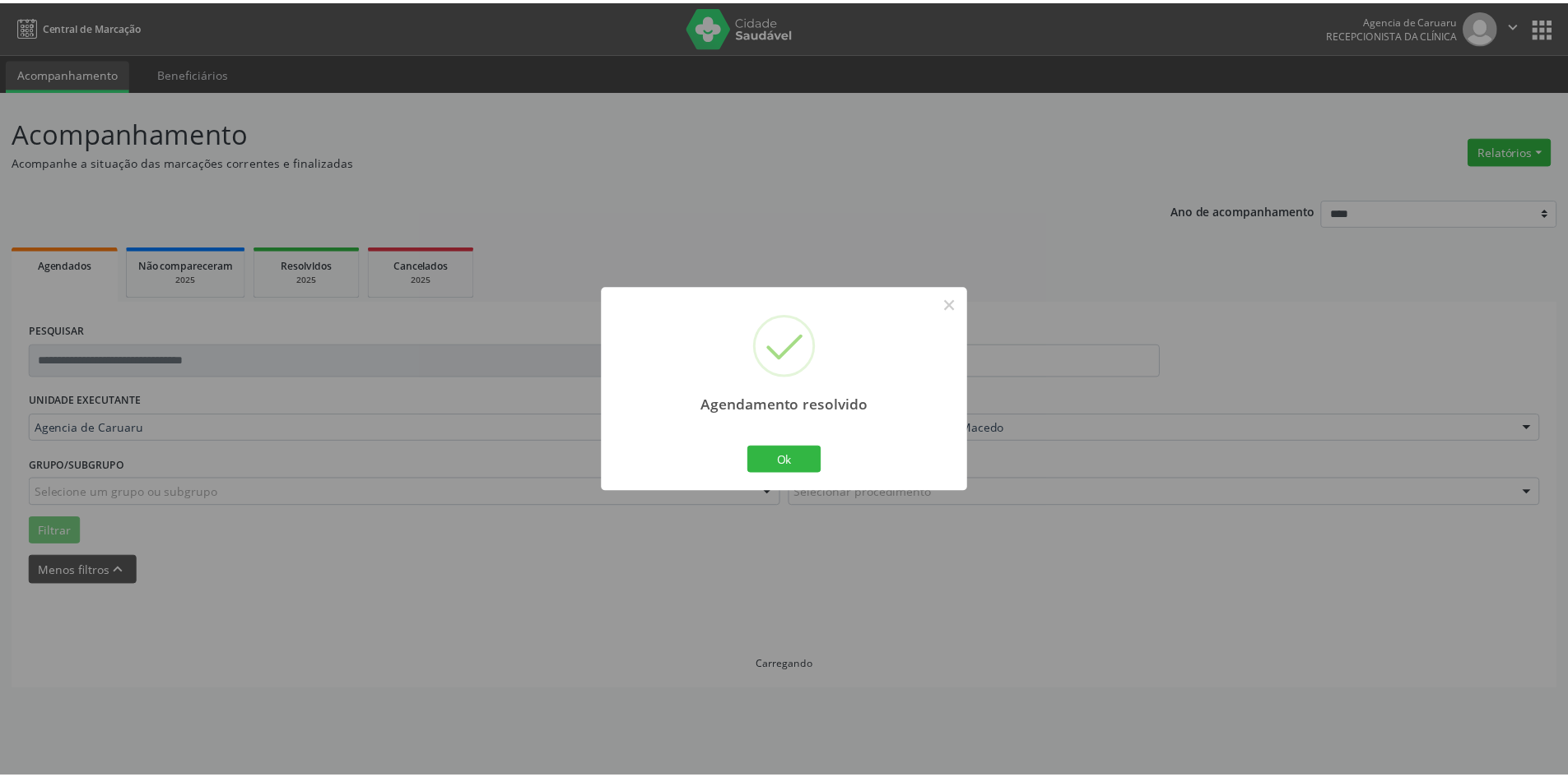
scroll to position [0, 0]
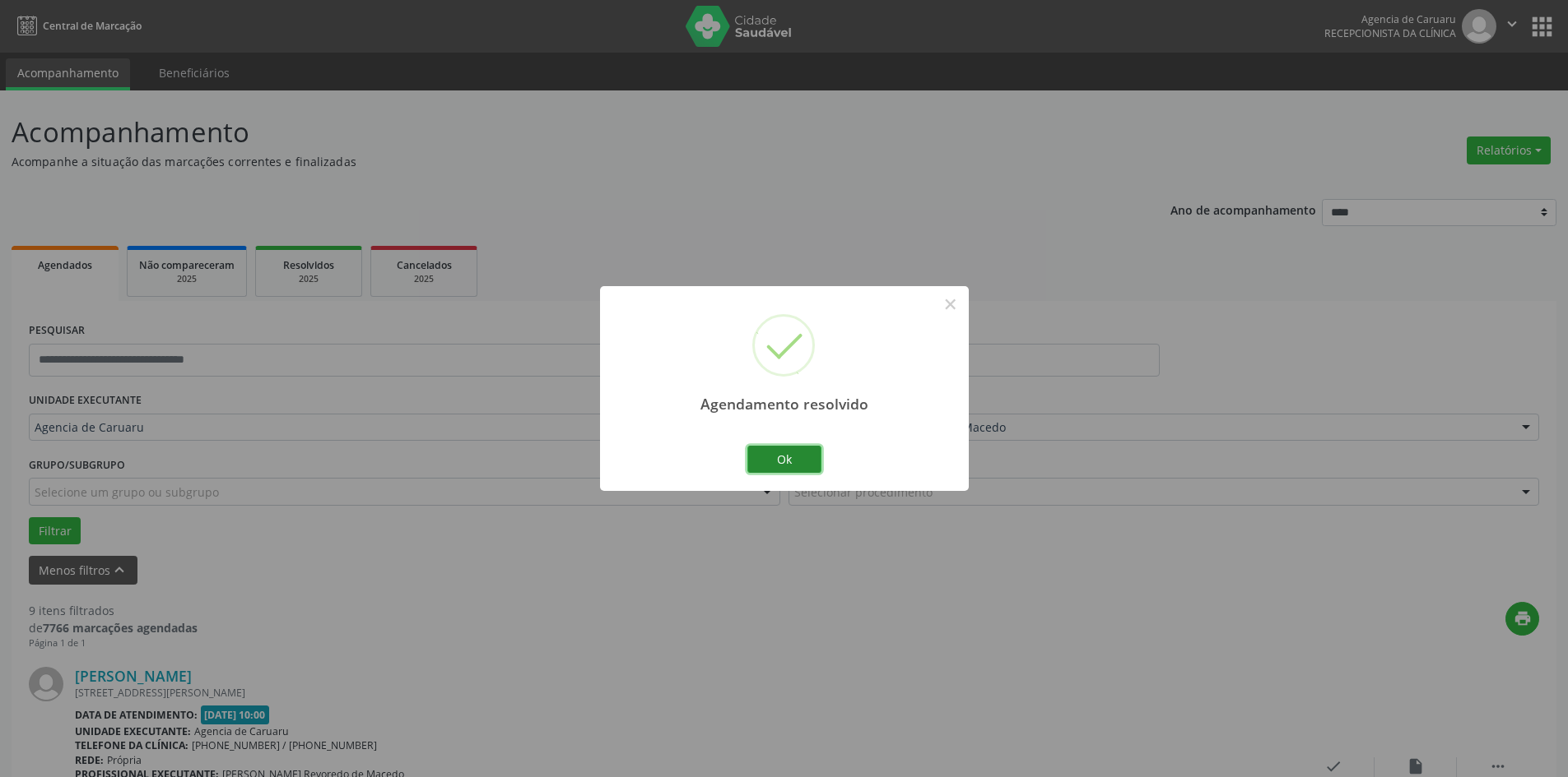
click at [761, 466] on button "Ok" at bounding box center [784, 460] width 74 height 28
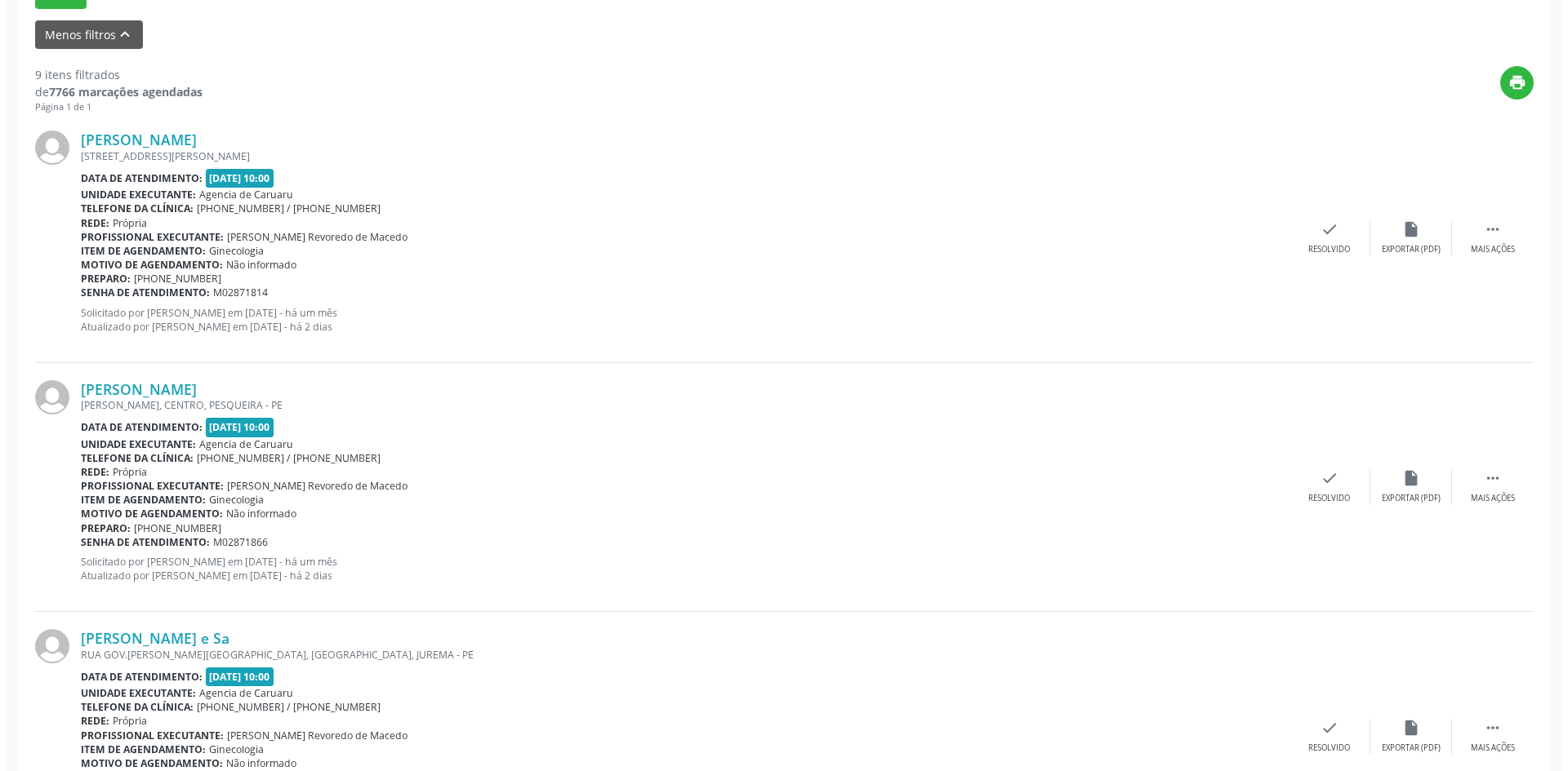
scroll to position [571, 0]
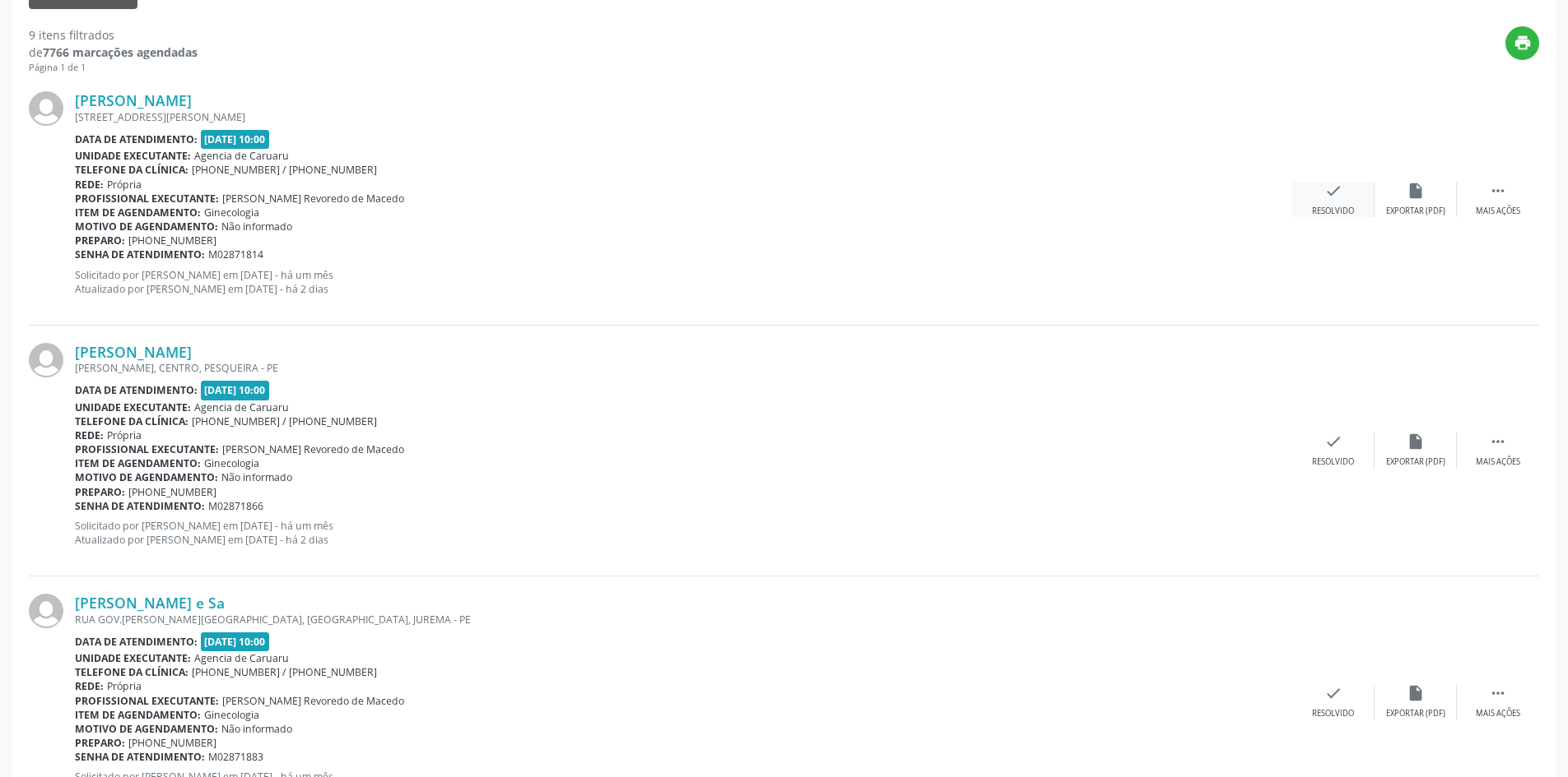
click at [1334, 201] on div "check Resolvido" at bounding box center [1334, 199] width 83 height 36
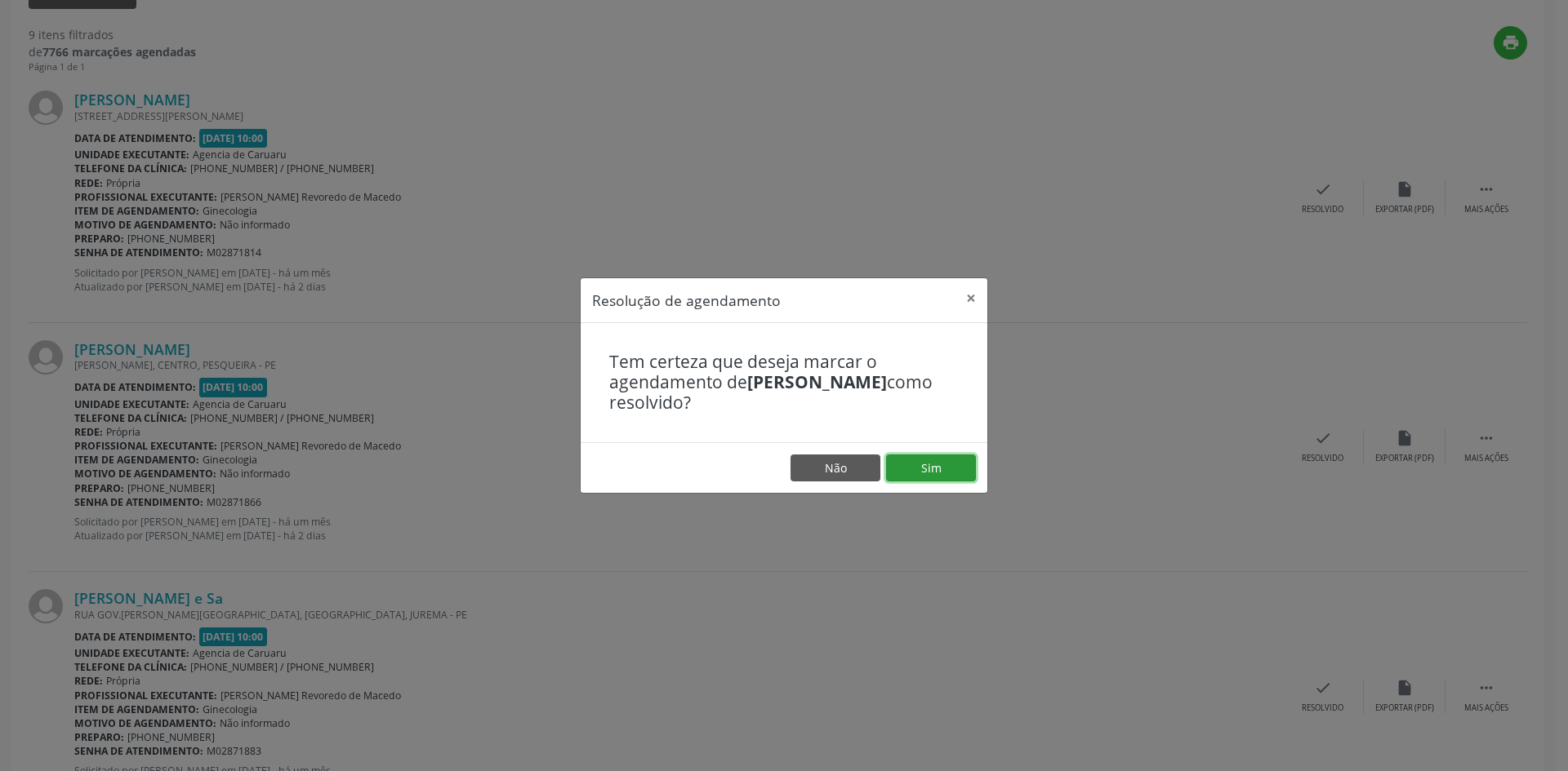
click at [938, 464] on button "Sim" at bounding box center [931, 469] width 90 height 28
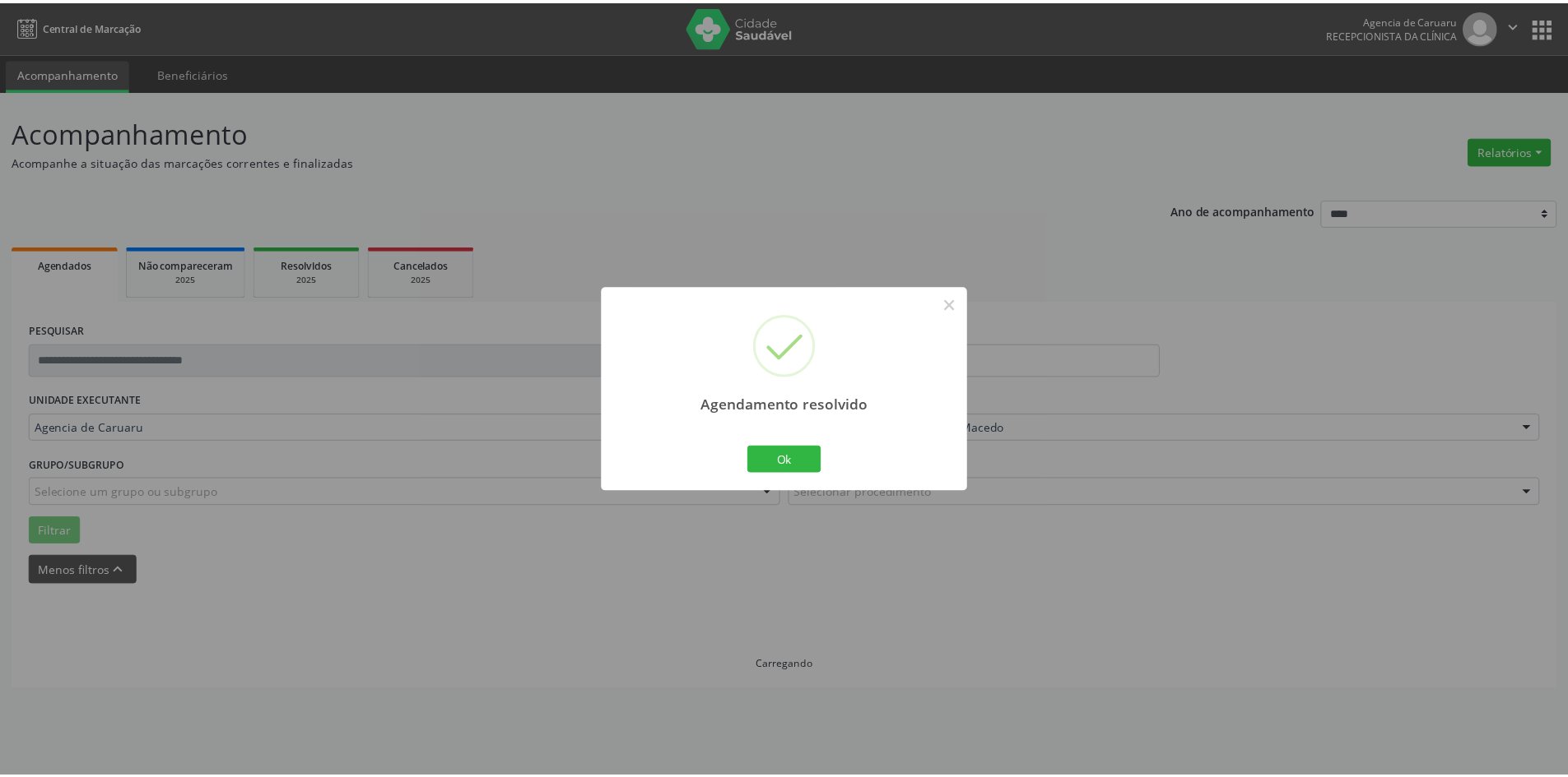
scroll to position [0, 0]
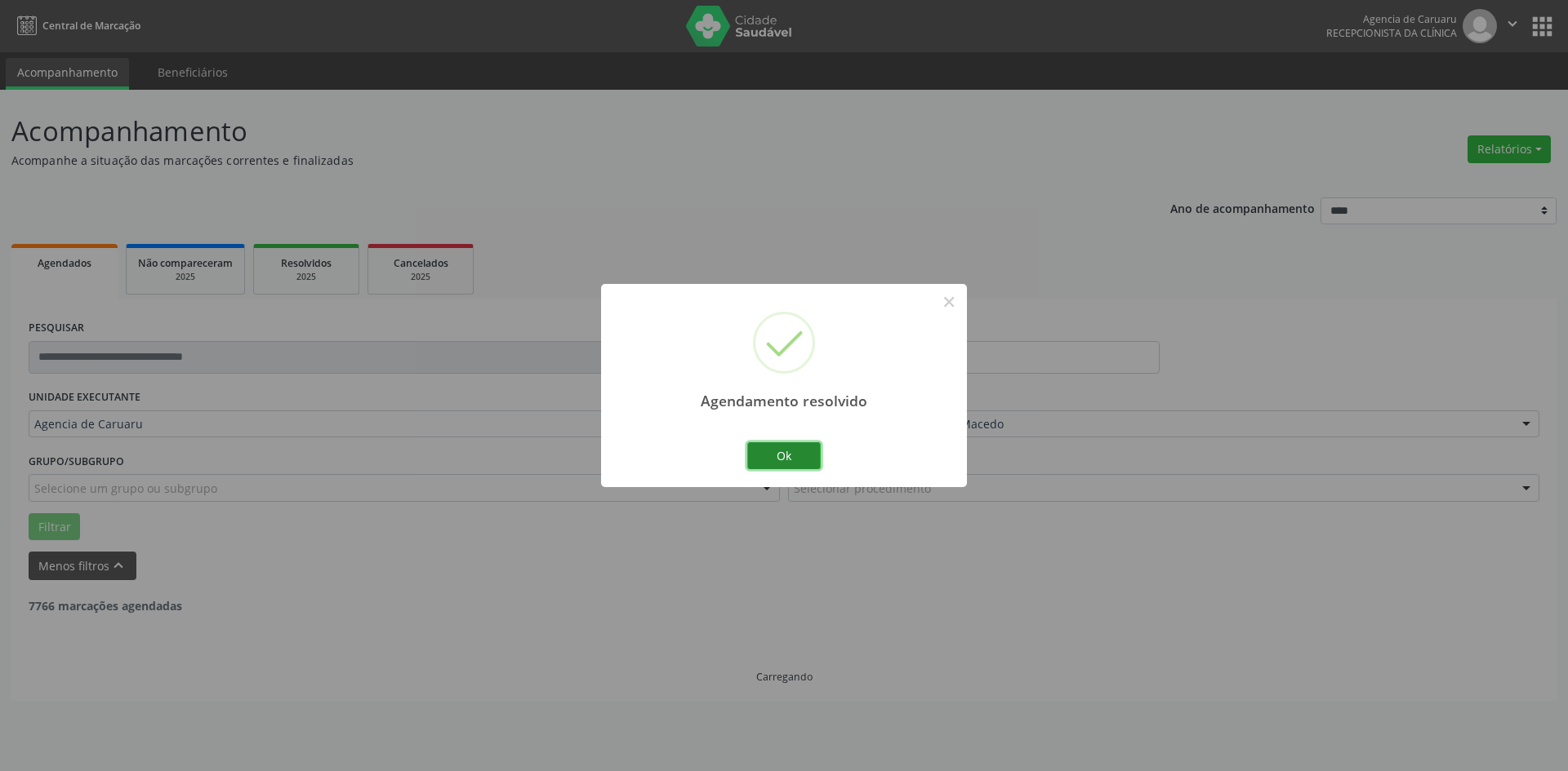
click at [770, 461] on button "Ok" at bounding box center [784, 457] width 74 height 28
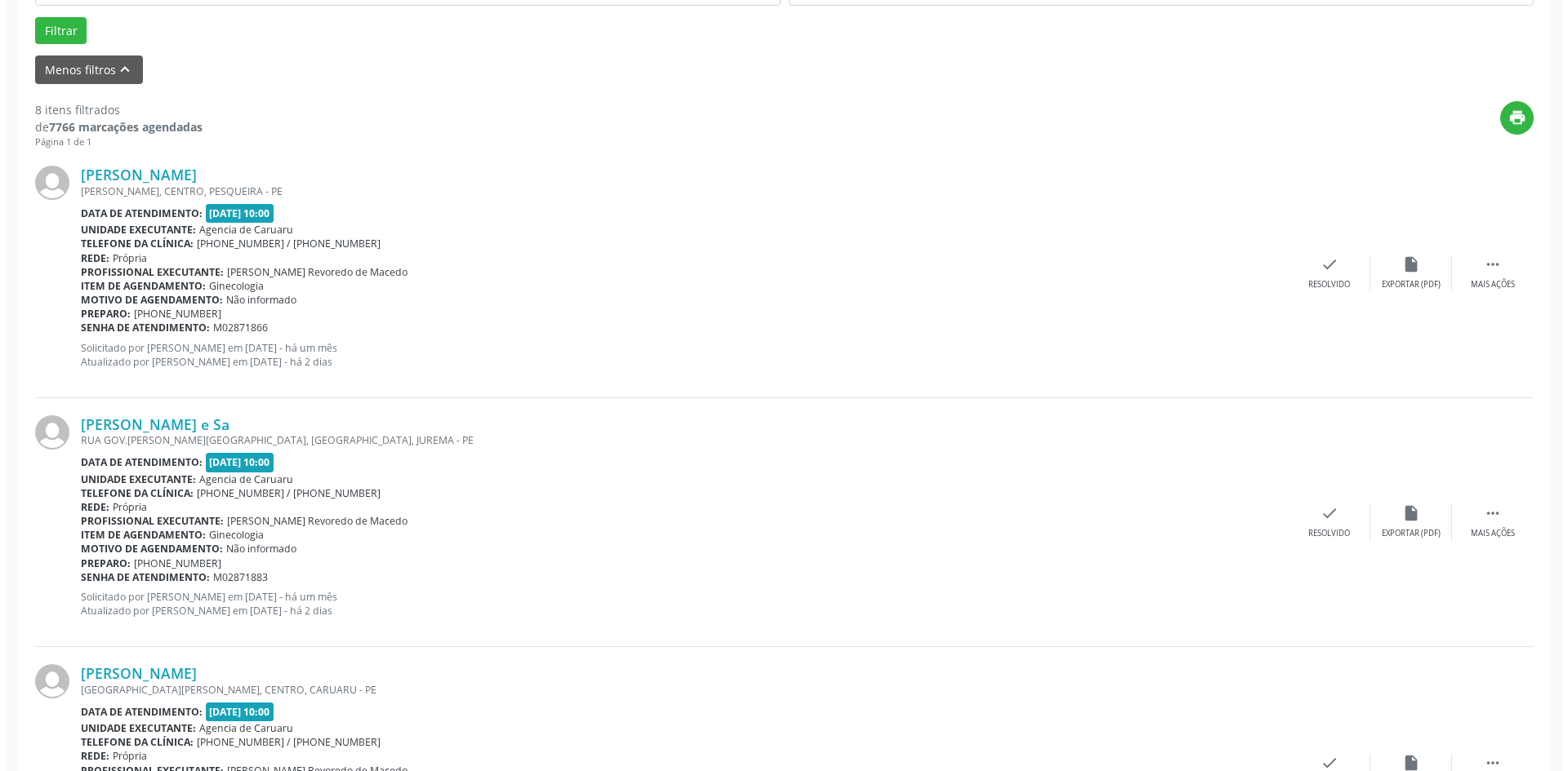
scroll to position [489, 0]
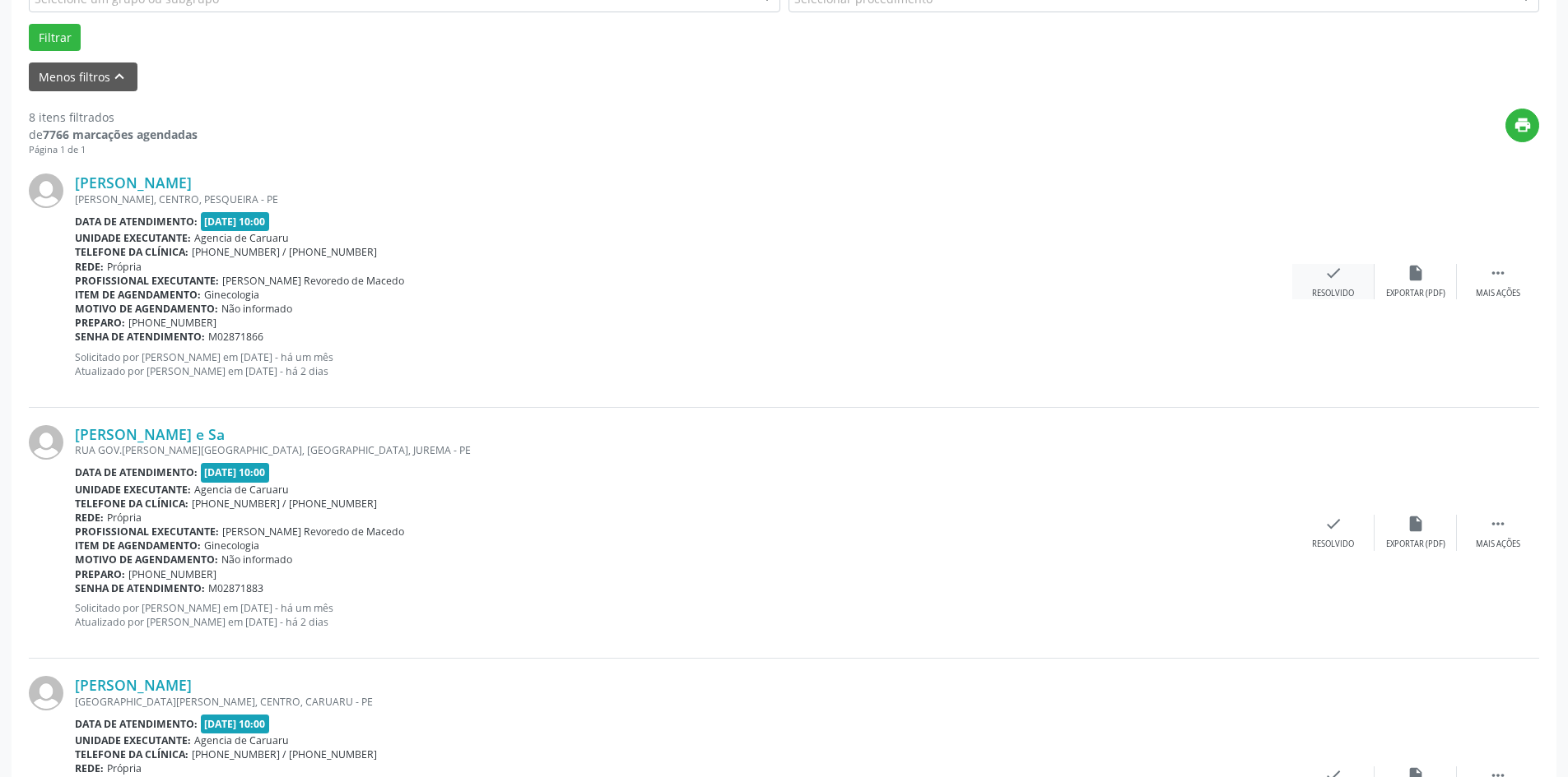
click at [1343, 289] on div "Resolvido" at bounding box center [1333, 293] width 42 height 11
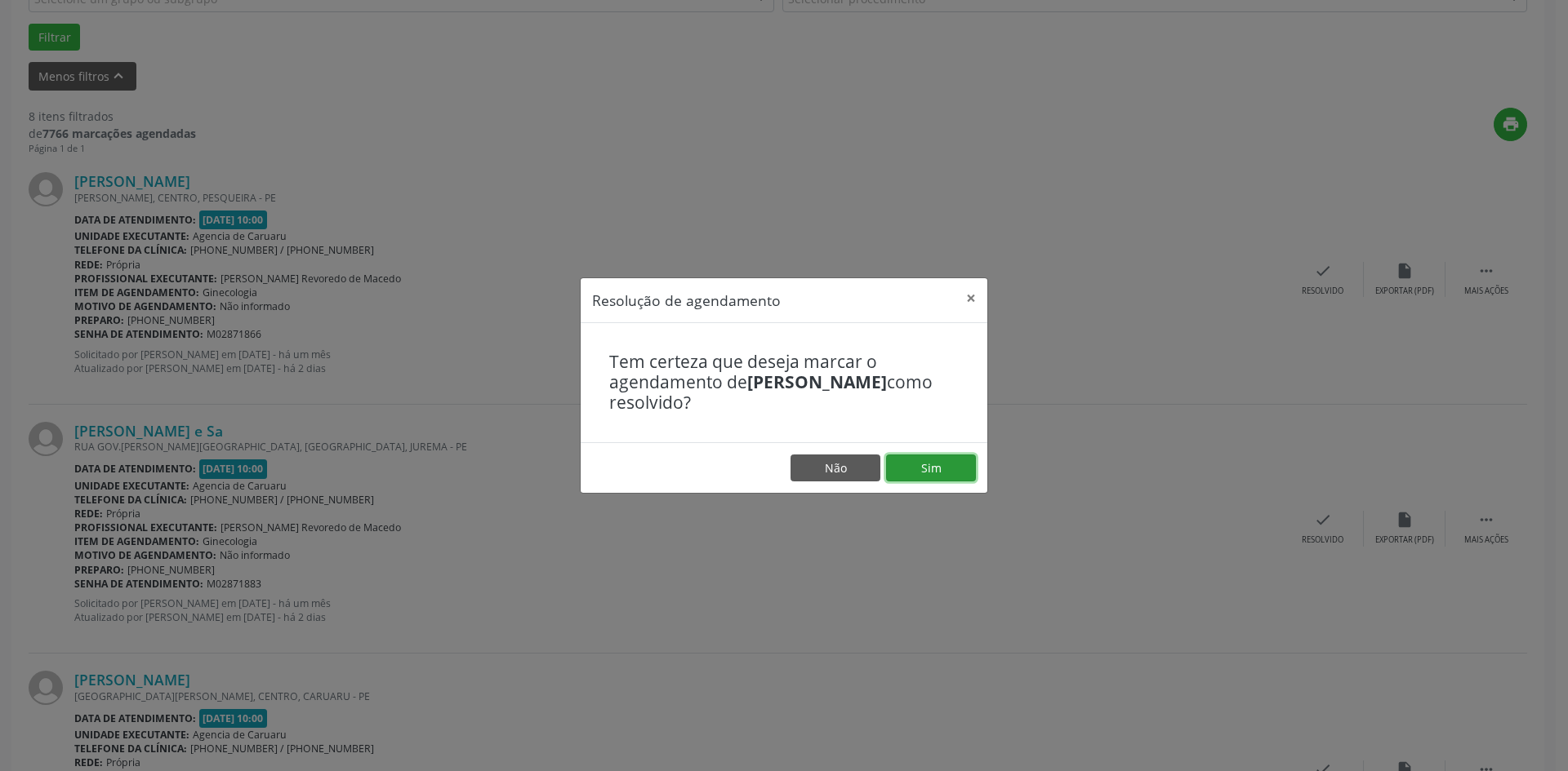
click at [942, 464] on button "Sim" at bounding box center [931, 469] width 90 height 28
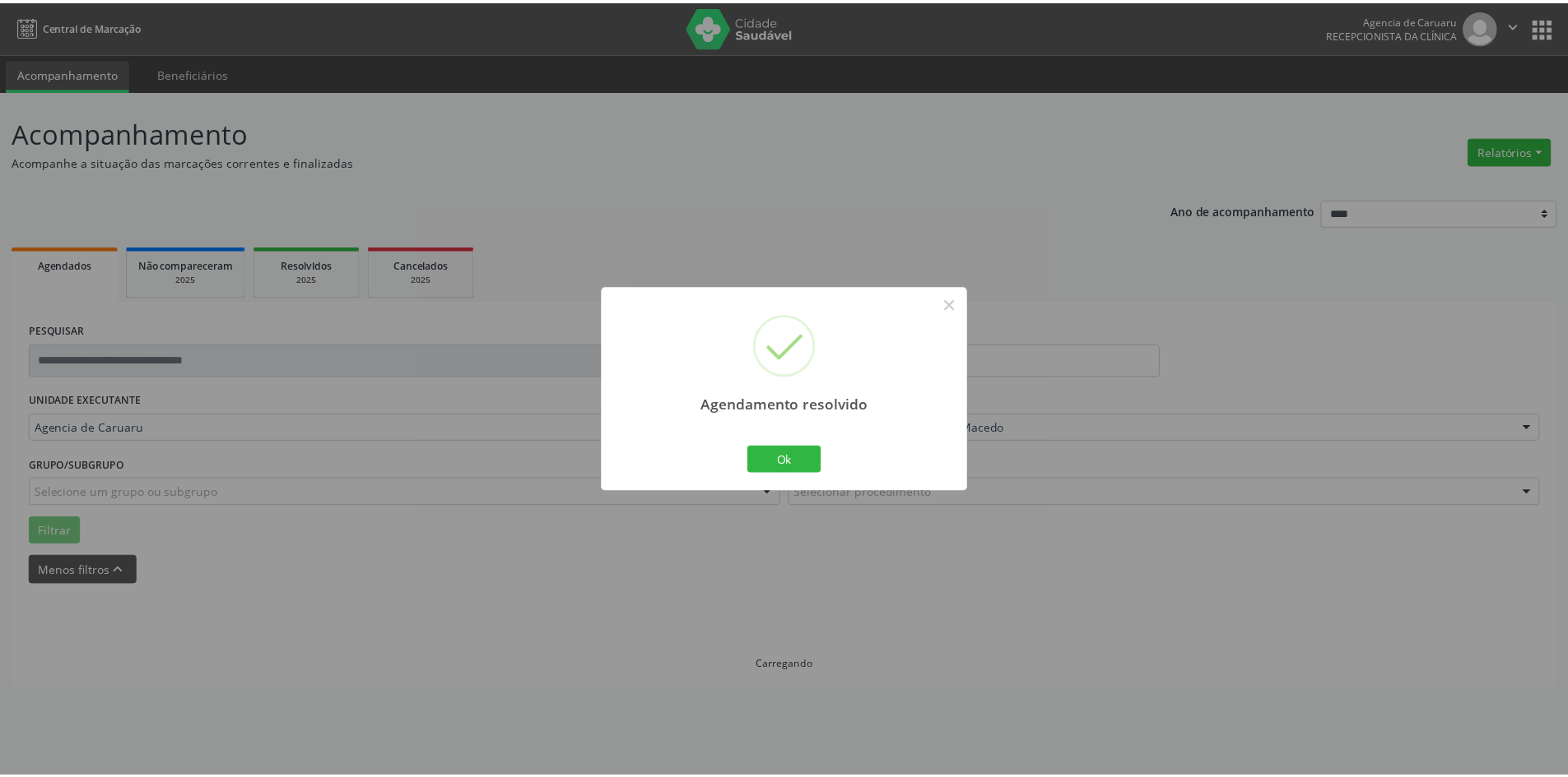
scroll to position [0, 0]
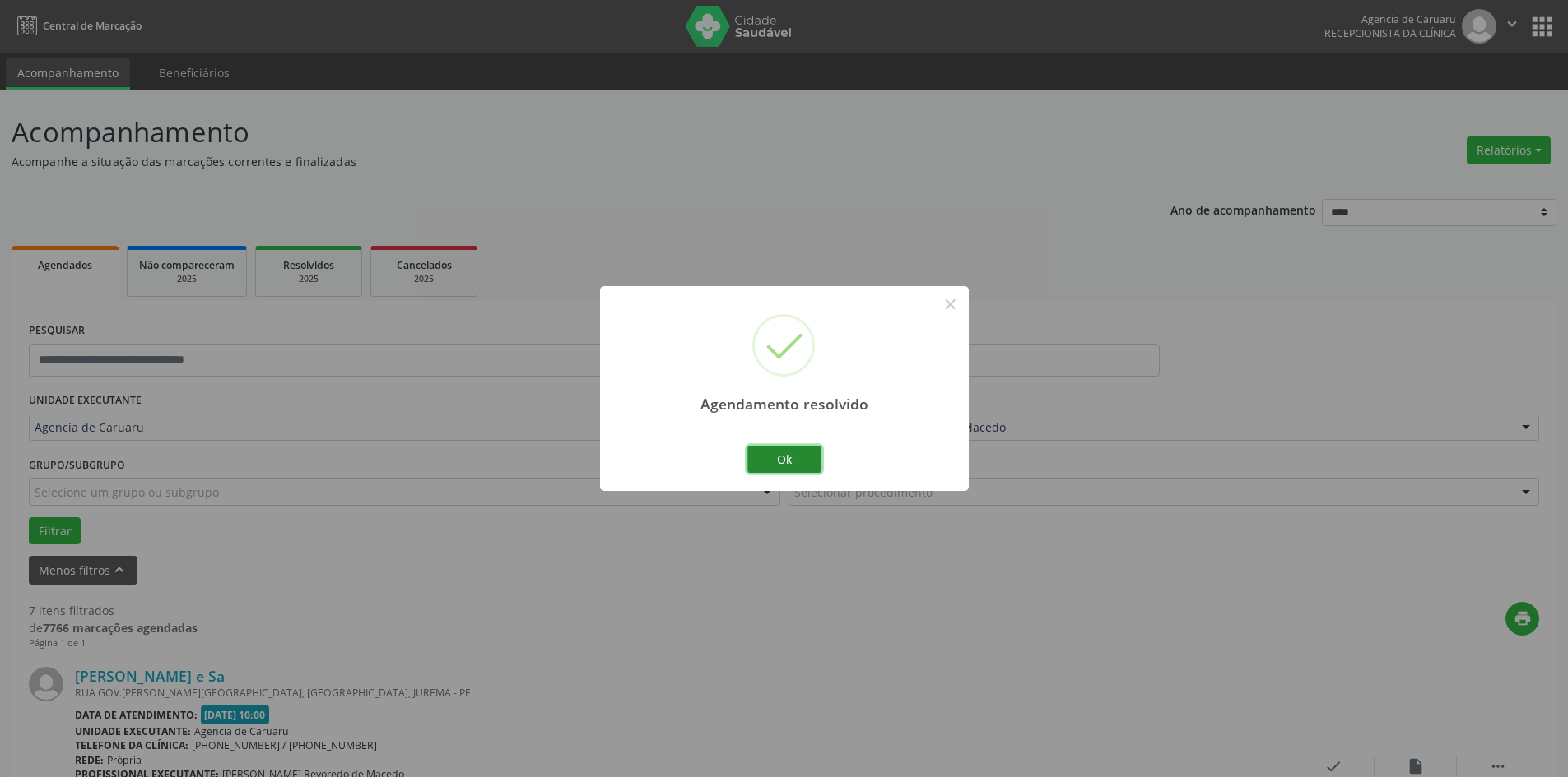
click at [812, 467] on button "Ok" at bounding box center [784, 460] width 74 height 28
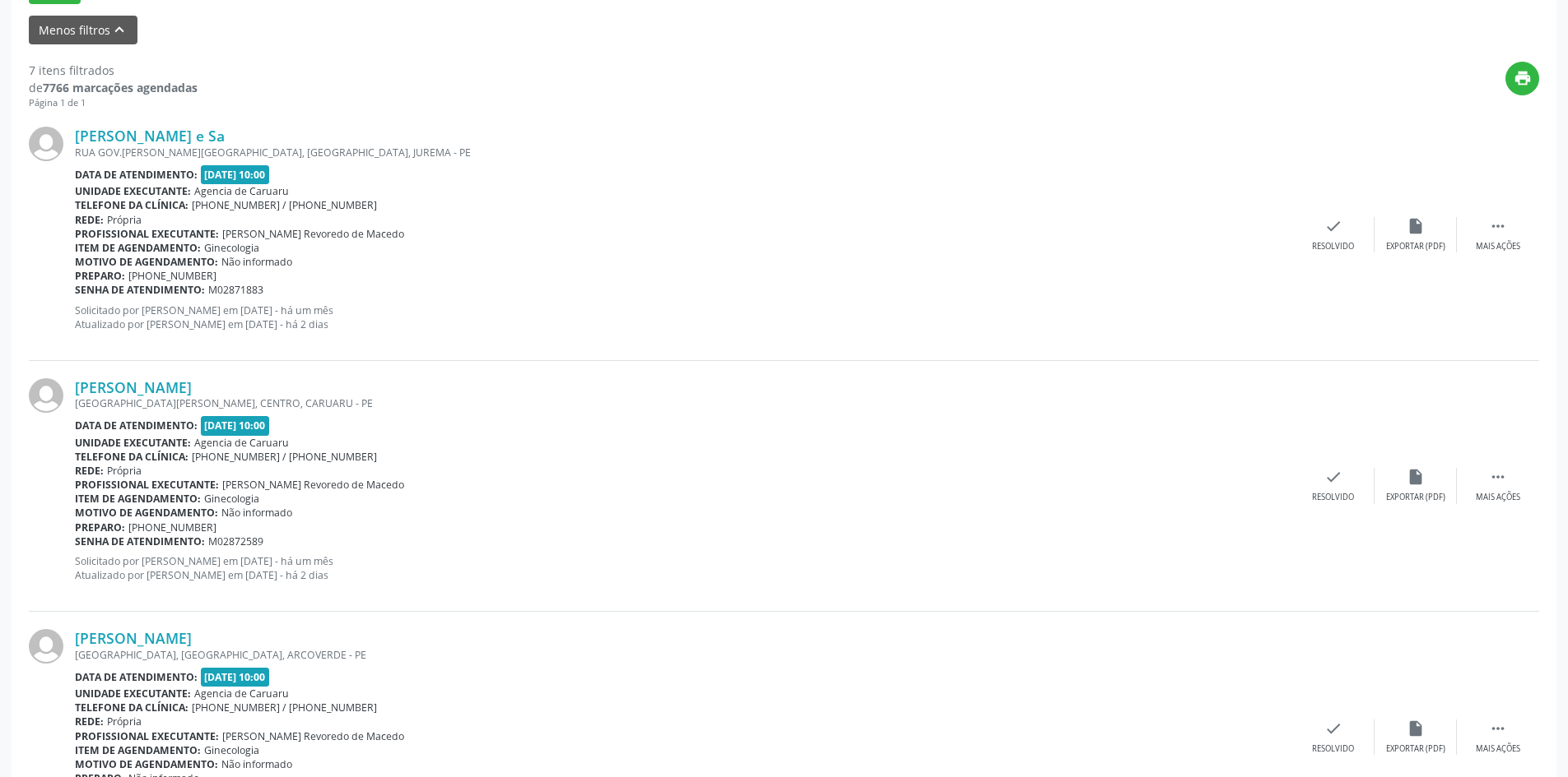
scroll to position [576, 0]
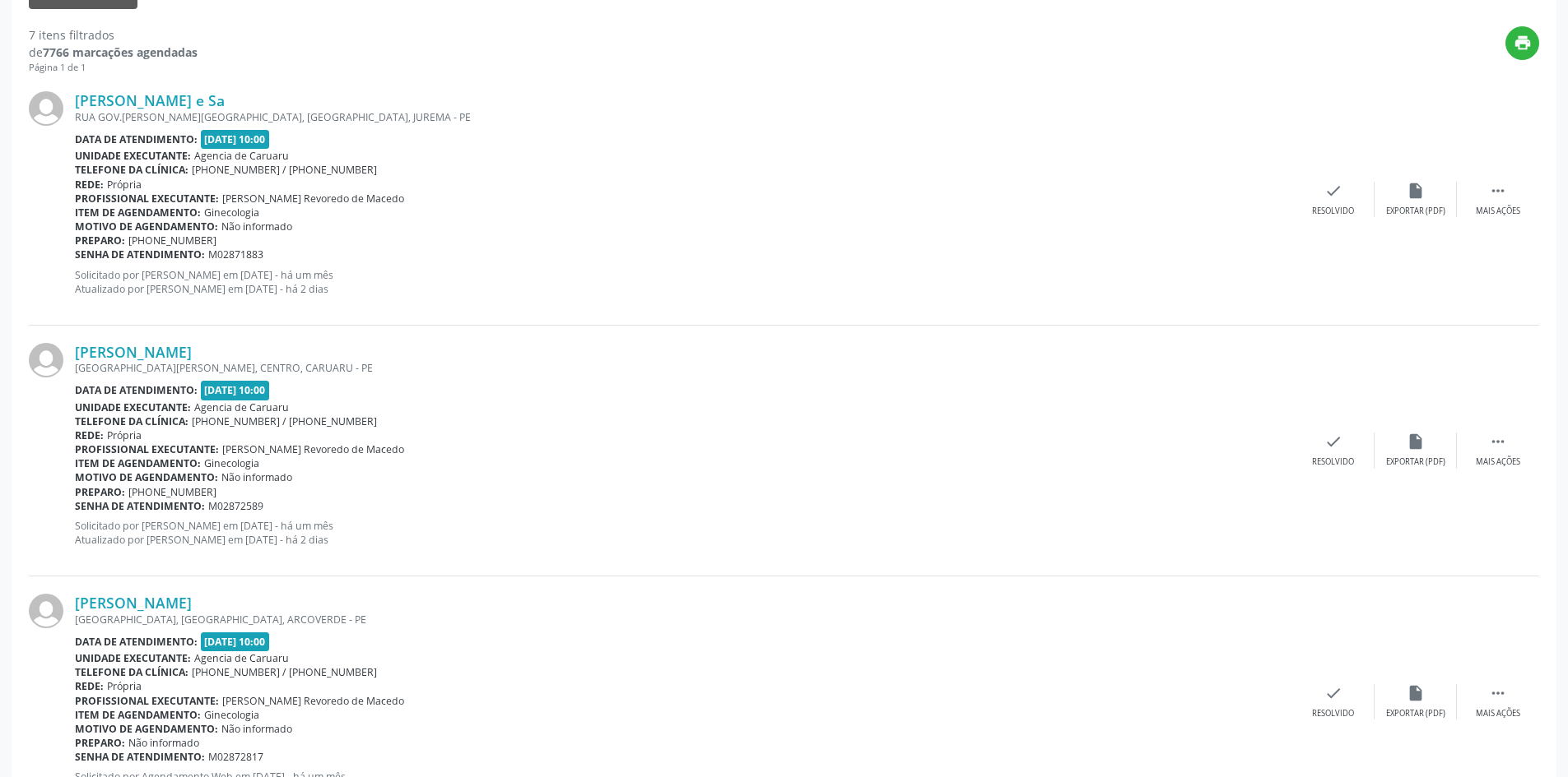
click at [1490, 180] on div "[PERSON_NAME] e Sa [GEOGRAPHIC_DATA][PERSON_NAME], CENTRO, [GEOGRAPHIC_DATA] Da…" at bounding box center [784, 199] width 1511 height 251
click at [1491, 199] on icon "" at bounding box center [1497, 190] width 18 height 18
click at [1406, 207] on div "Não compareceu" at bounding box center [1415, 211] width 70 height 11
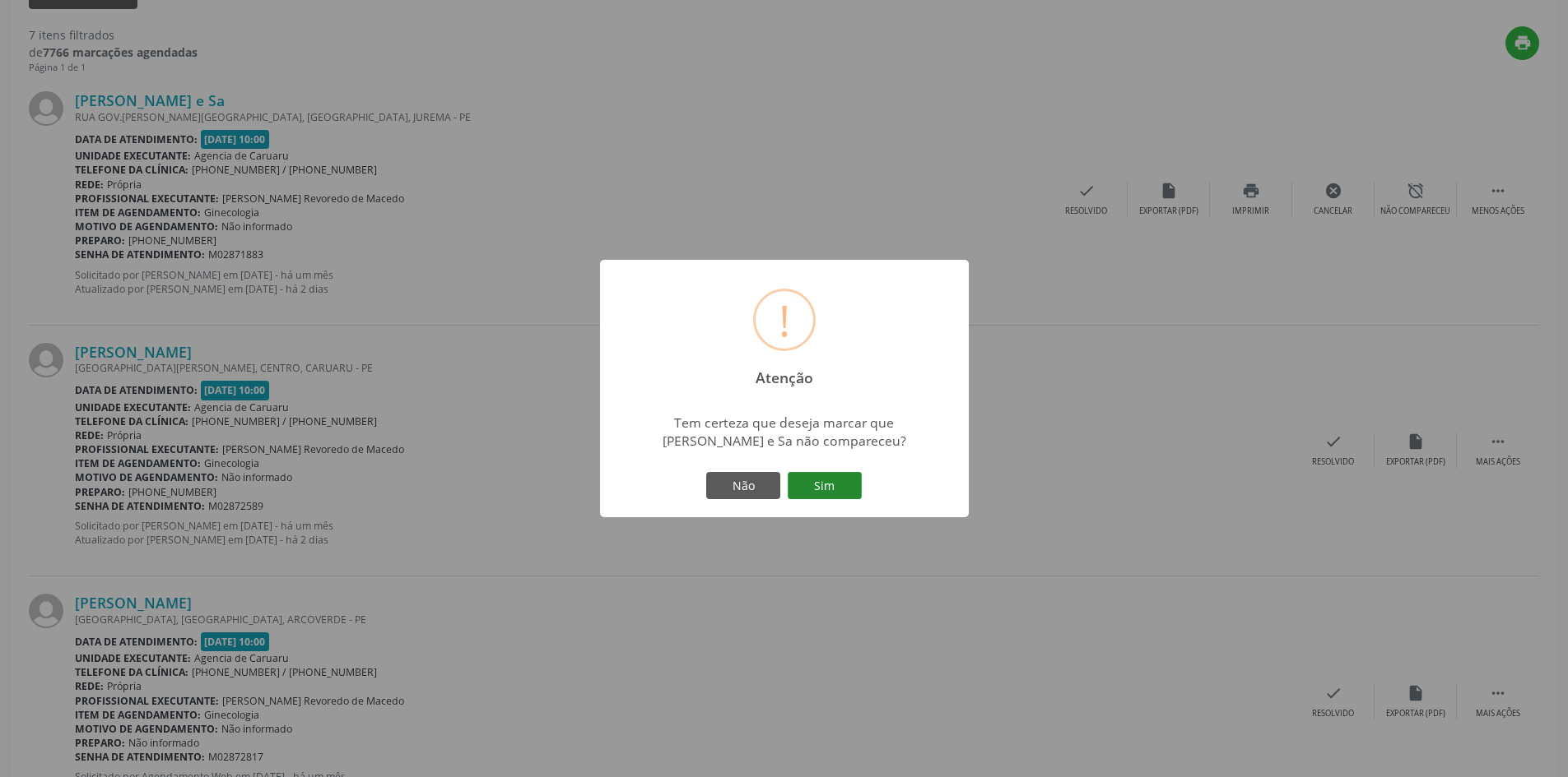
click at [829, 481] on button "Sim" at bounding box center [824, 487] width 74 height 28
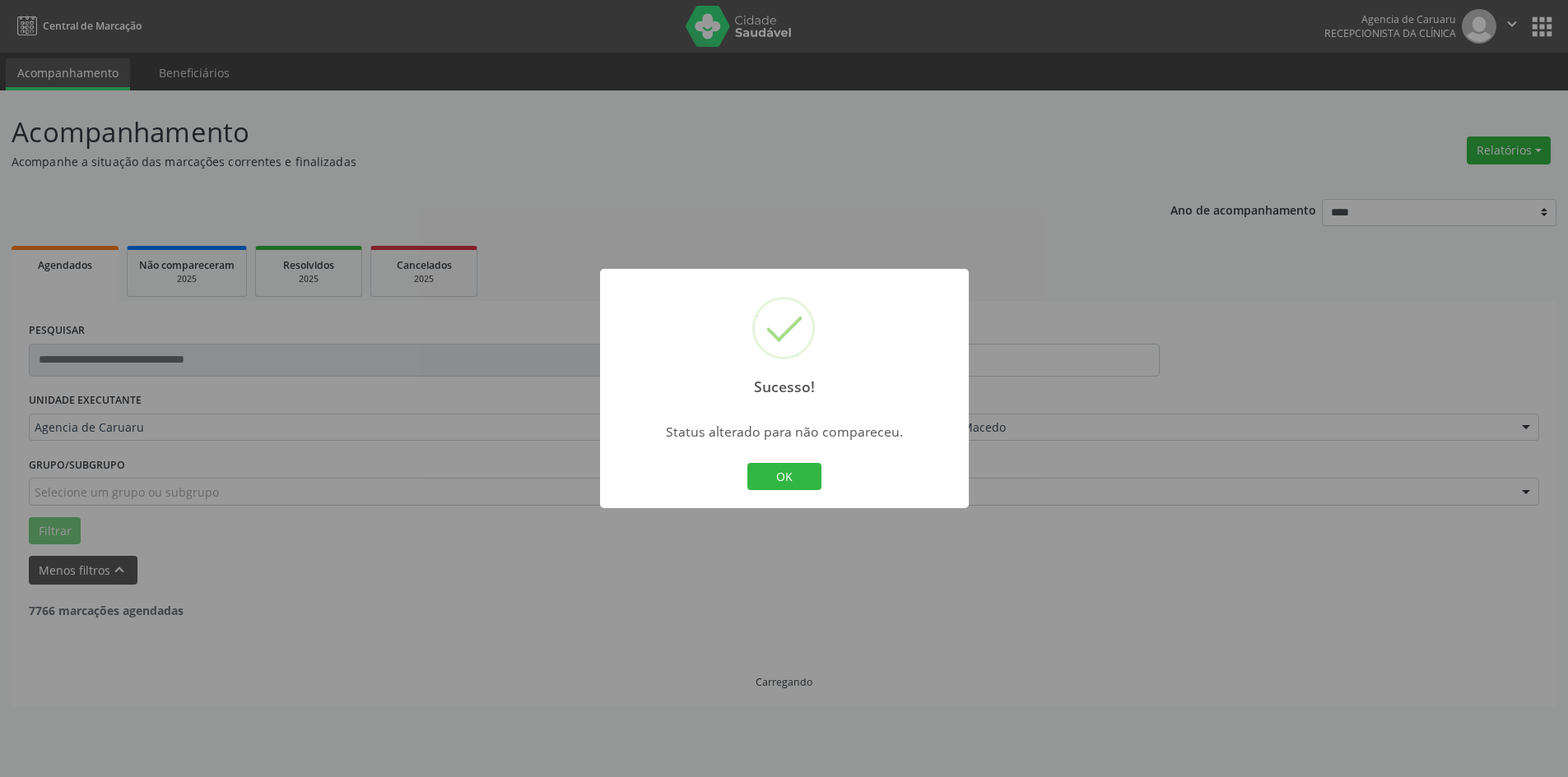
scroll to position [0, 0]
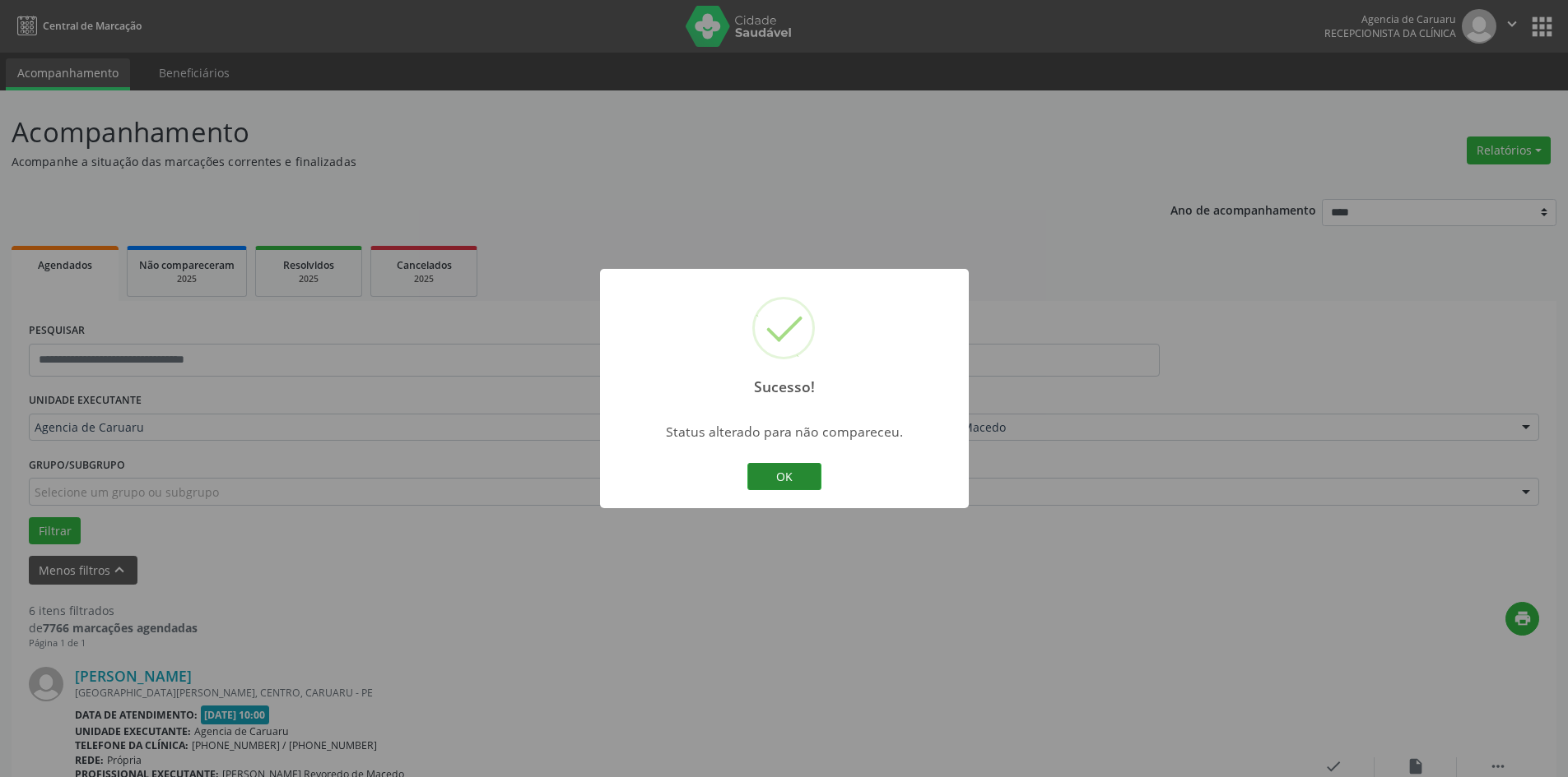
click at [792, 470] on button "OK" at bounding box center [784, 477] width 74 height 28
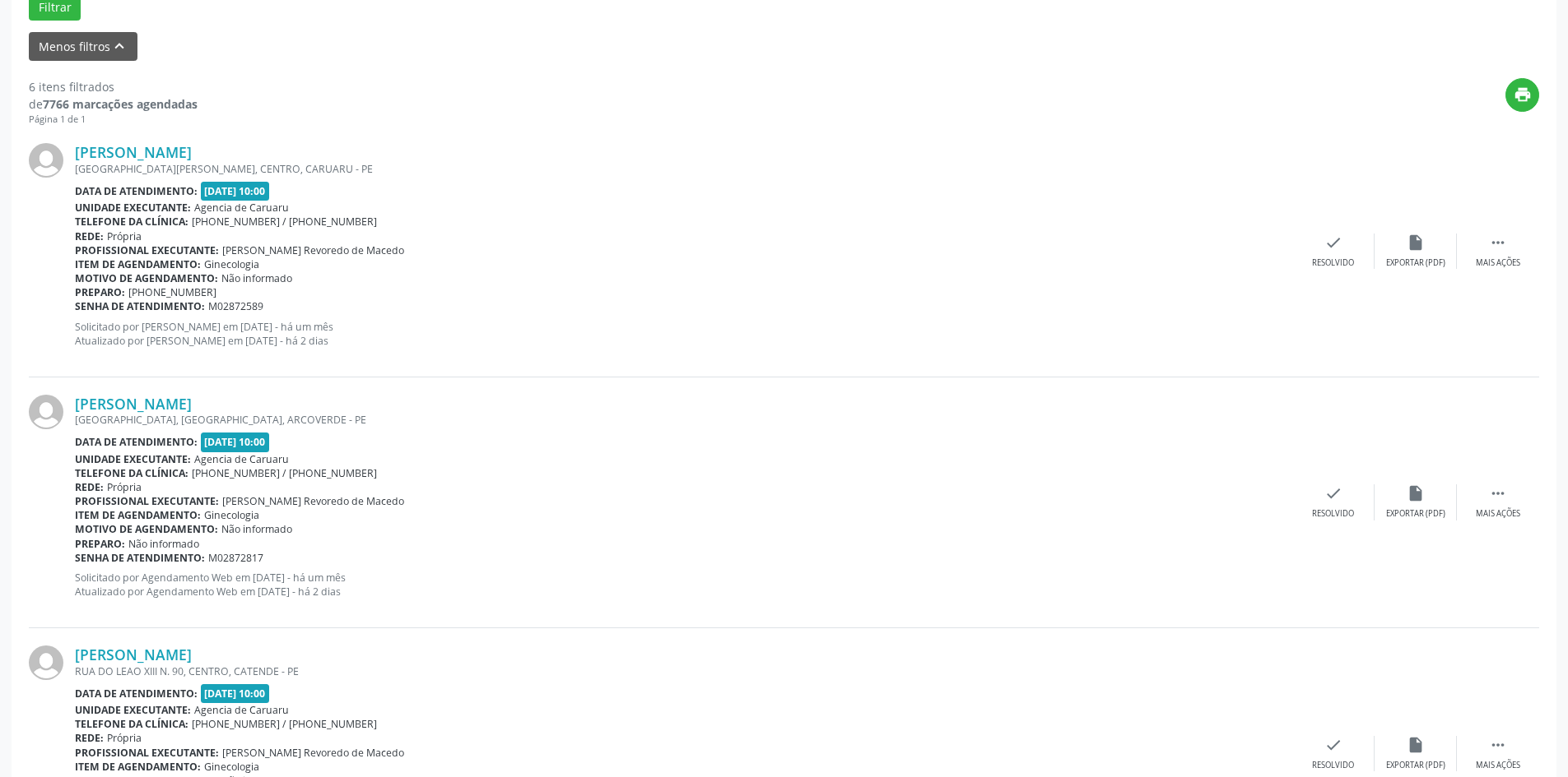
scroll to position [576, 0]
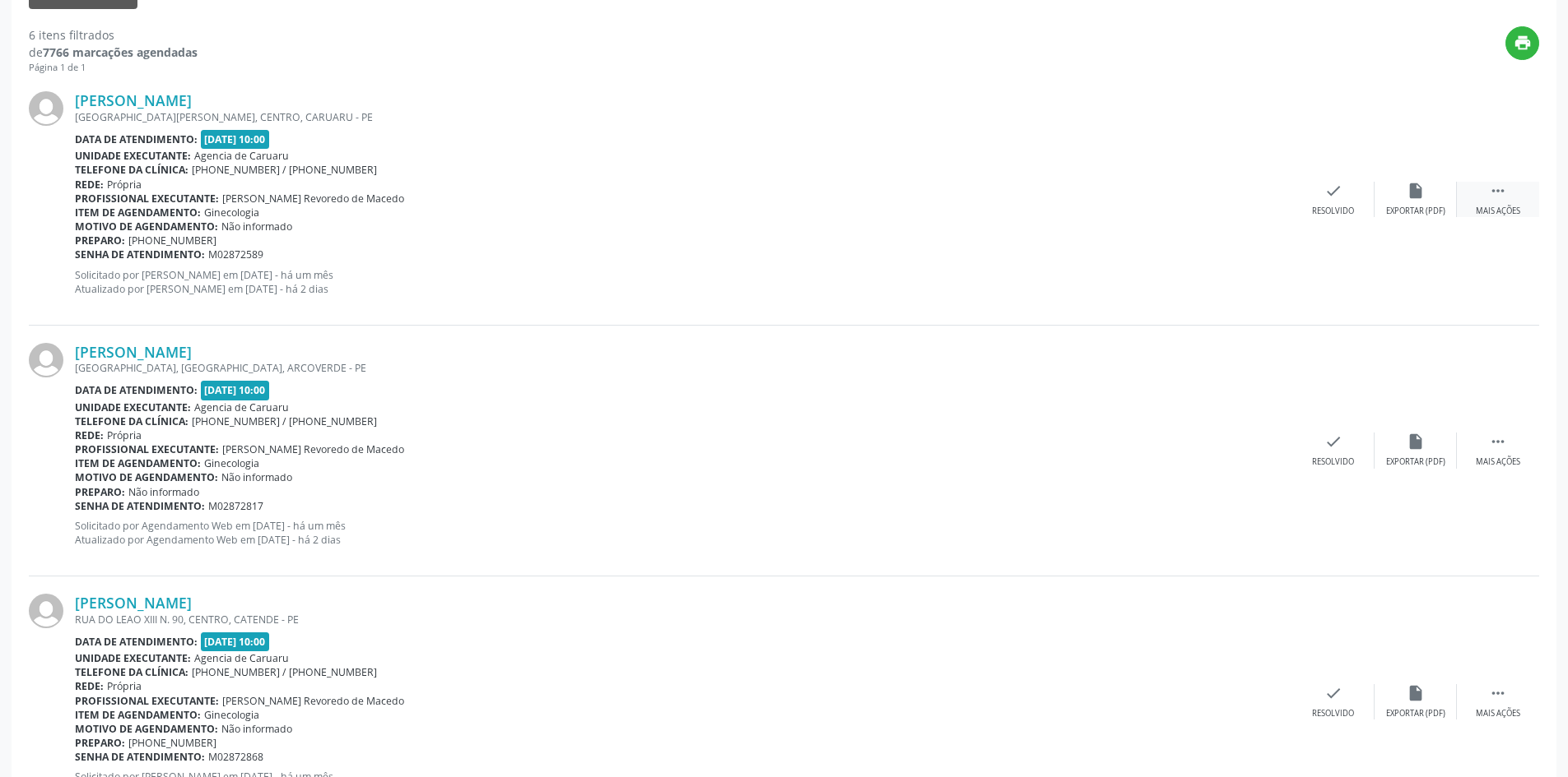
click at [1481, 214] on div "Mais ações" at bounding box center [1497, 211] width 44 height 11
click at [1403, 206] on div "Não compareceu" at bounding box center [1415, 211] width 70 height 11
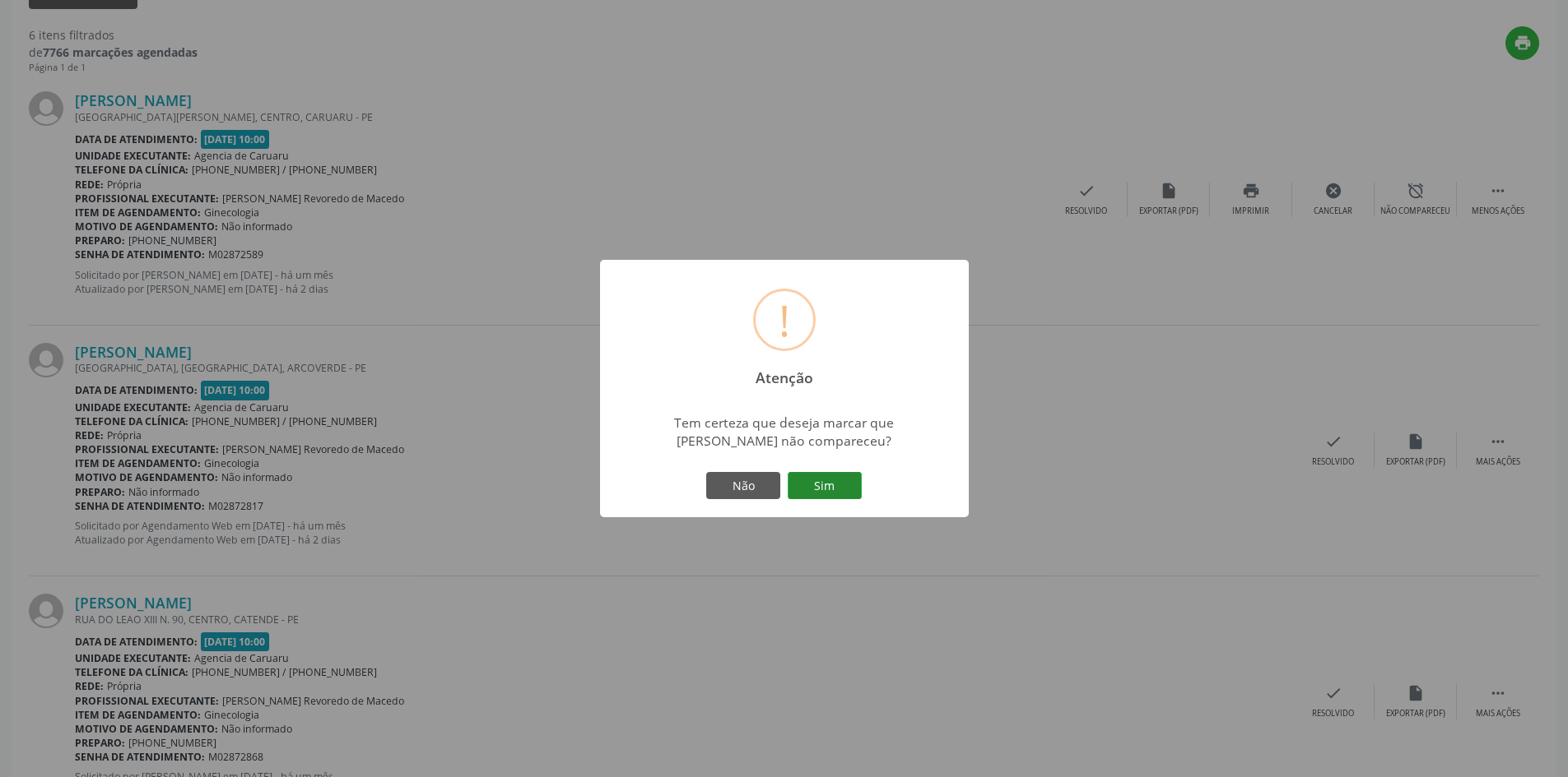
click at [842, 481] on button "Sim" at bounding box center [824, 487] width 74 height 28
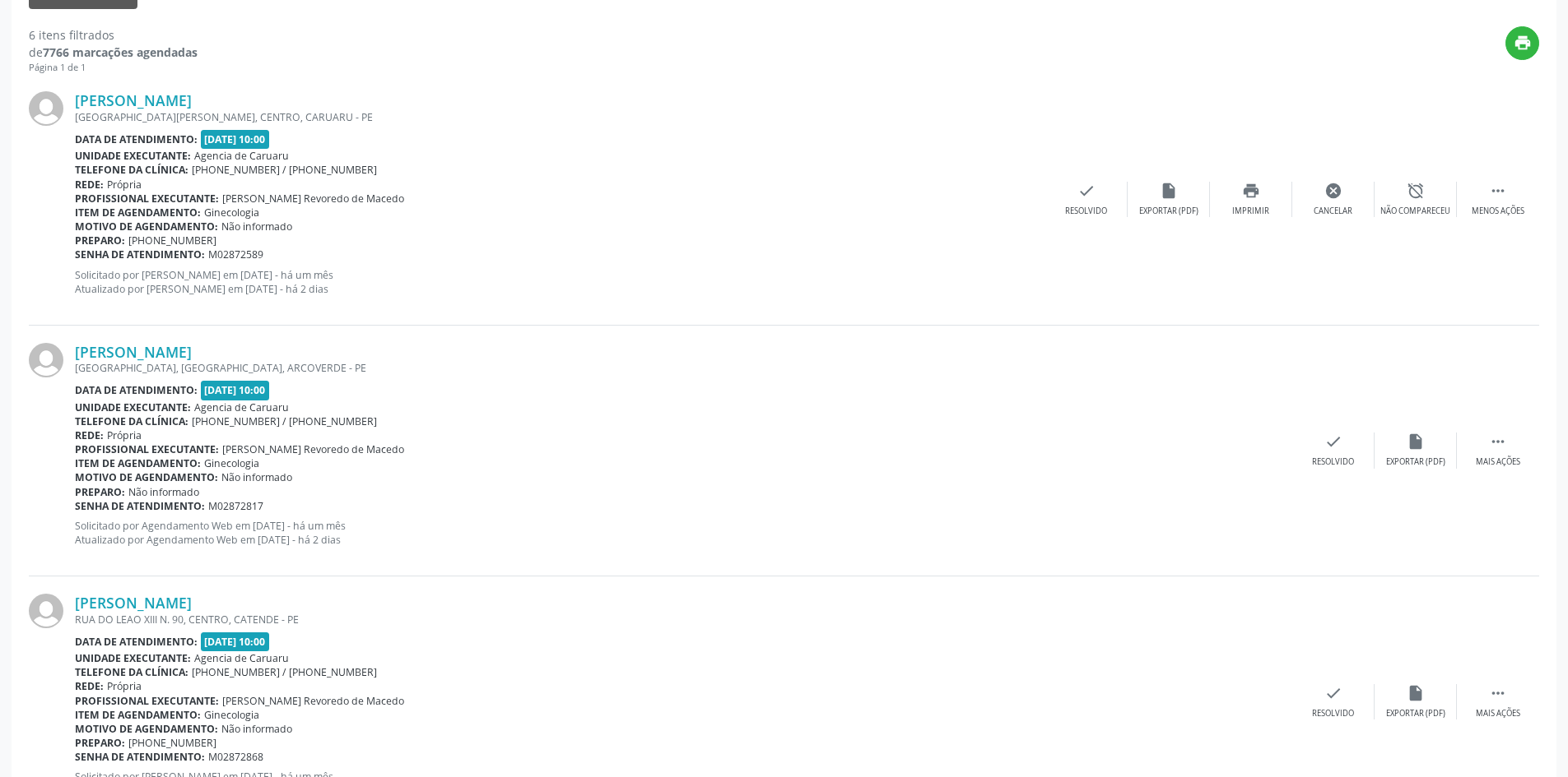
scroll to position [0, 0]
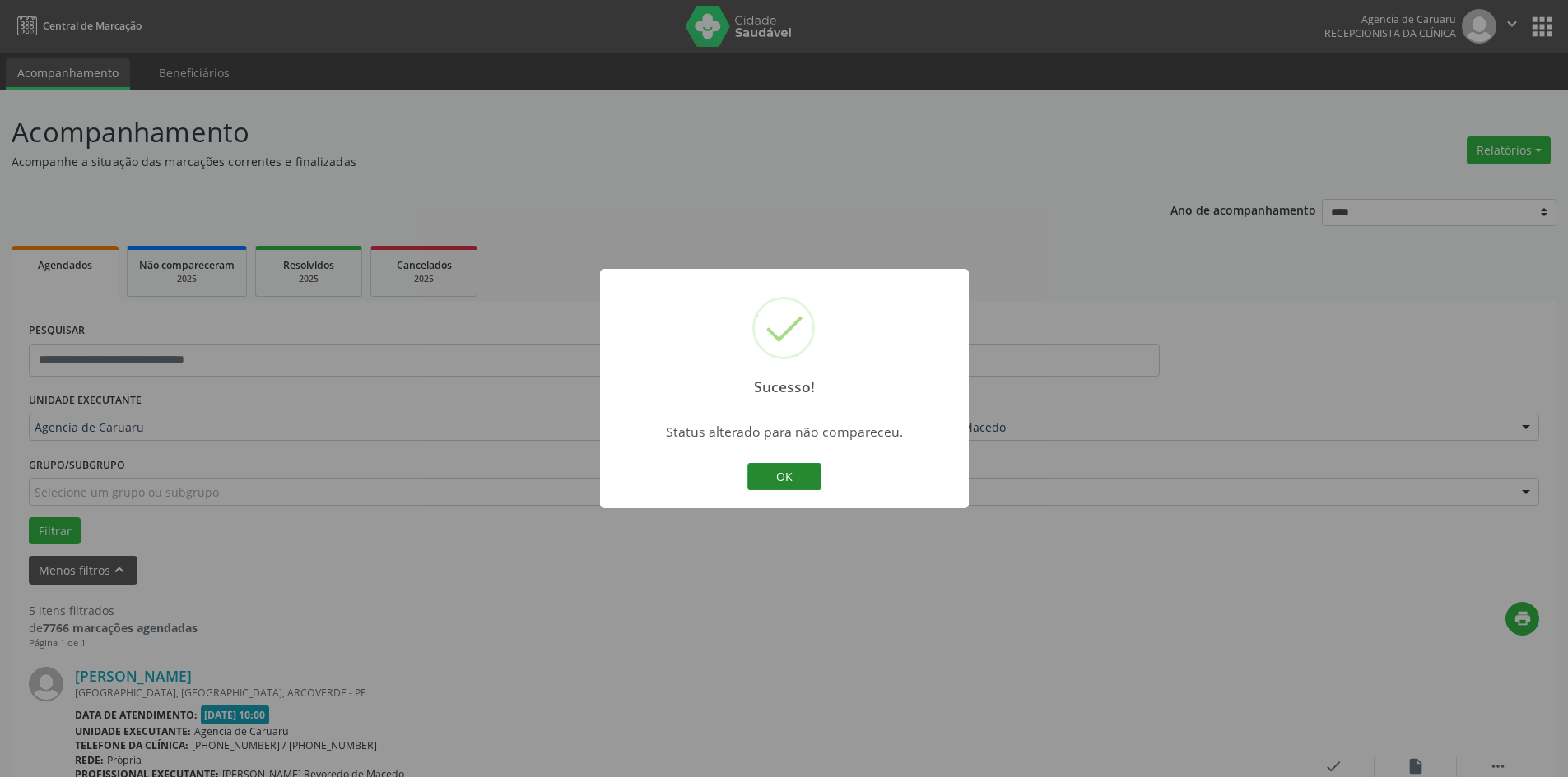
click at [807, 474] on button "OK" at bounding box center [784, 477] width 74 height 28
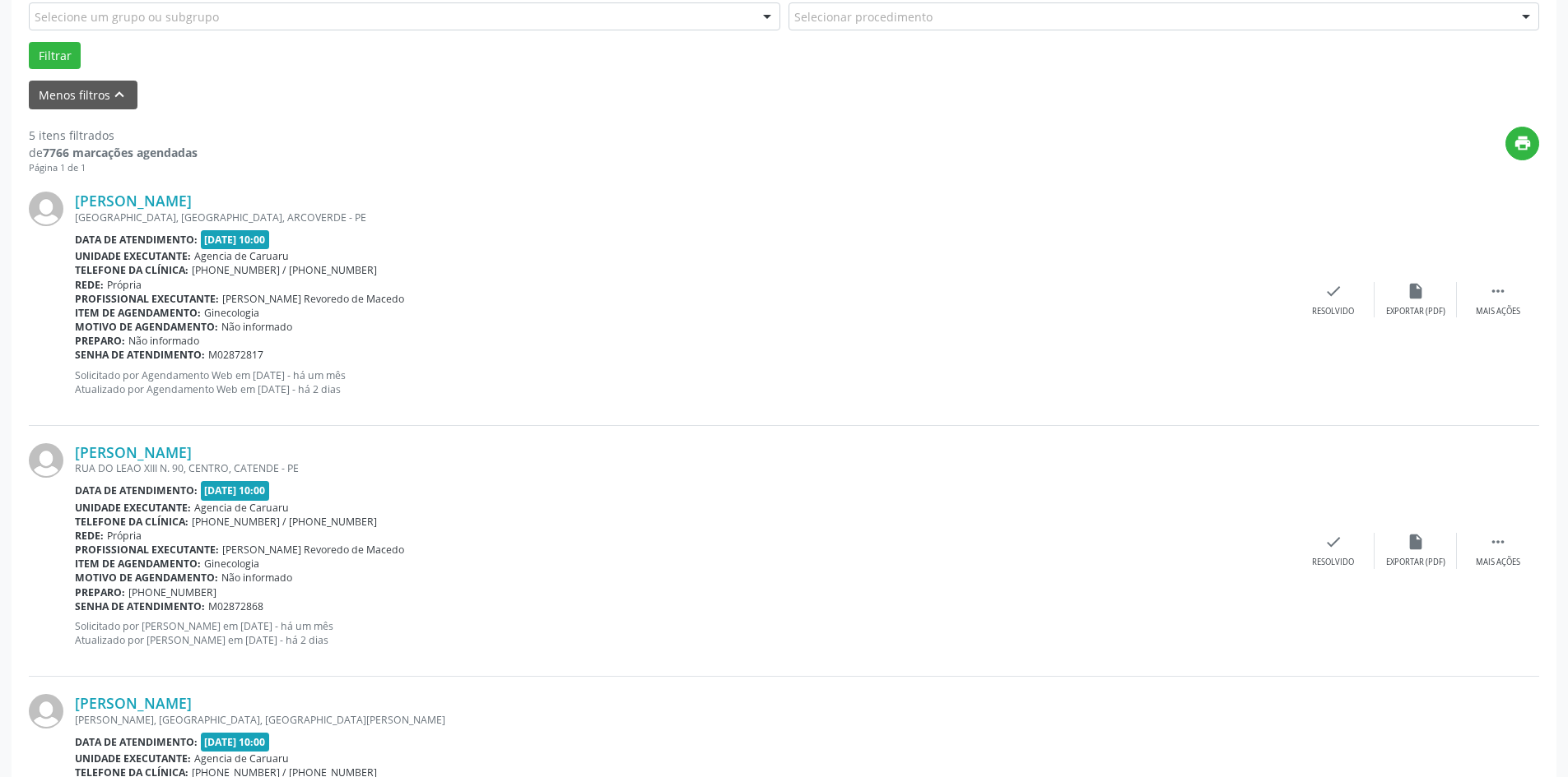
scroll to position [493, 0]
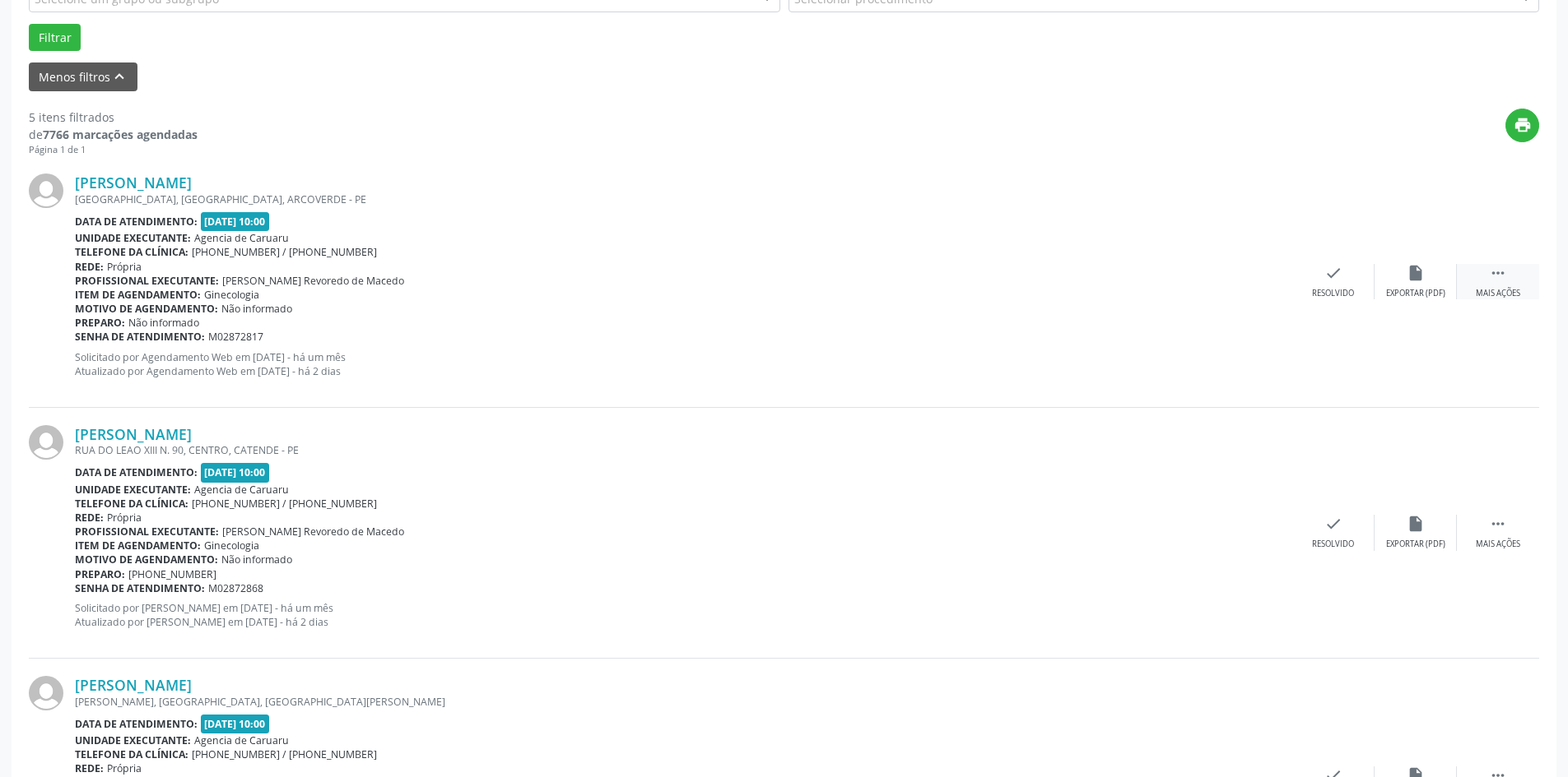
click at [1523, 282] on div " Mais ações" at bounding box center [1498, 282] width 83 height 36
click at [1398, 285] on div "alarm_off Não compareceu" at bounding box center [1416, 282] width 83 height 36
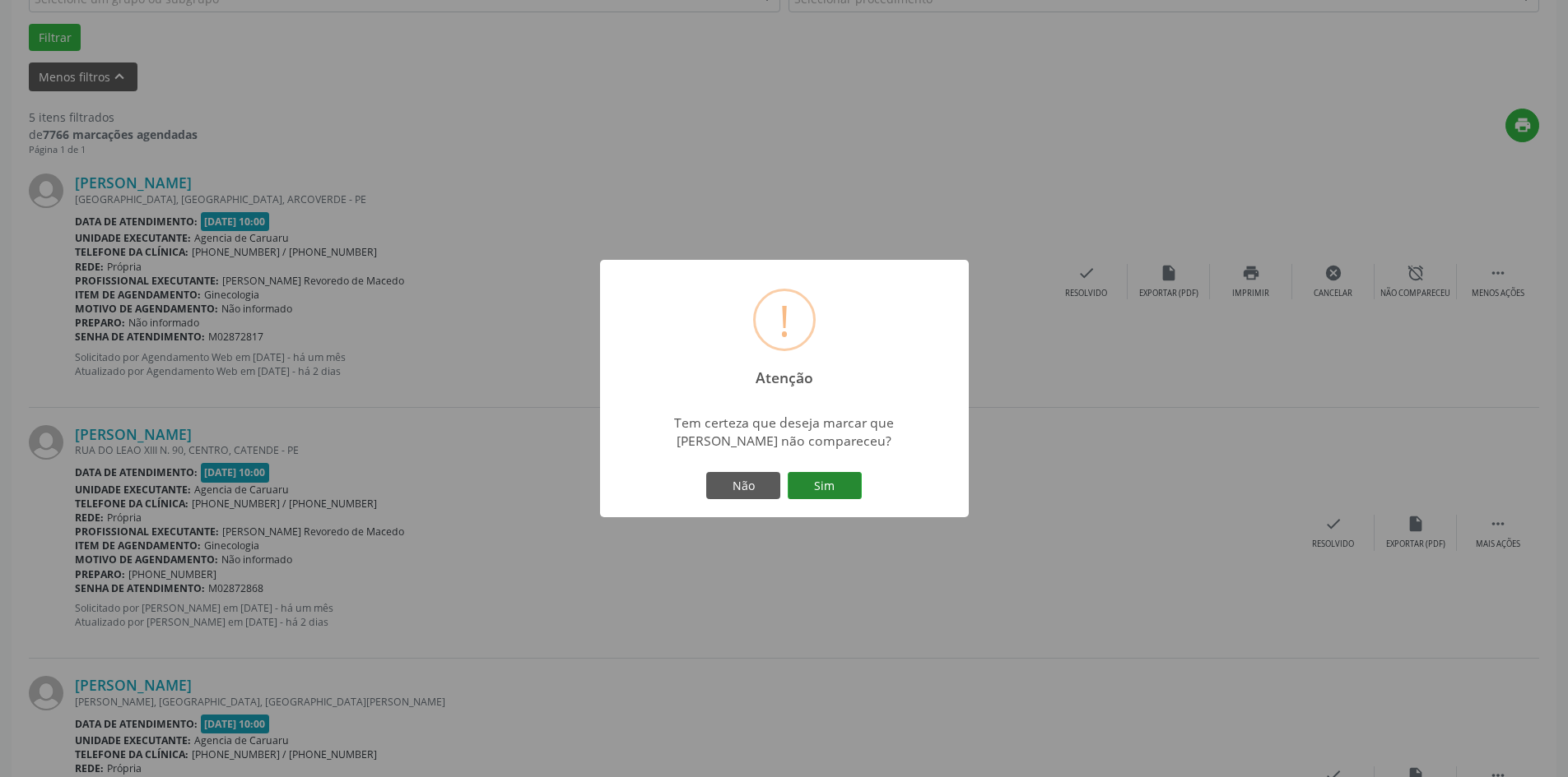
click at [845, 484] on button "Sim" at bounding box center [824, 487] width 74 height 28
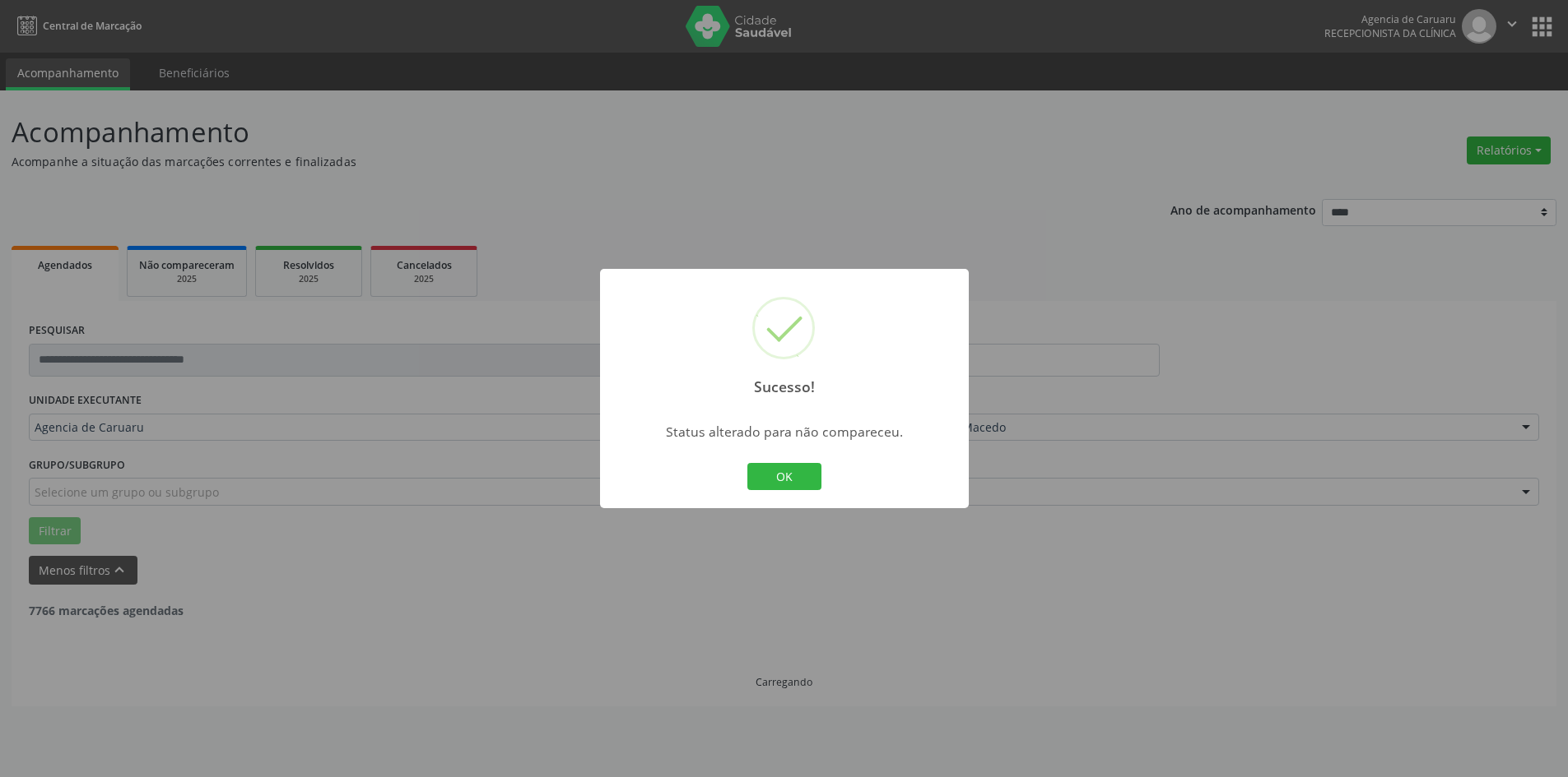
scroll to position [0, 0]
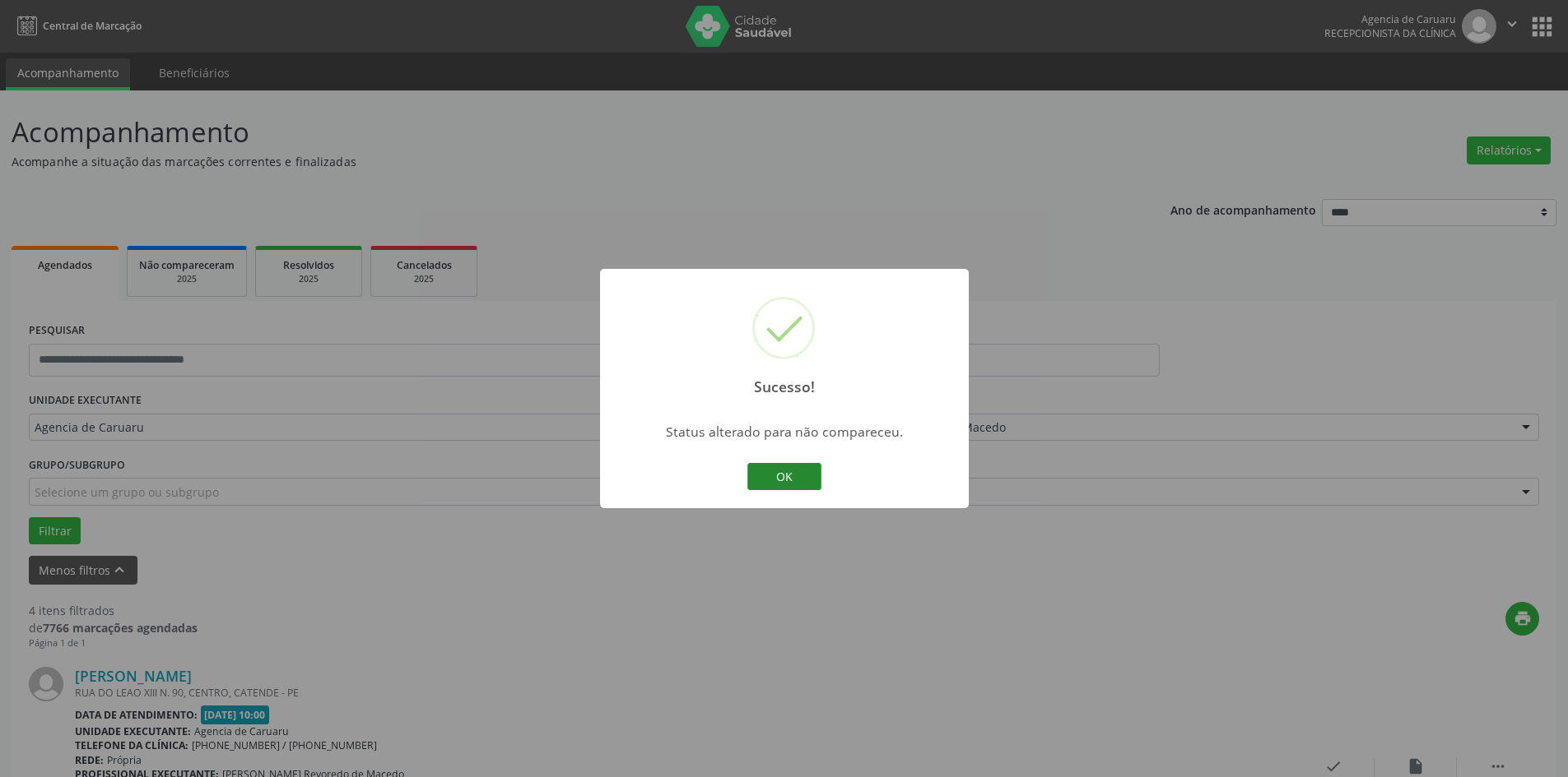
click at [778, 477] on button "OK" at bounding box center [784, 477] width 74 height 28
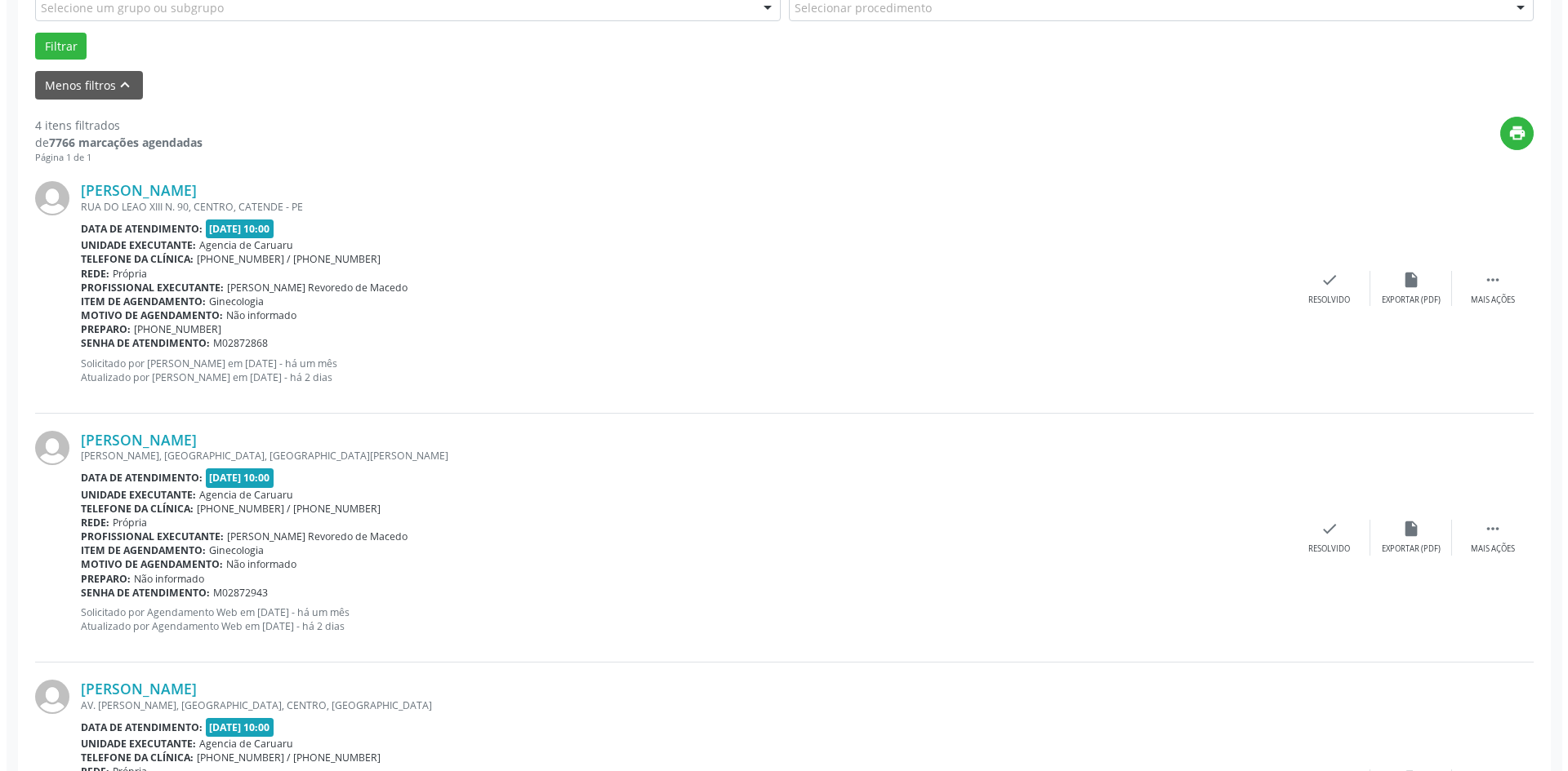
scroll to position [571, 0]
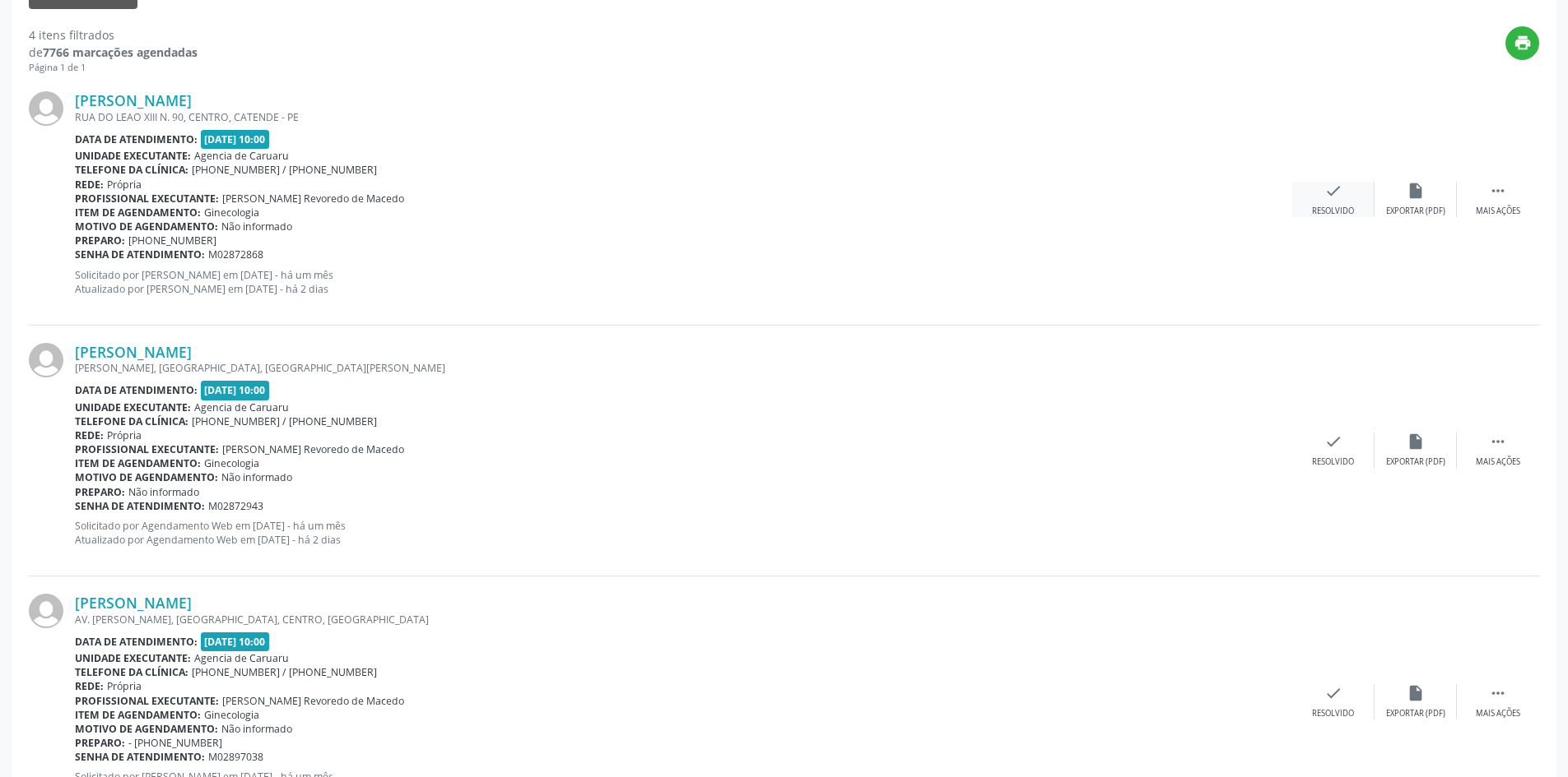
click at [1337, 209] on div "Resolvido" at bounding box center [1333, 211] width 42 height 11
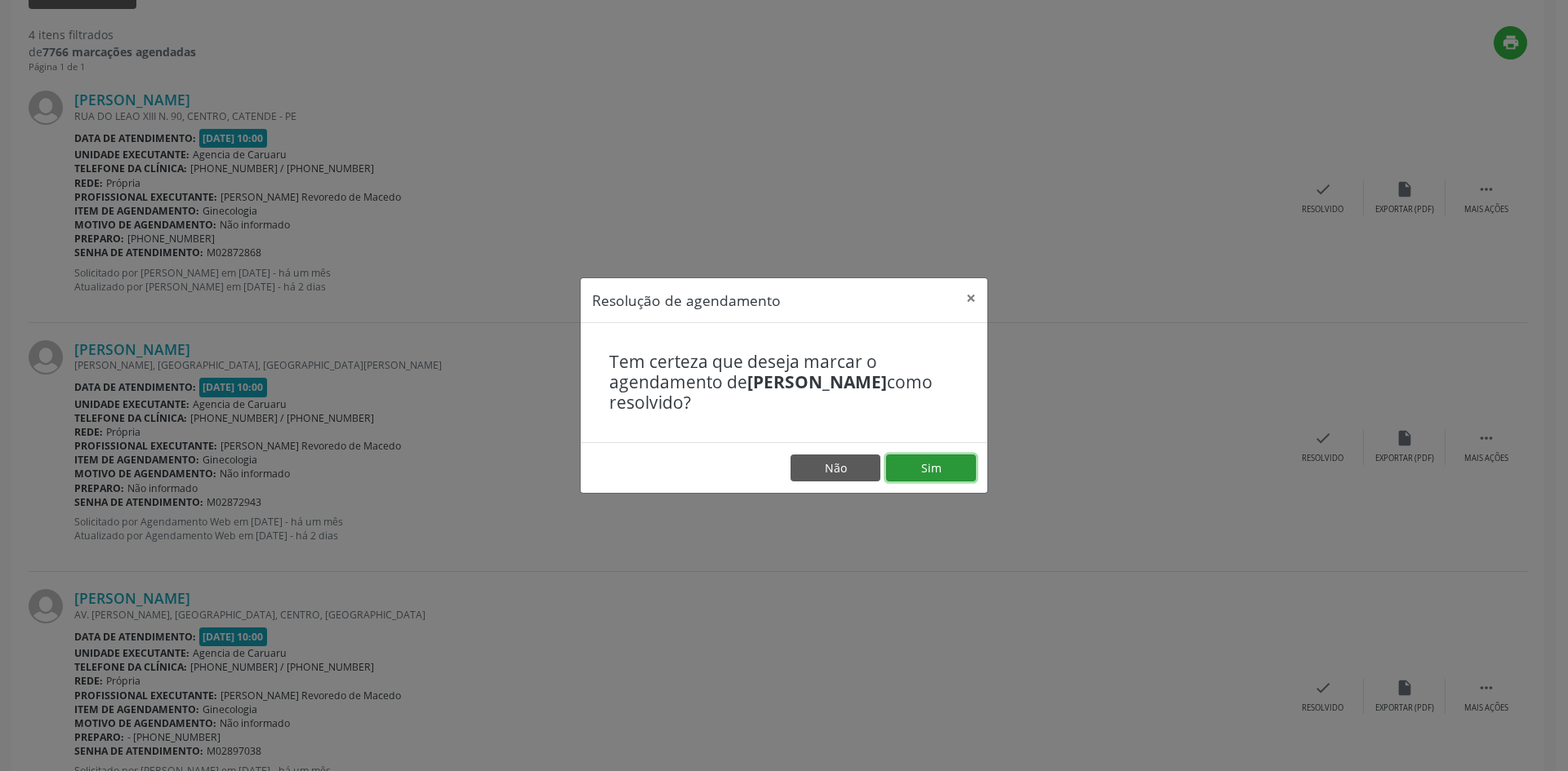
click at [904, 463] on button "Sim" at bounding box center [931, 469] width 90 height 28
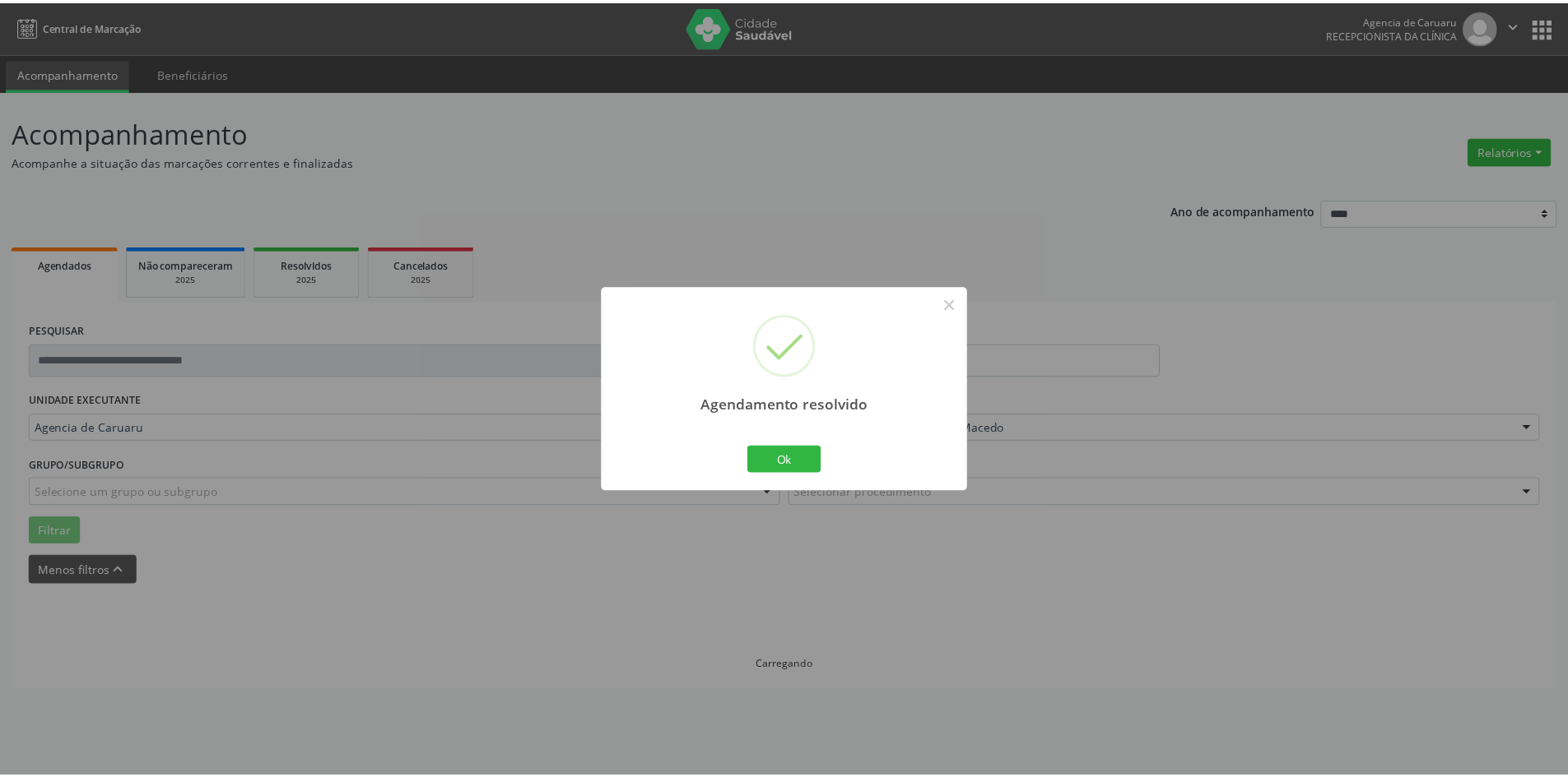
scroll to position [0, 0]
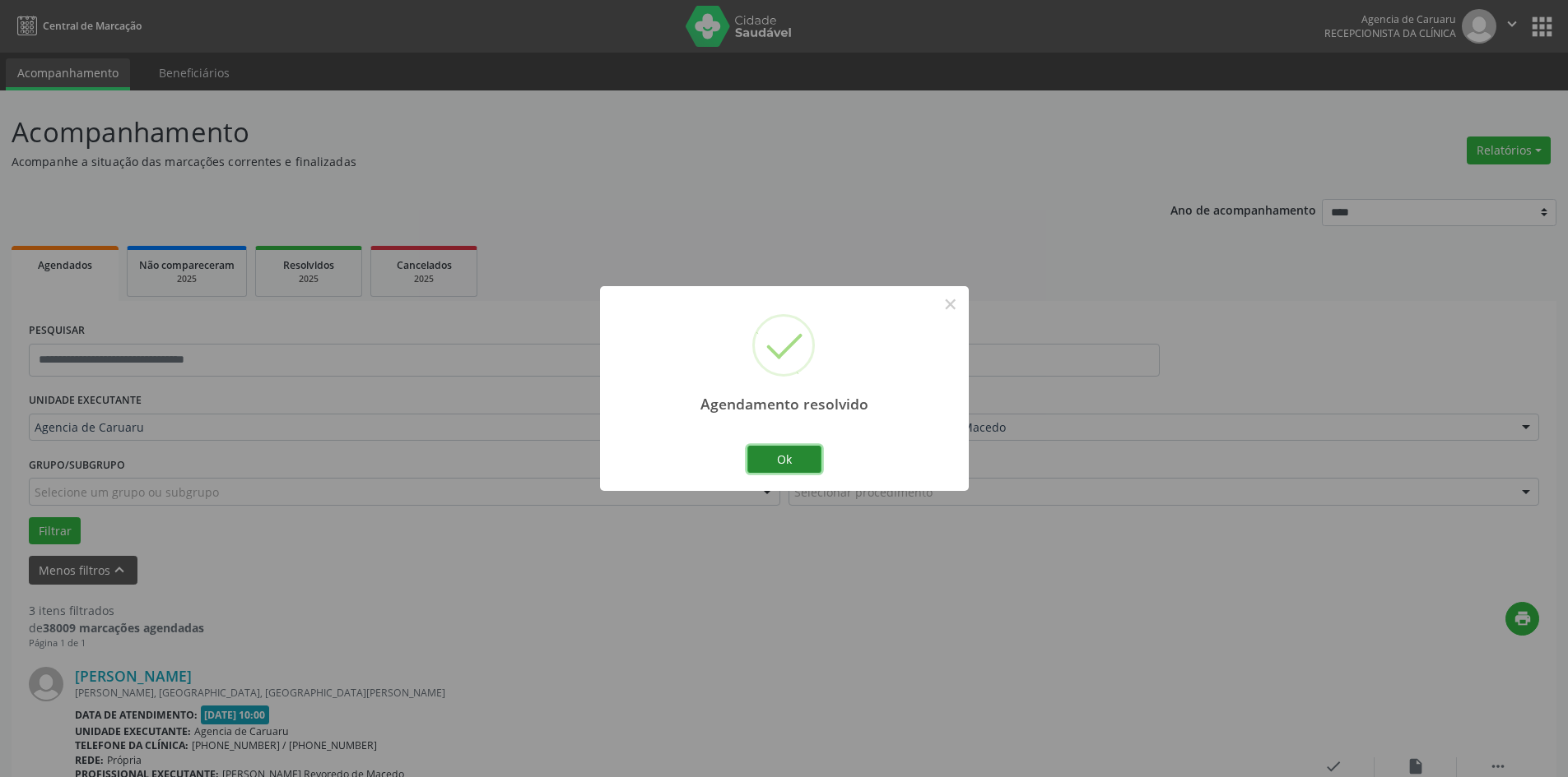
click at [802, 457] on button "Ok" at bounding box center [784, 460] width 74 height 28
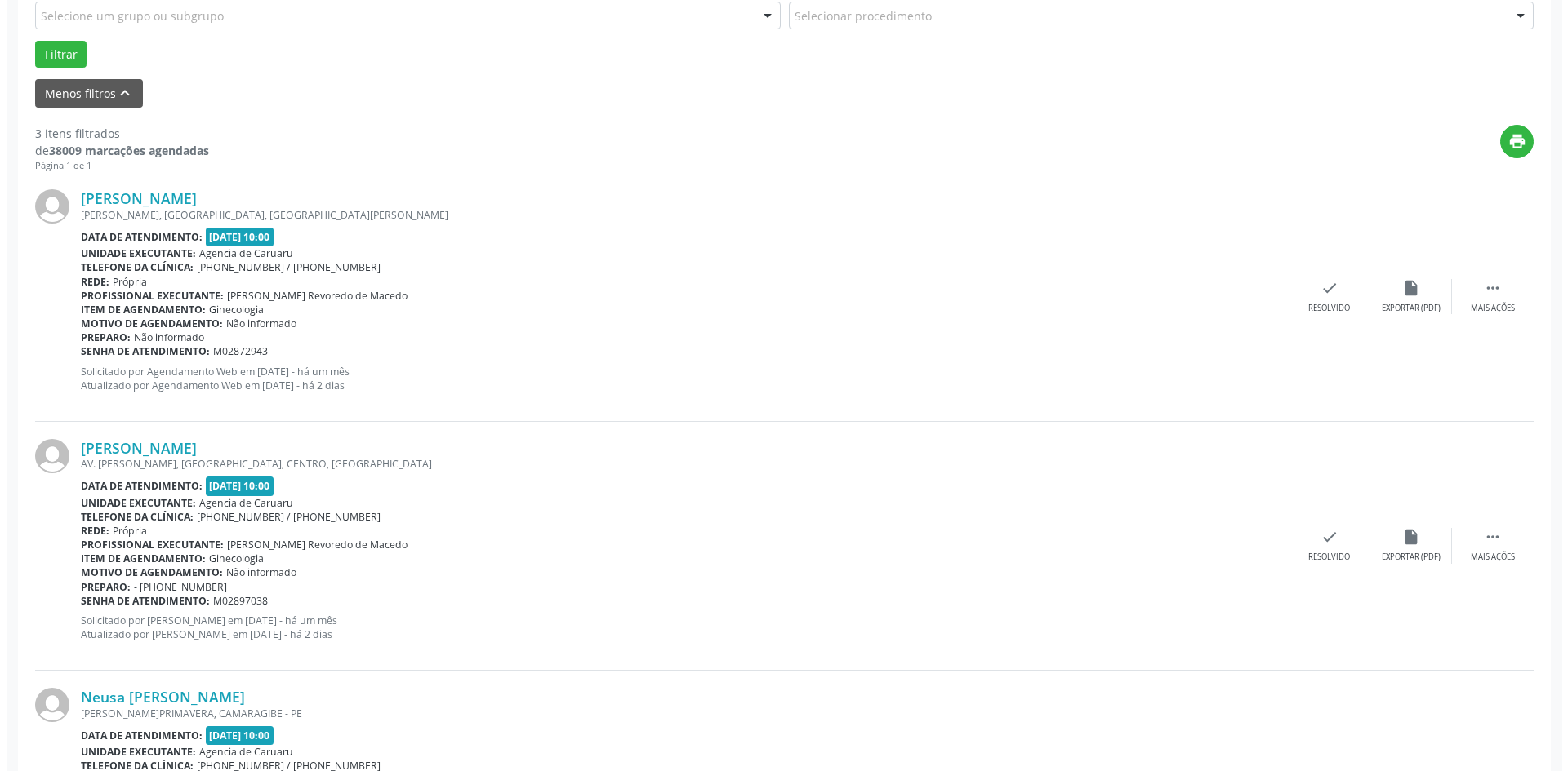
scroll to position [489, 0]
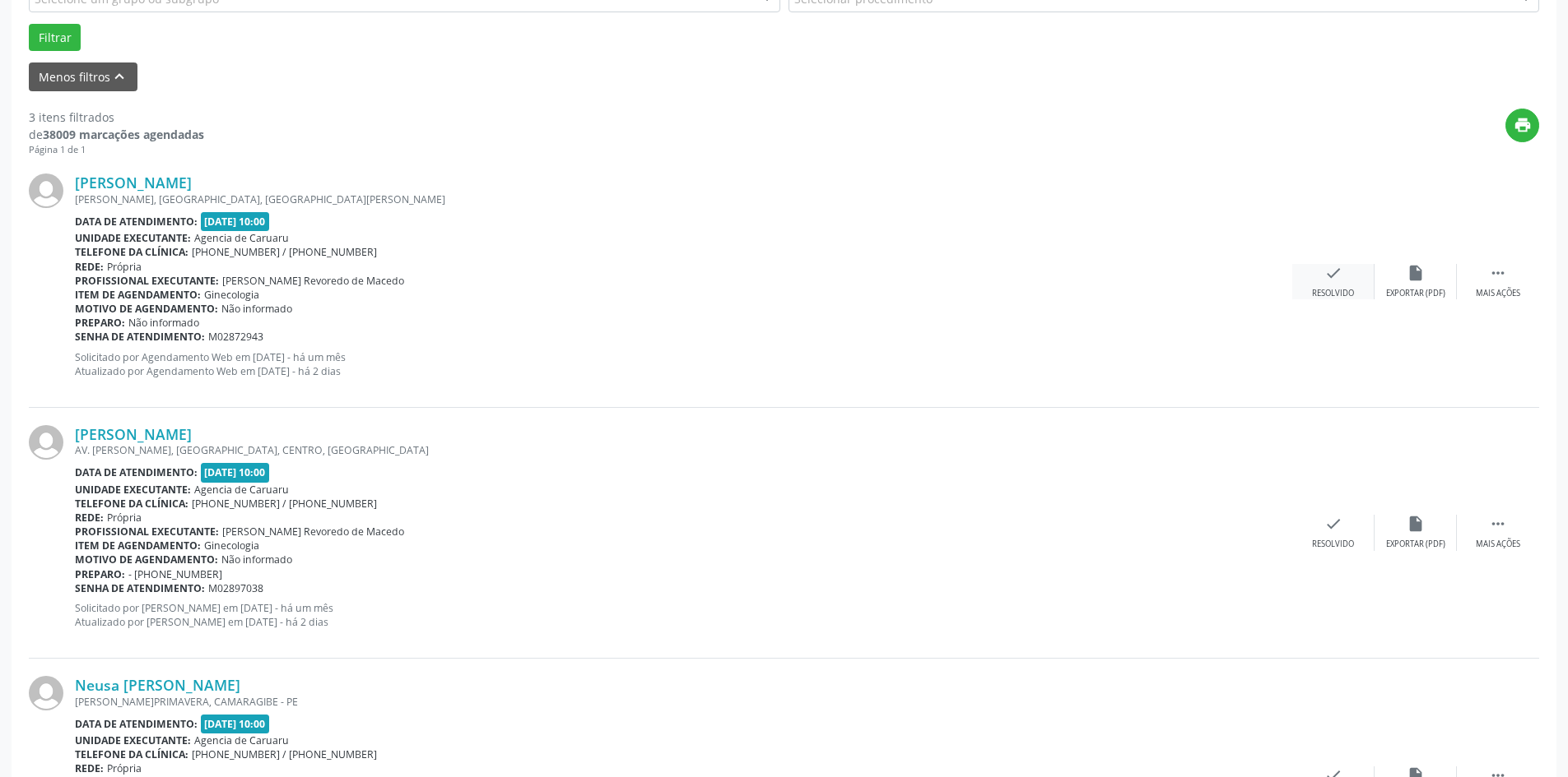
click at [1328, 288] on div "Resolvido" at bounding box center [1333, 293] width 42 height 11
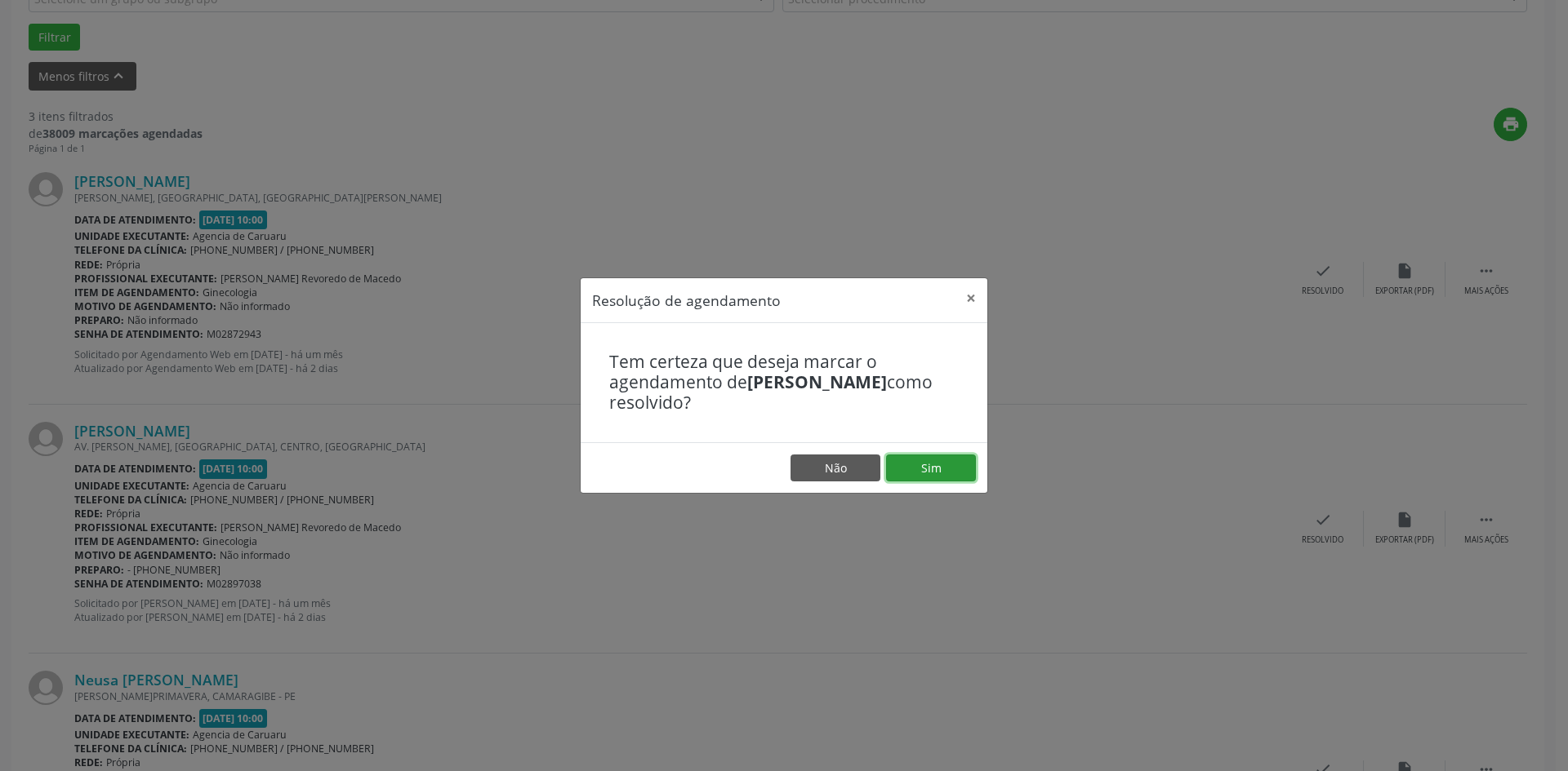
click at [935, 462] on button "Sim" at bounding box center [931, 469] width 90 height 28
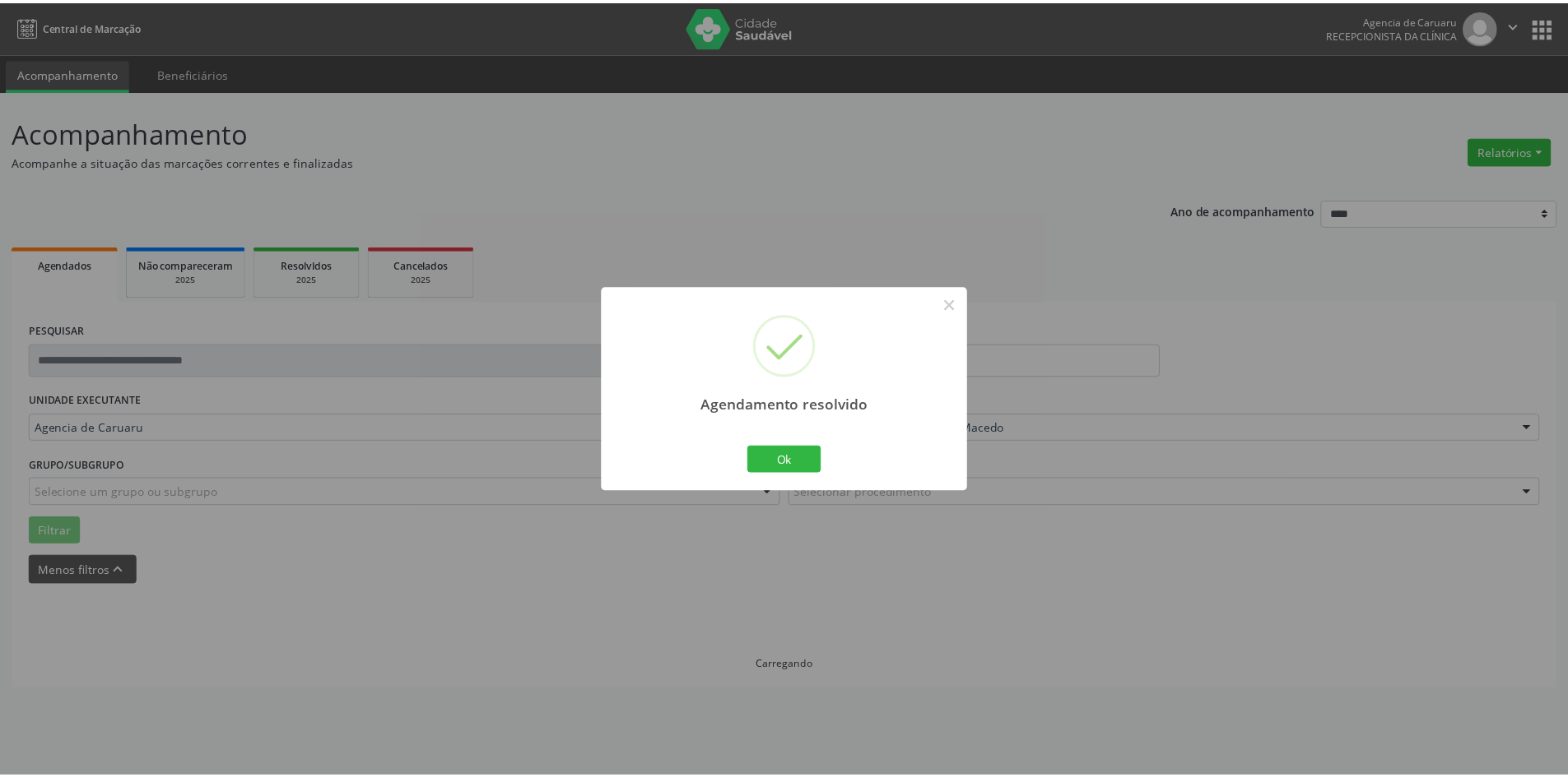
scroll to position [0, 0]
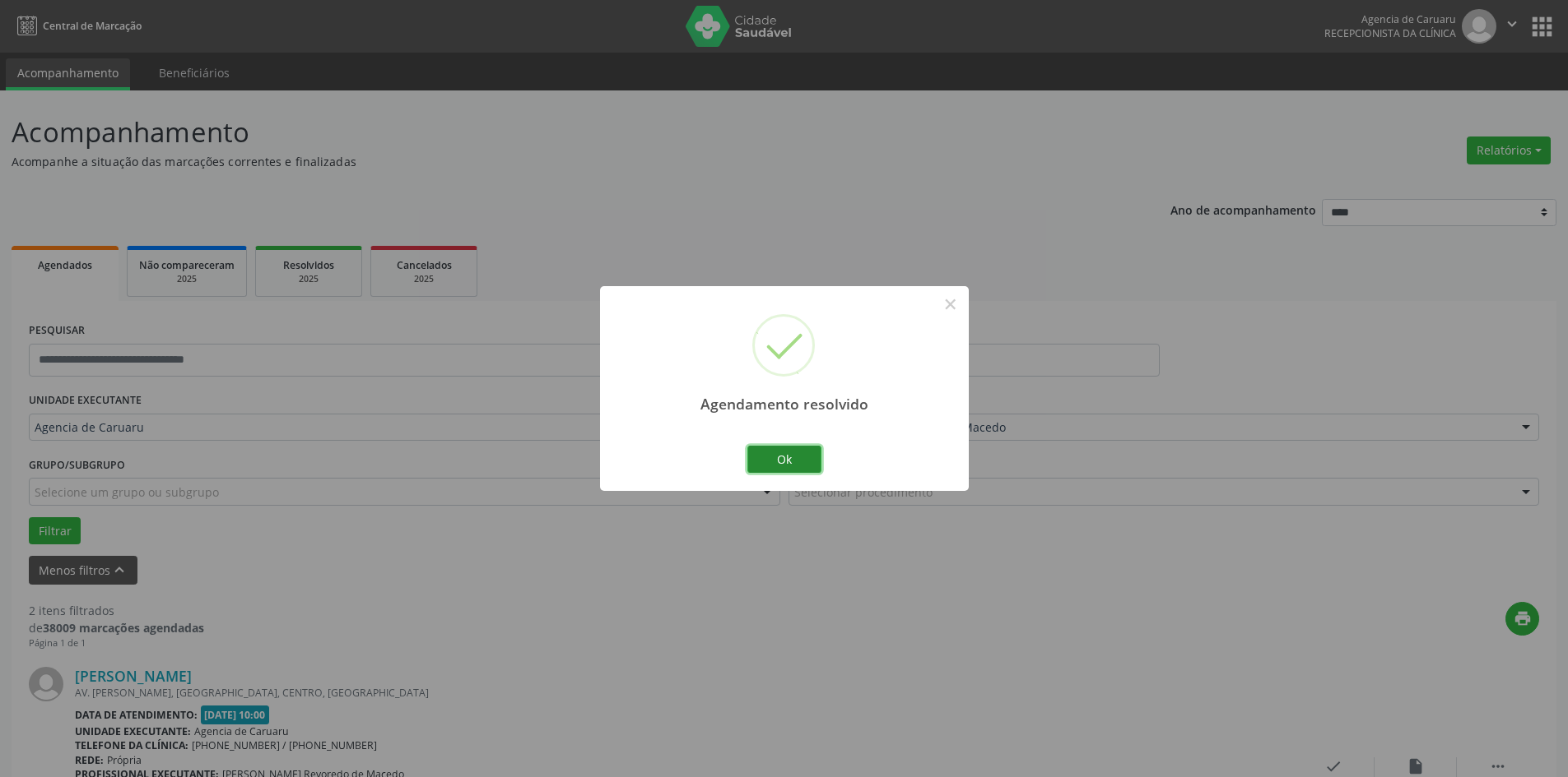
click at [802, 446] on button "Ok" at bounding box center [784, 460] width 74 height 28
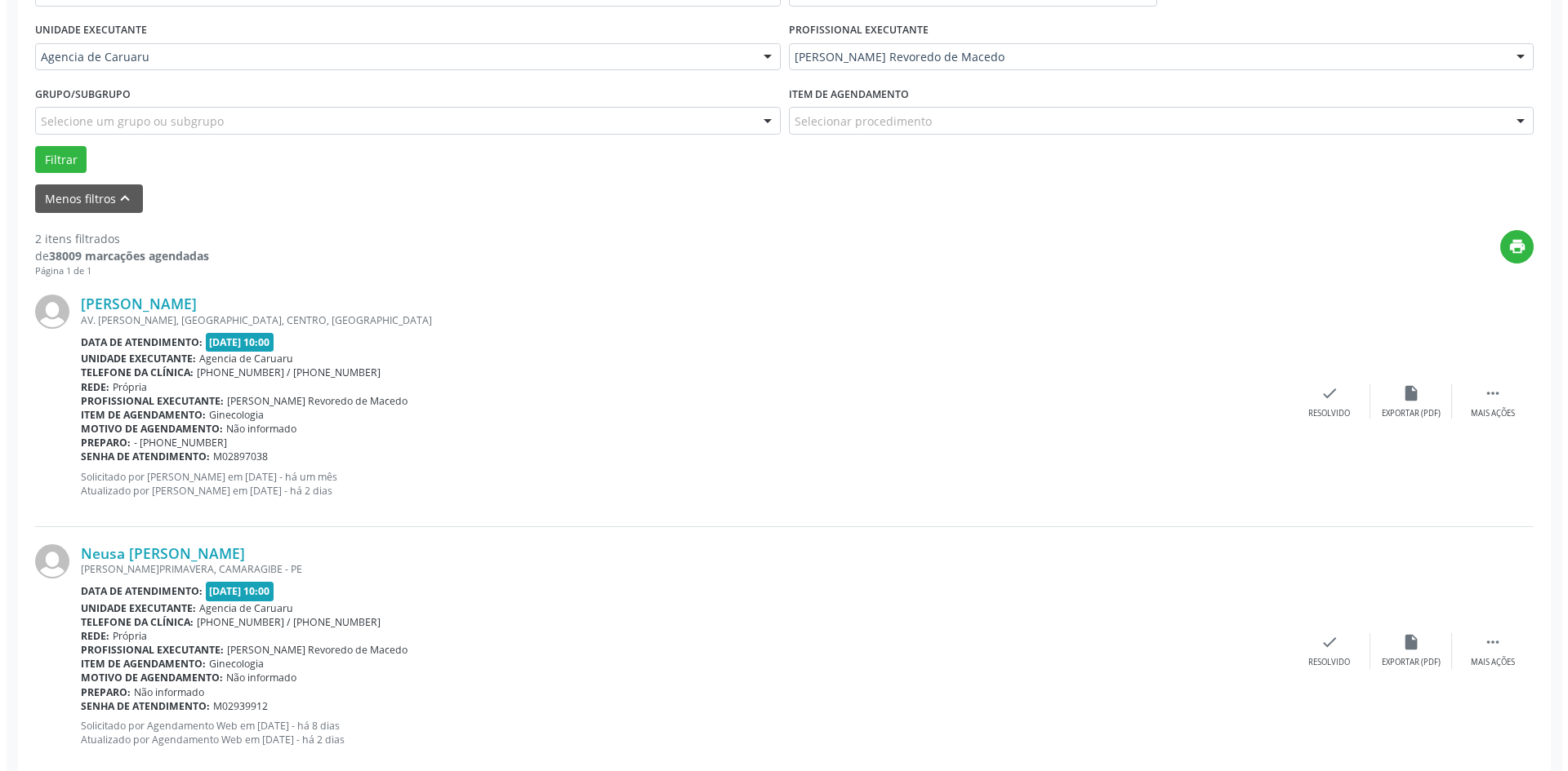
scroll to position [400, 0]
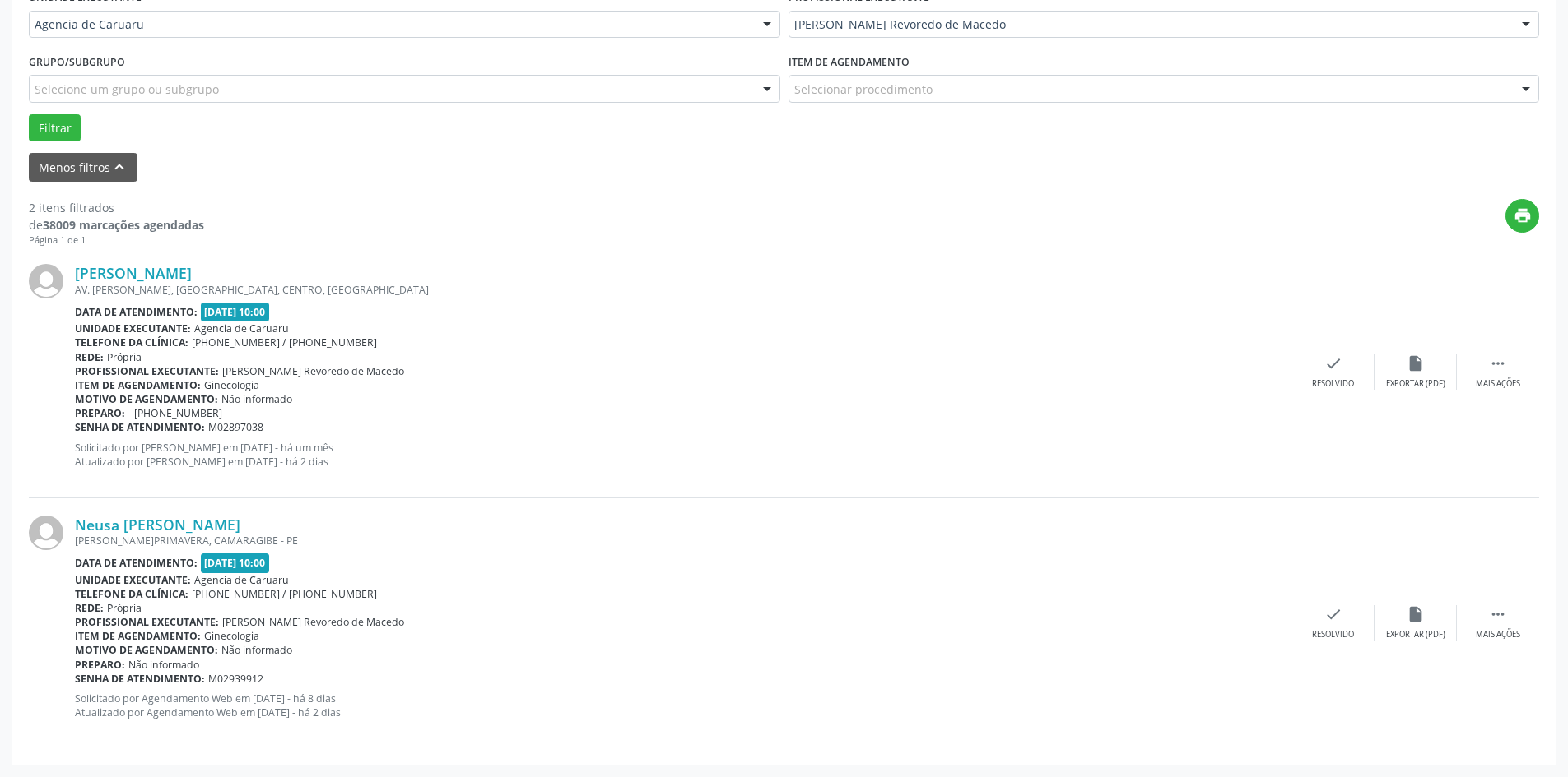
click at [1341, 353] on div "[PERSON_NAME] AV. [PERSON_NAME], [GEOGRAPHIC_DATA], CENTRO, [GEOGRAPHIC_DATA] D…" at bounding box center [784, 372] width 1511 height 251
click at [1336, 361] on icon "check" at bounding box center [1333, 363] width 18 height 18
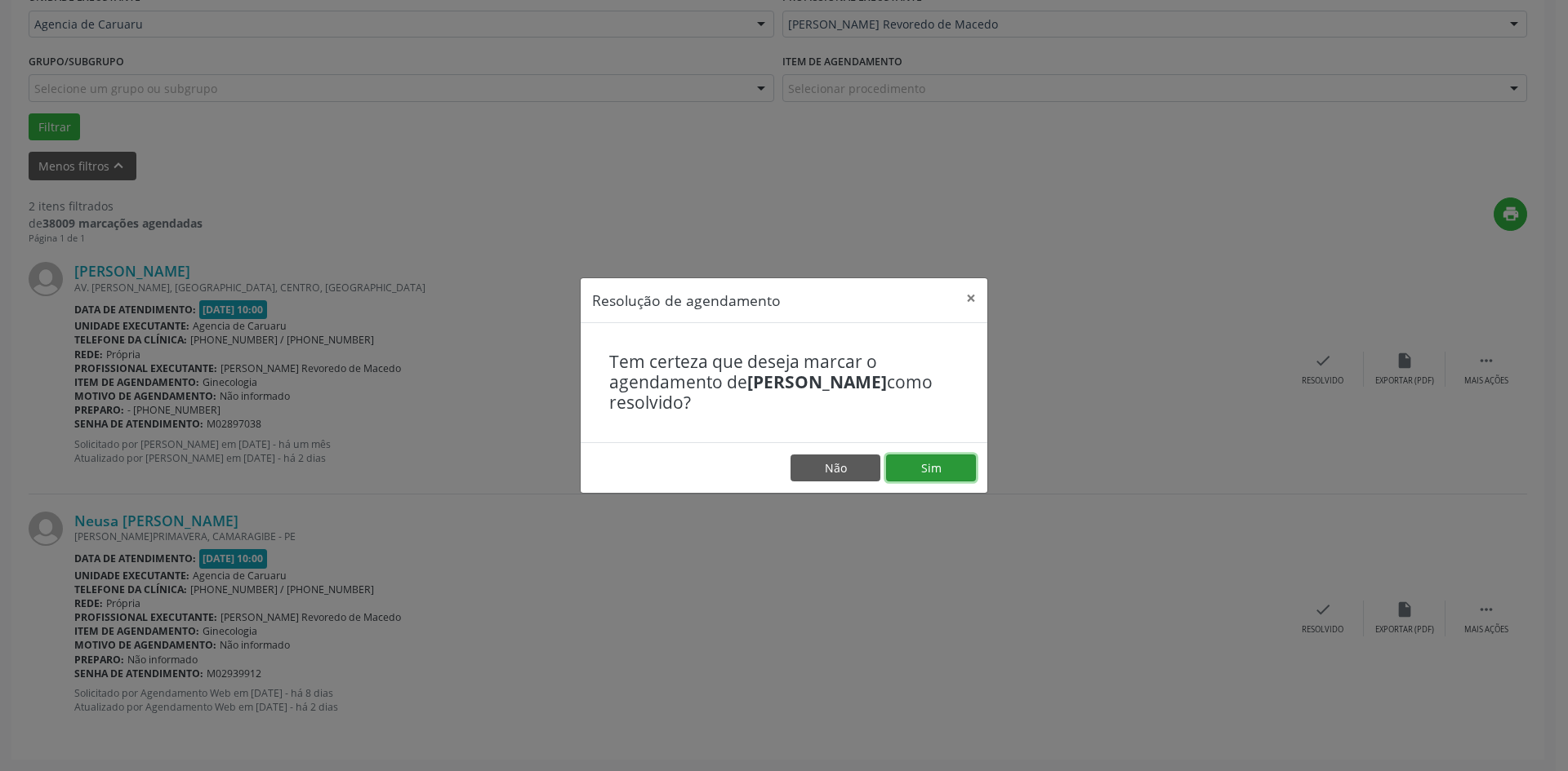
click at [949, 472] on button "Sim" at bounding box center [931, 469] width 90 height 28
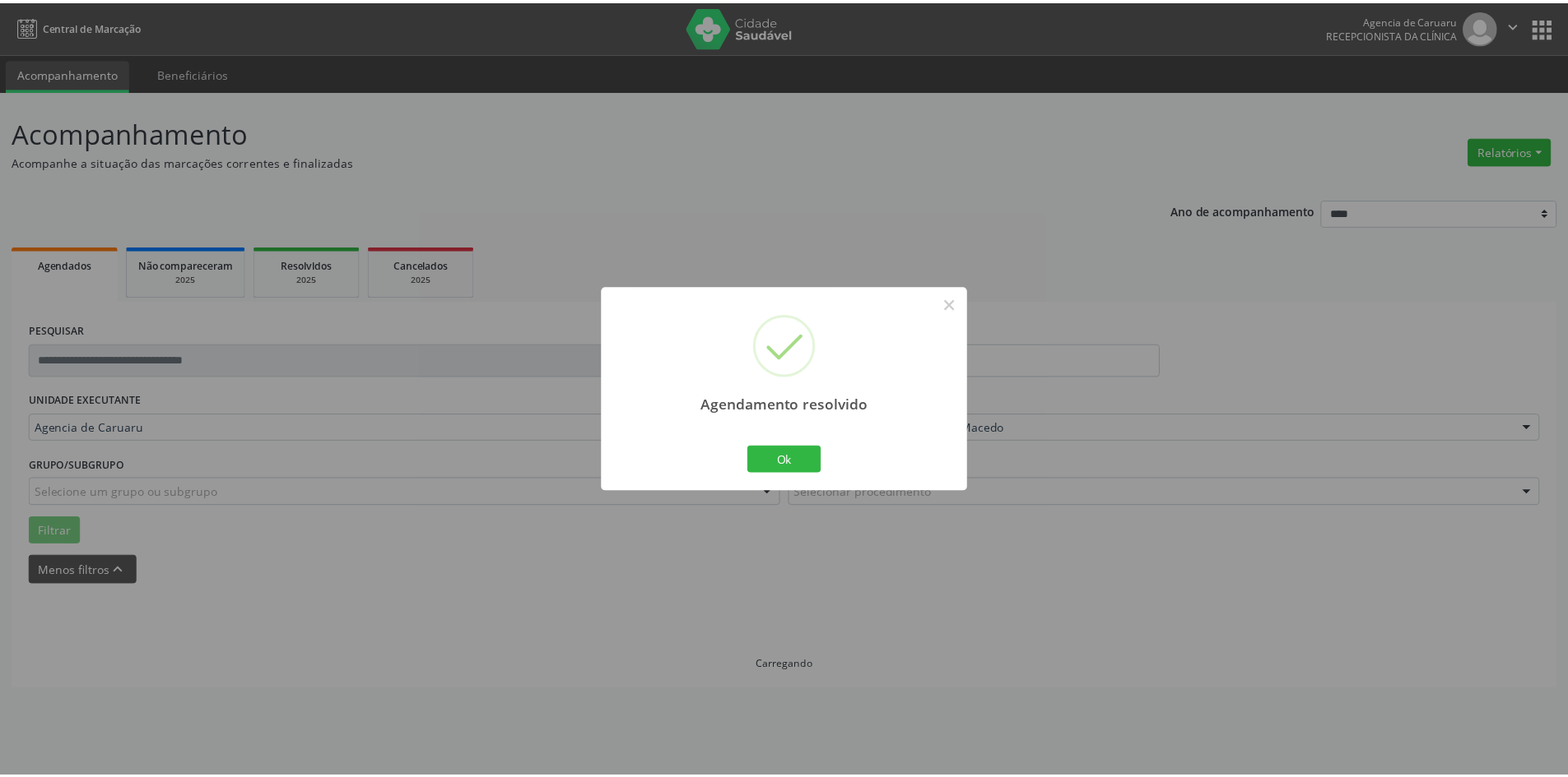
scroll to position [0, 0]
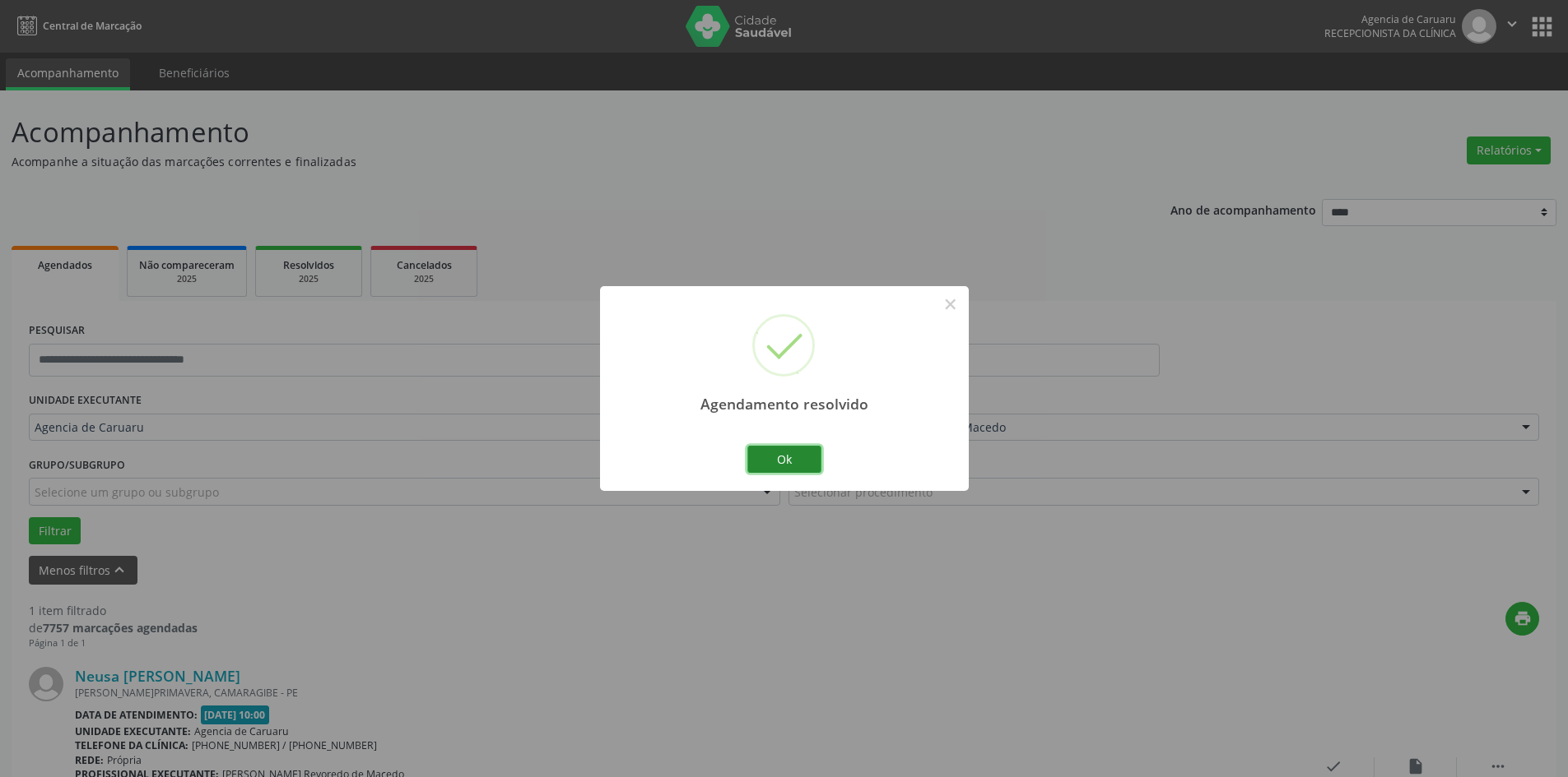
click at [797, 463] on button "Ok" at bounding box center [784, 460] width 74 height 28
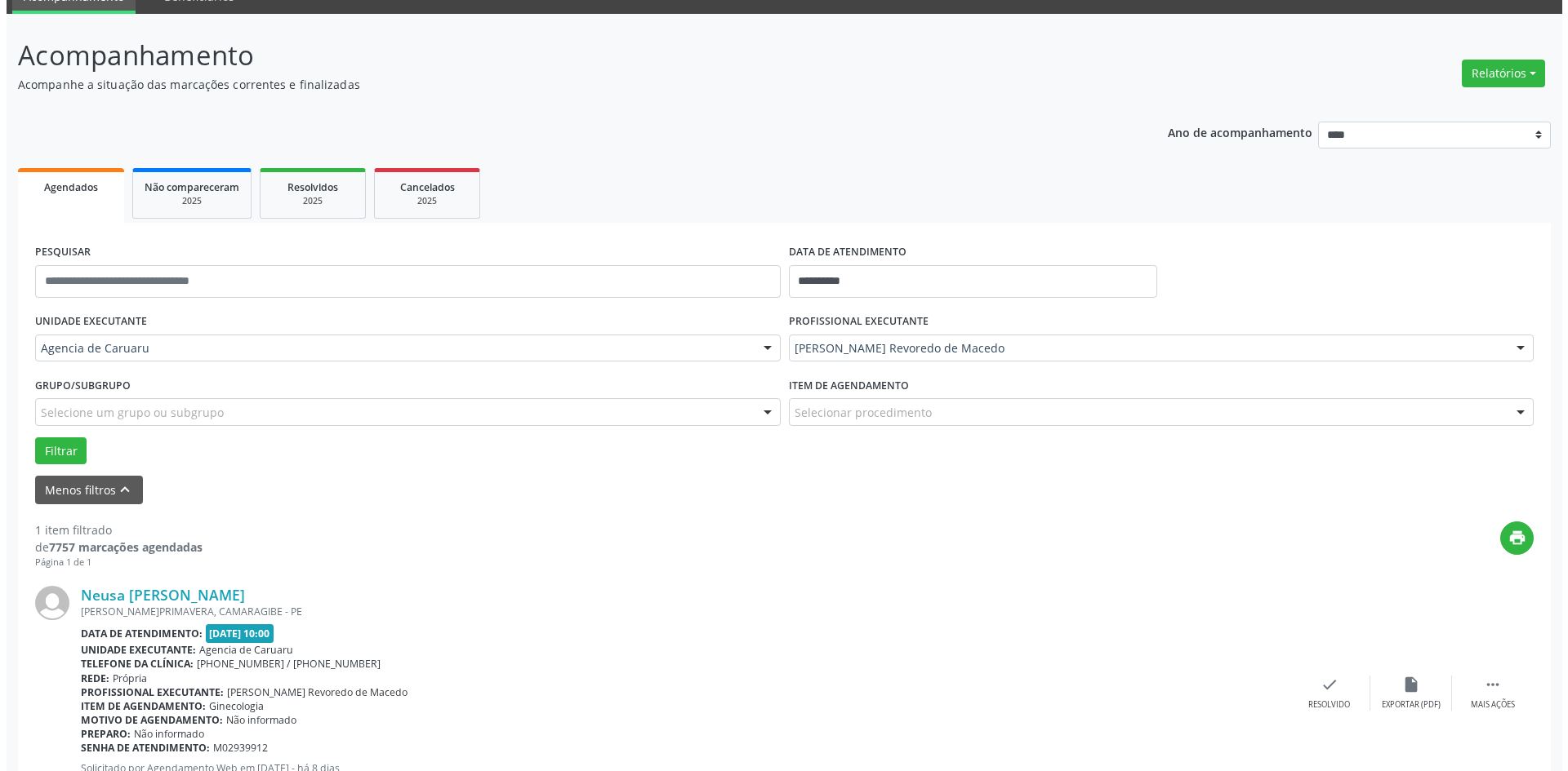
scroll to position [151, 0]
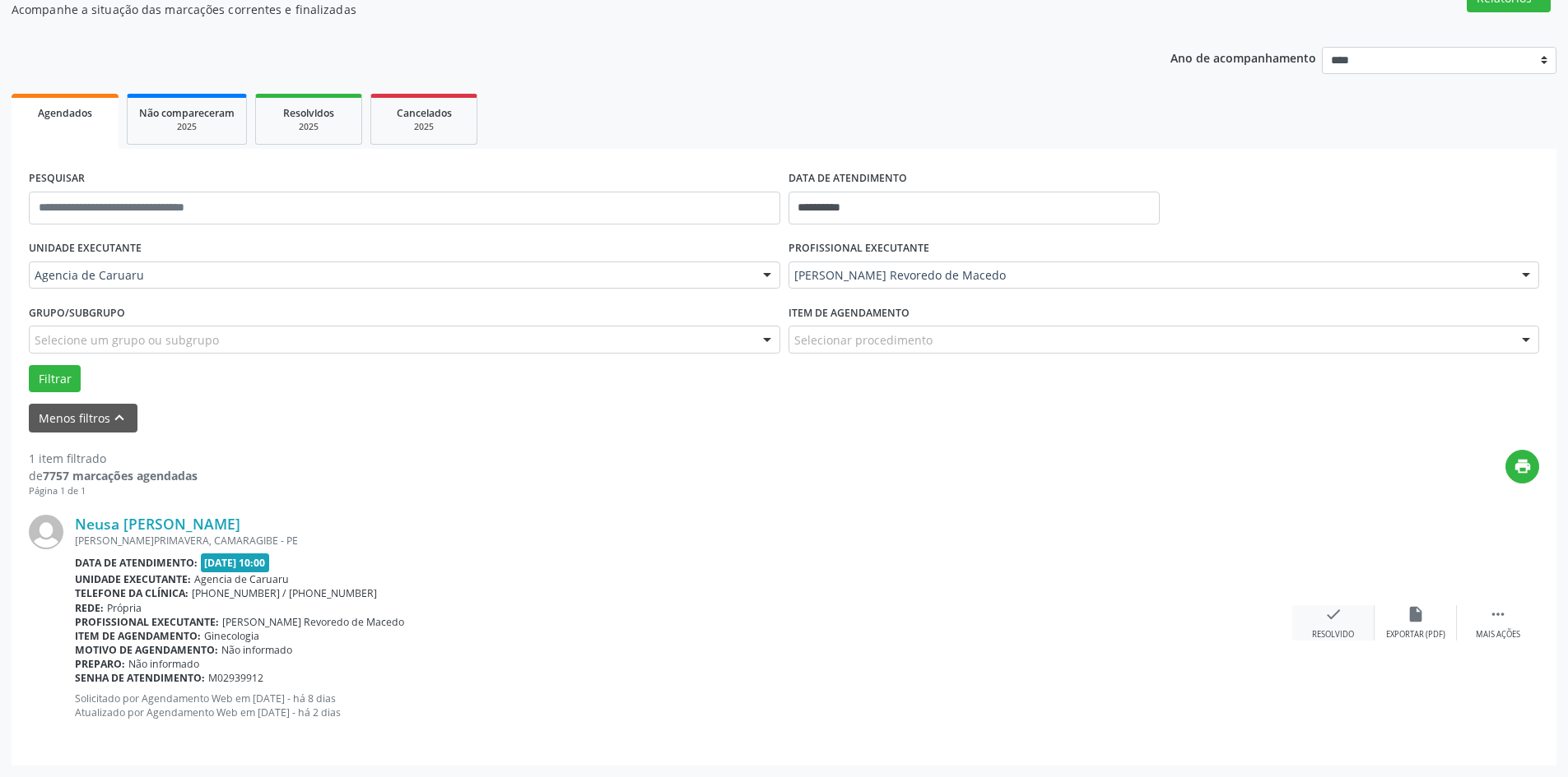
click at [1343, 630] on div "Resolvido" at bounding box center [1333, 635] width 42 height 11
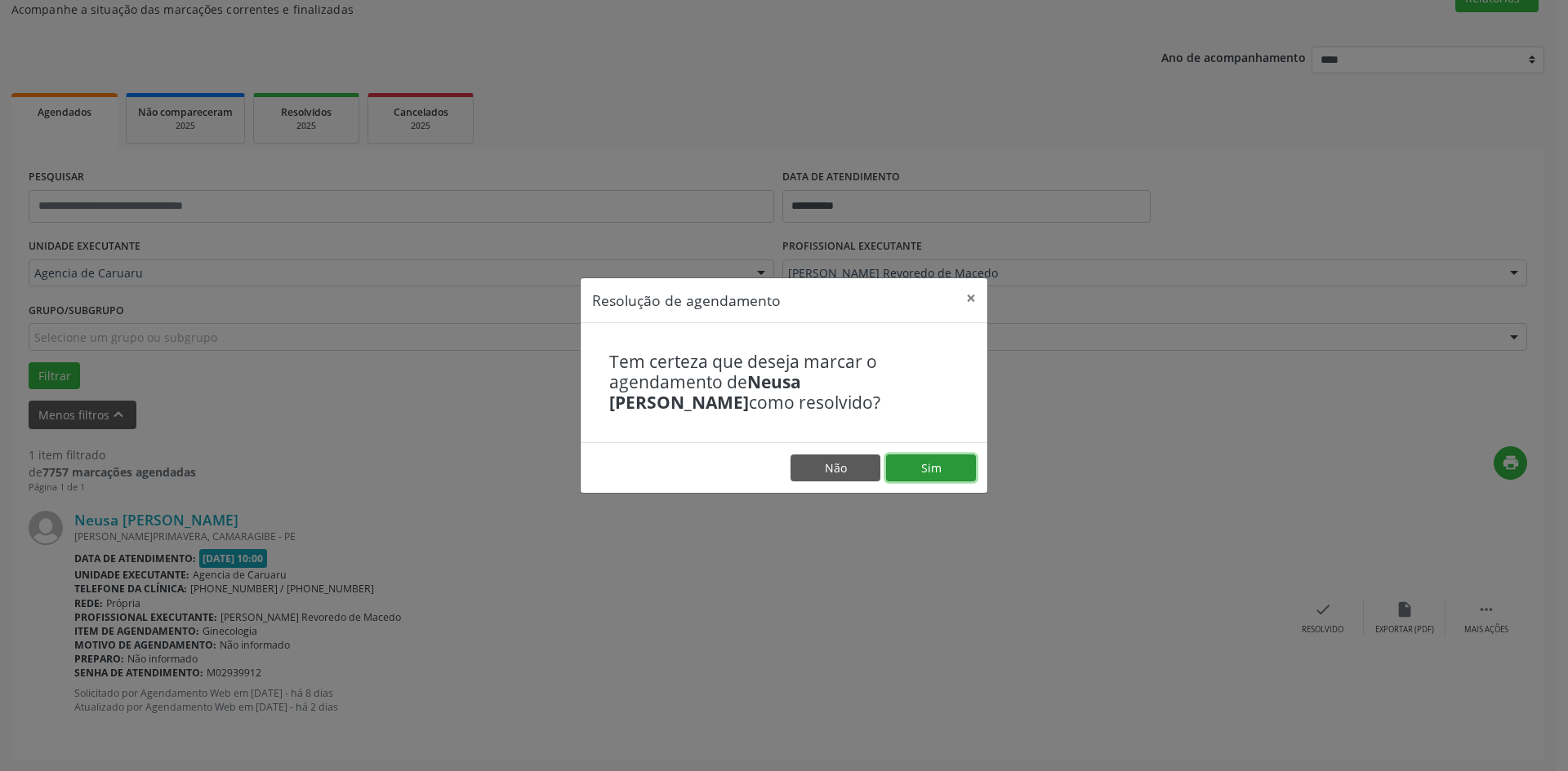
click at [956, 476] on button "Sim" at bounding box center [931, 469] width 90 height 28
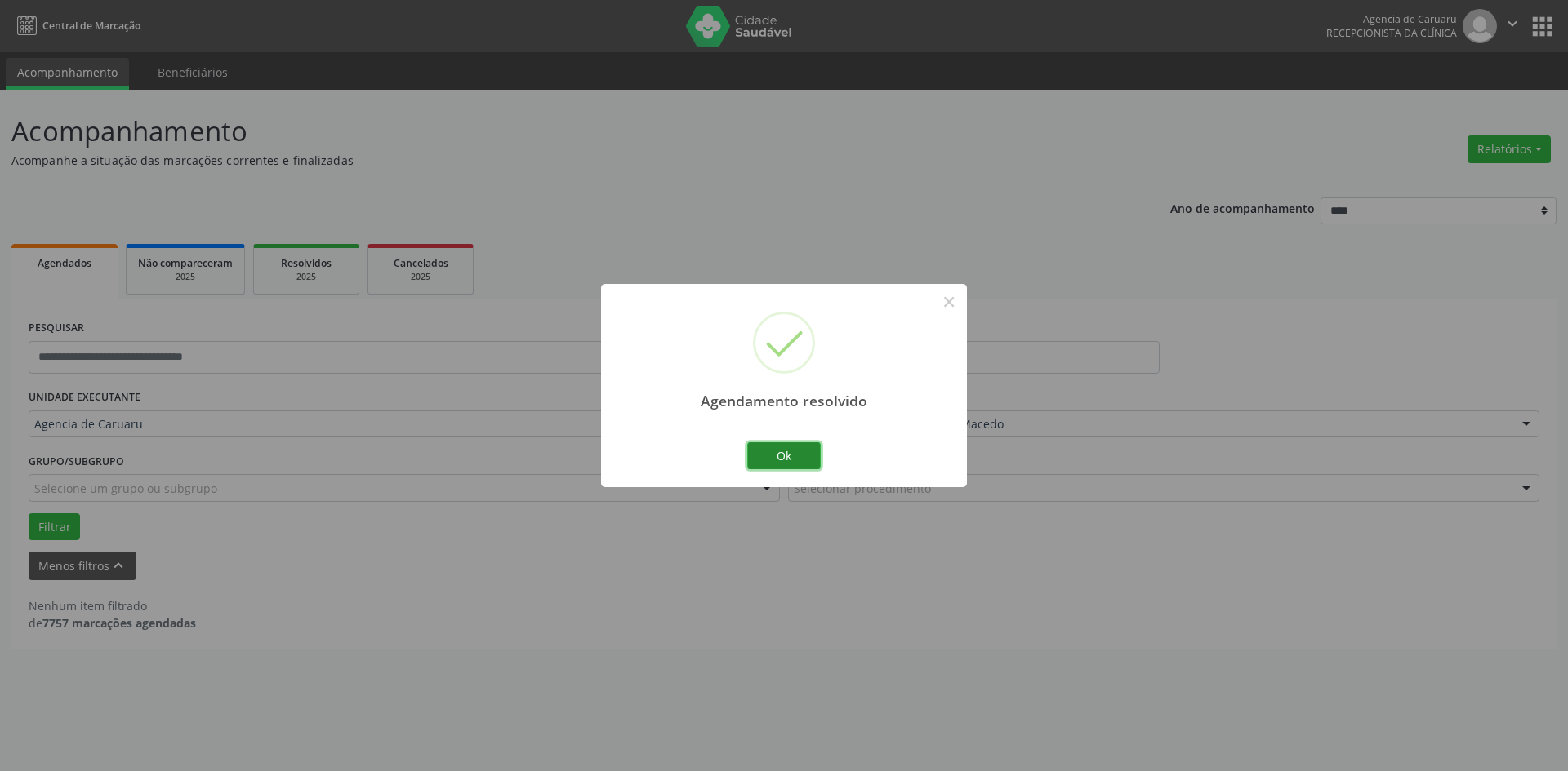
click at [813, 447] on button "Ok" at bounding box center [784, 457] width 74 height 28
